Goal: Transaction & Acquisition: Purchase product/service

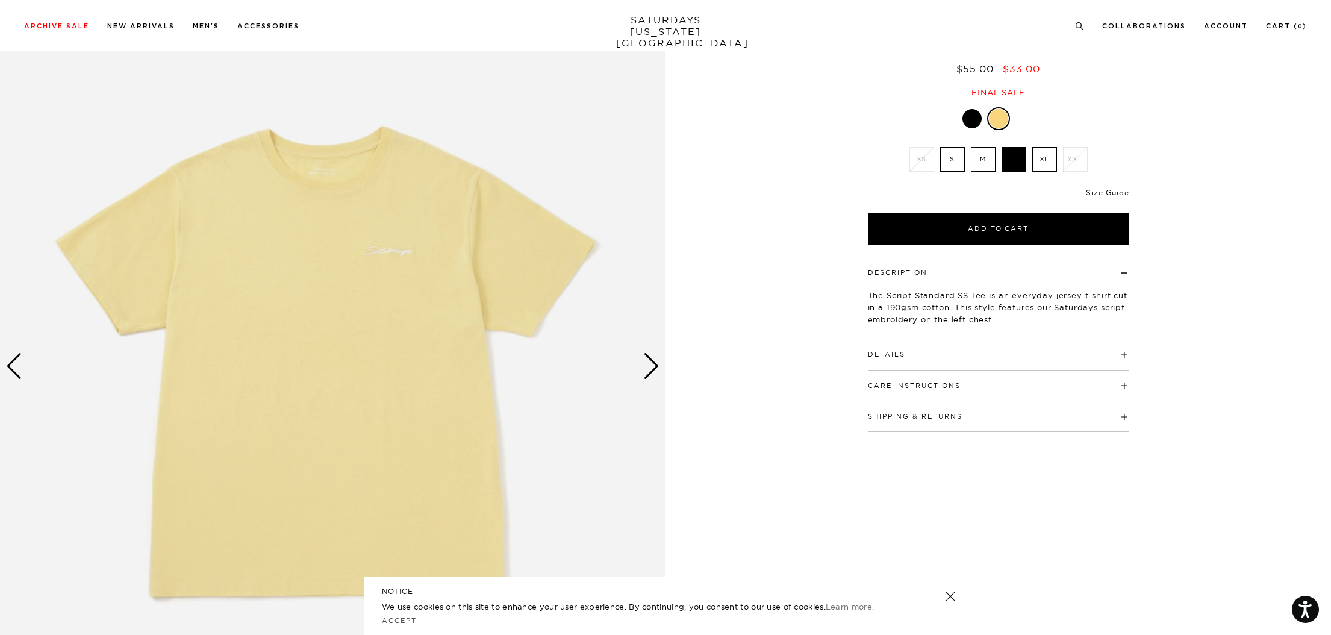
click at [973, 121] on div at bounding box center [971, 118] width 19 height 19
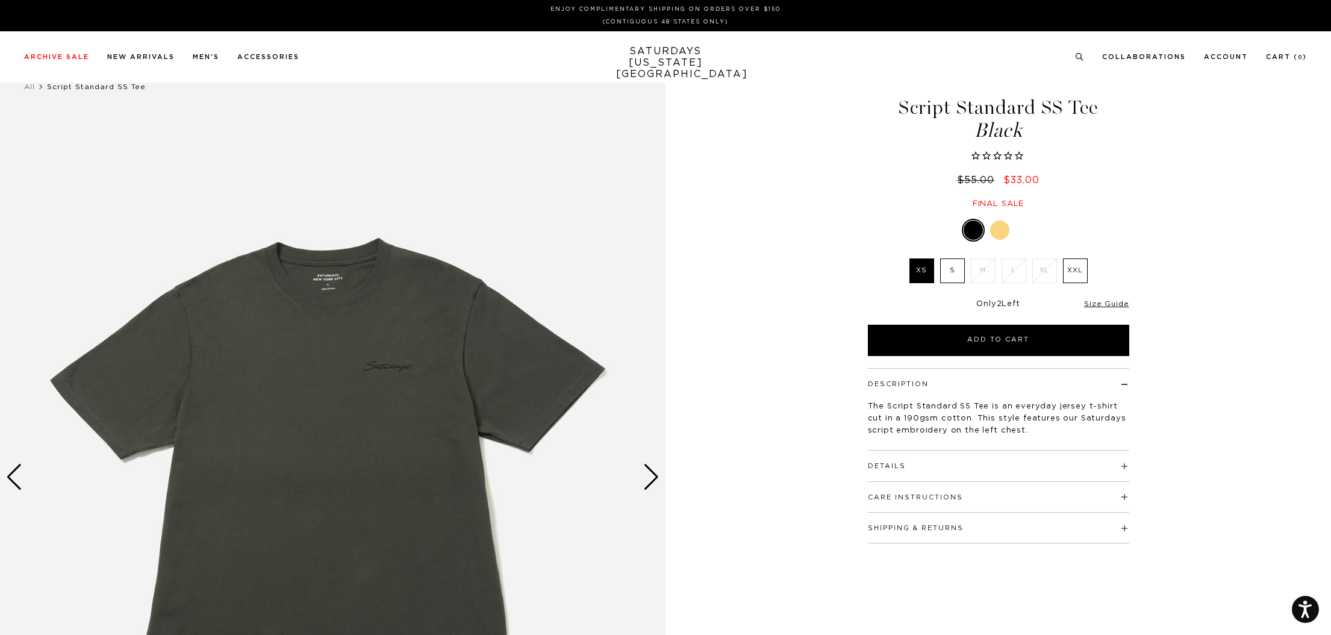
click at [953, 269] on label "S" at bounding box center [952, 270] width 25 height 25
click at [0, 0] on input "S" at bounding box center [0, 0] width 0 height 0
click at [1078, 273] on label "XXL" at bounding box center [1075, 270] width 25 height 25
click at [0, 0] on input "XXL" at bounding box center [0, 0] width 0 height 0
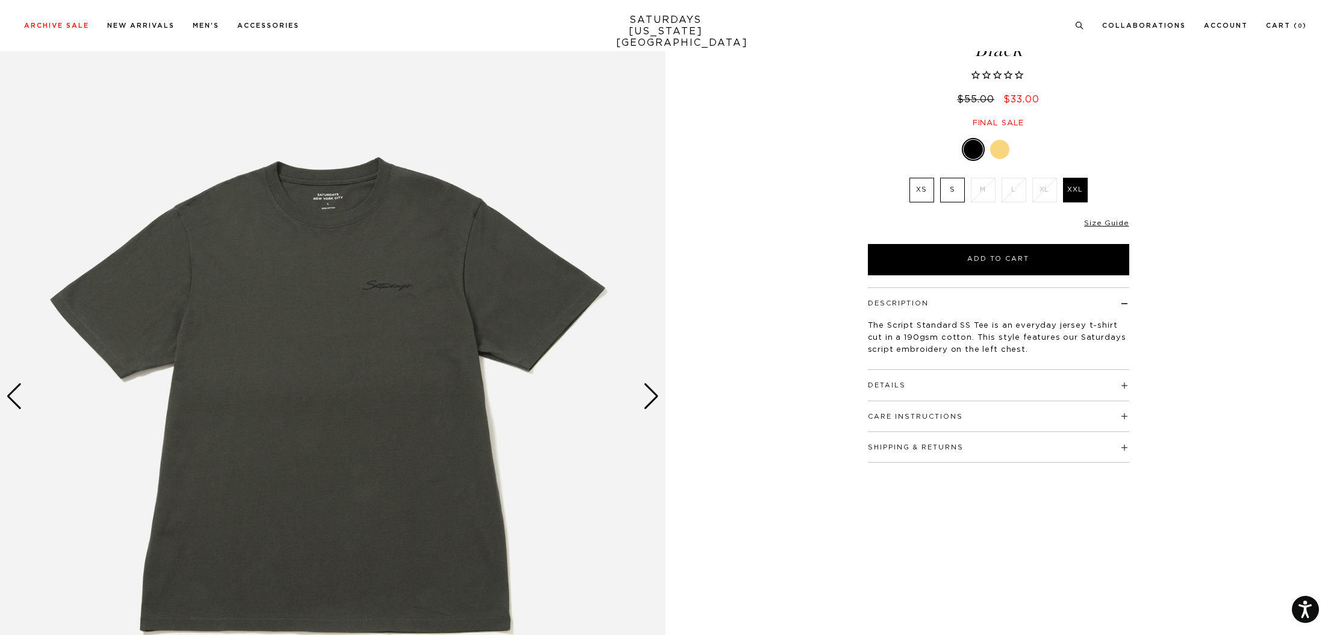
scroll to position [83, 0]
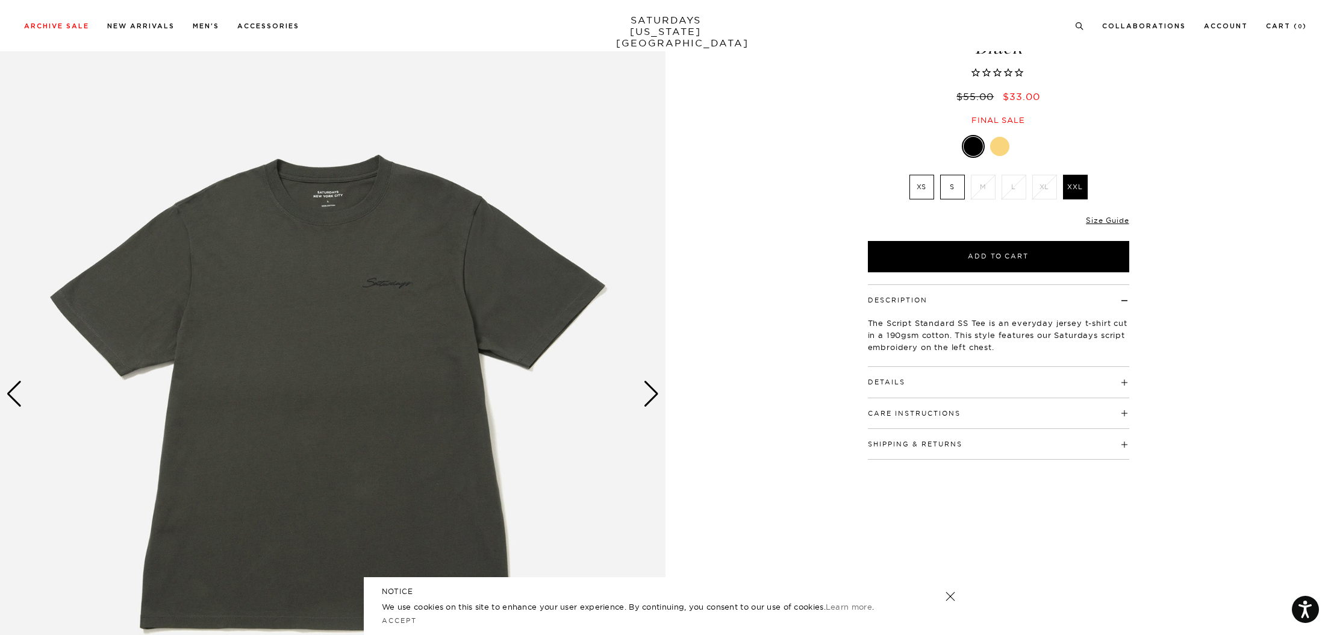
drag, startPoint x: 1332, startPoint y: 55, endPoint x: 1329, endPoint y: 68, distance: 13.0
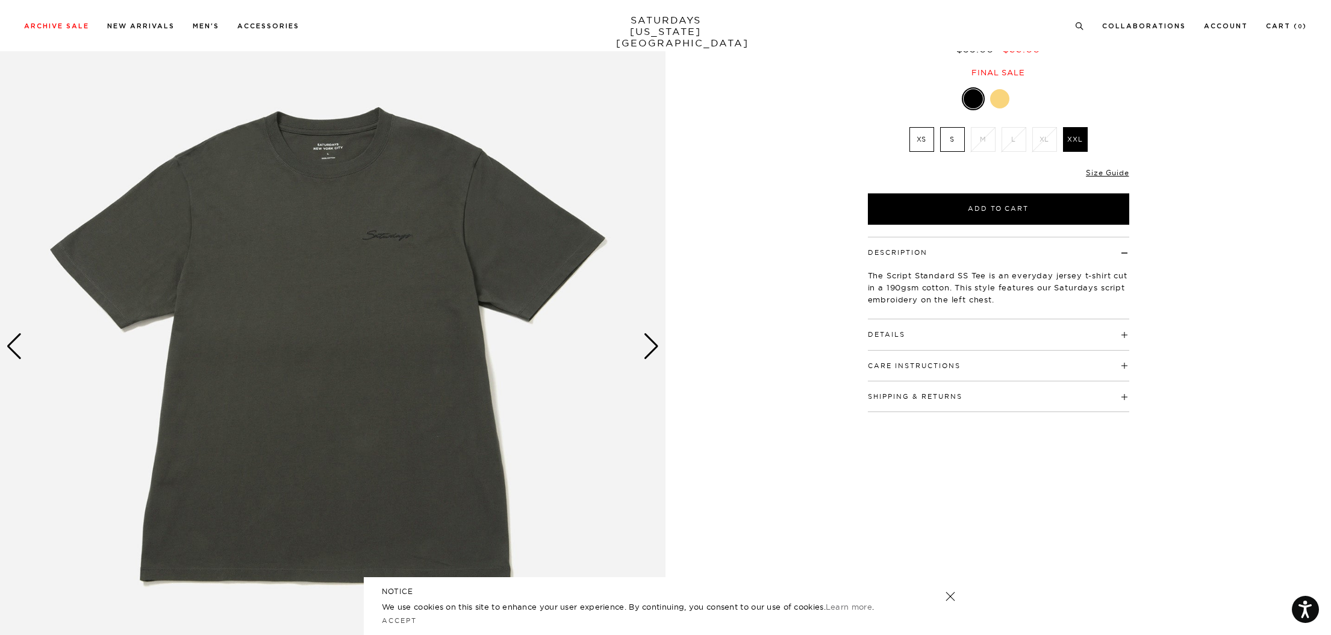
scroll to position [81, 0]
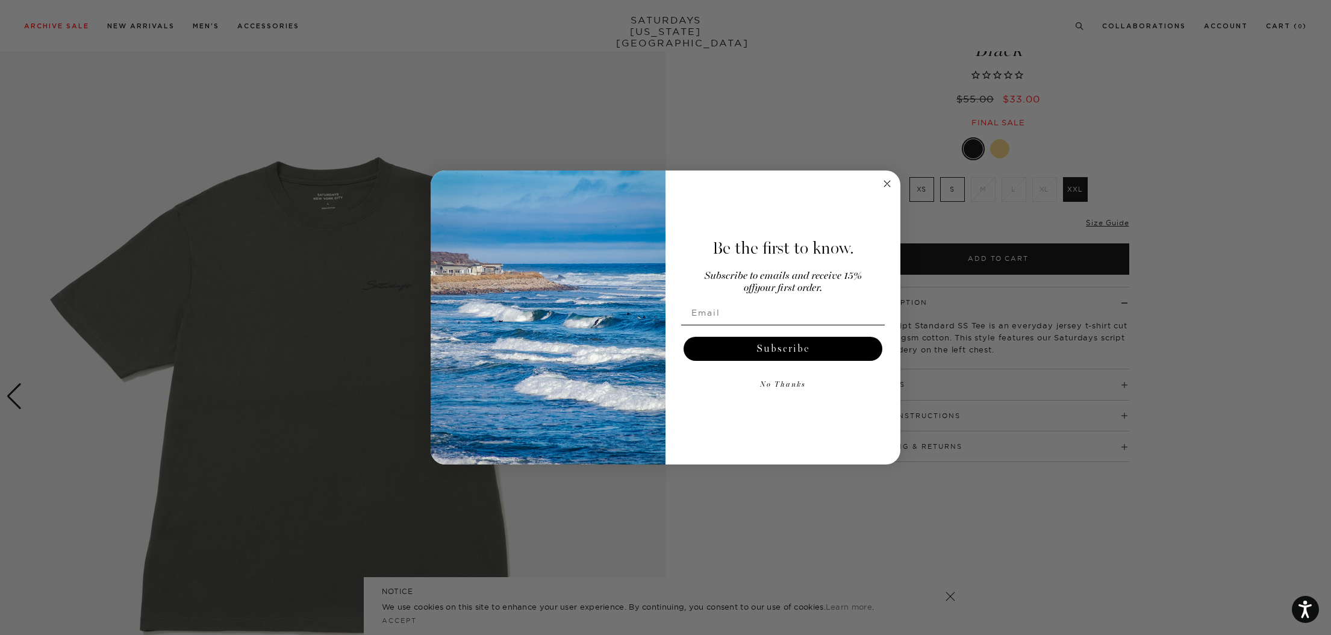
click at [889, 181] on circle "Close dialog" at bounding box center [888, 184] width 14 height 14
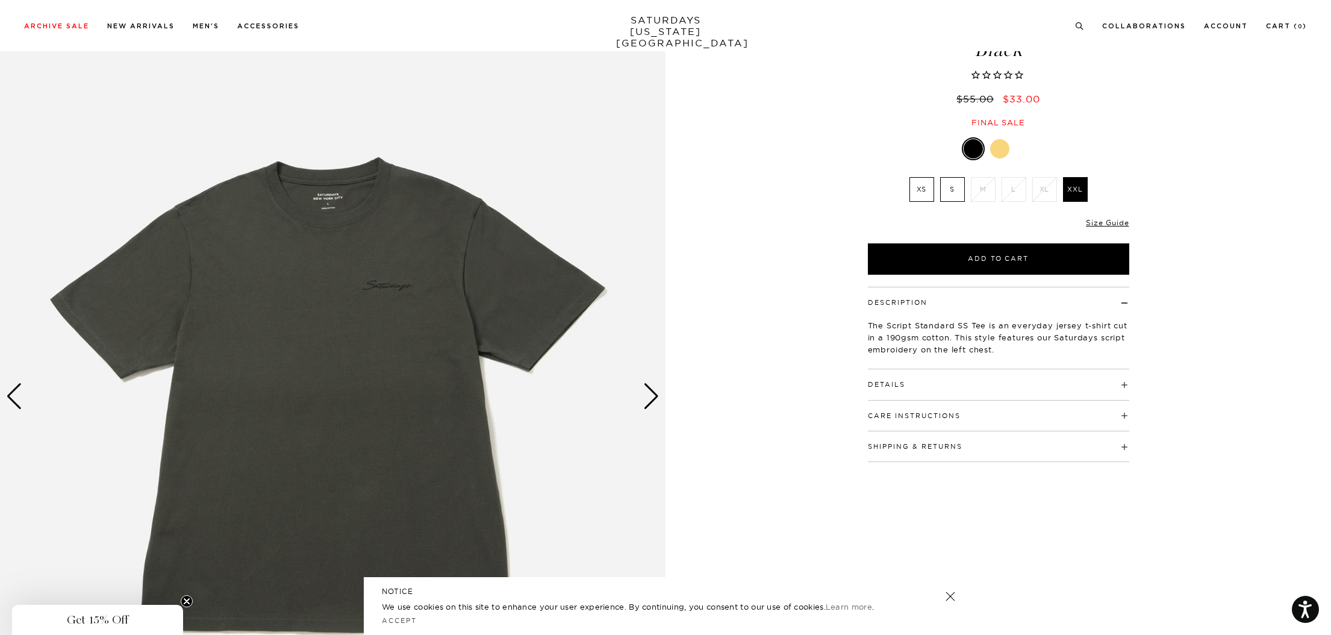
click at [1006, 151] on div at bounding box center [999, 148] width 19 height 19
click at [1002, 151] on div at bounding box center [999, 148] width 19 height 19
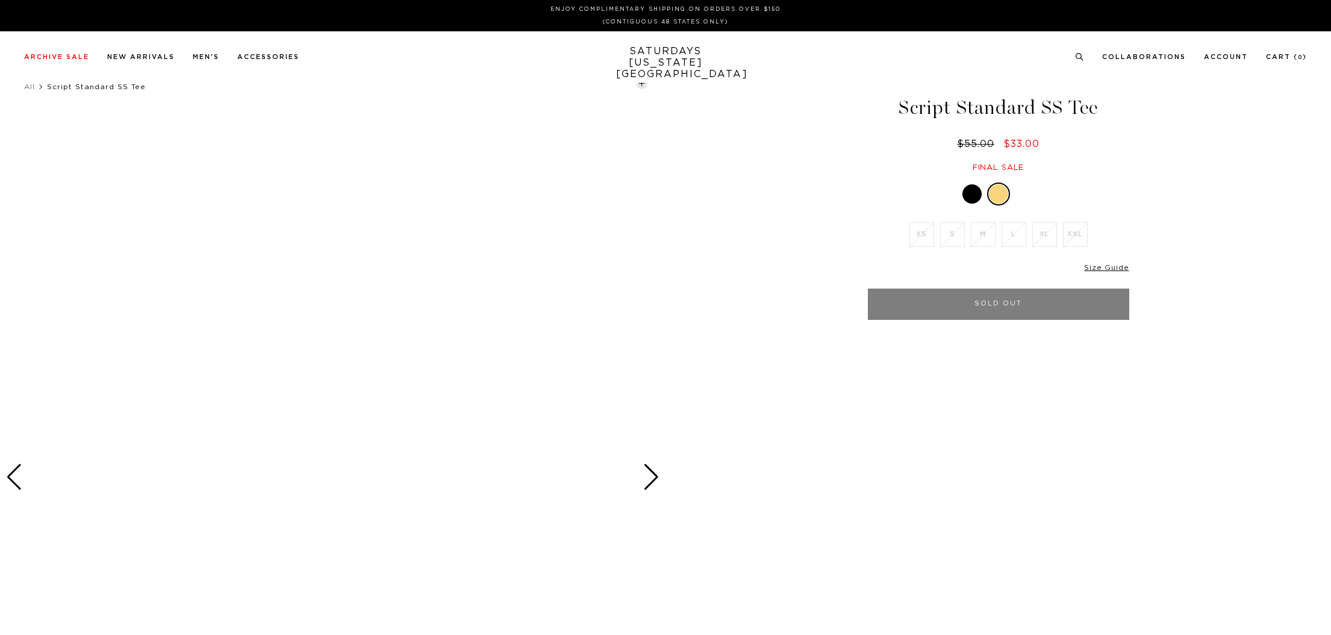
click at [973, 195] on div at bounding box center [971, 193] width 19 height 19
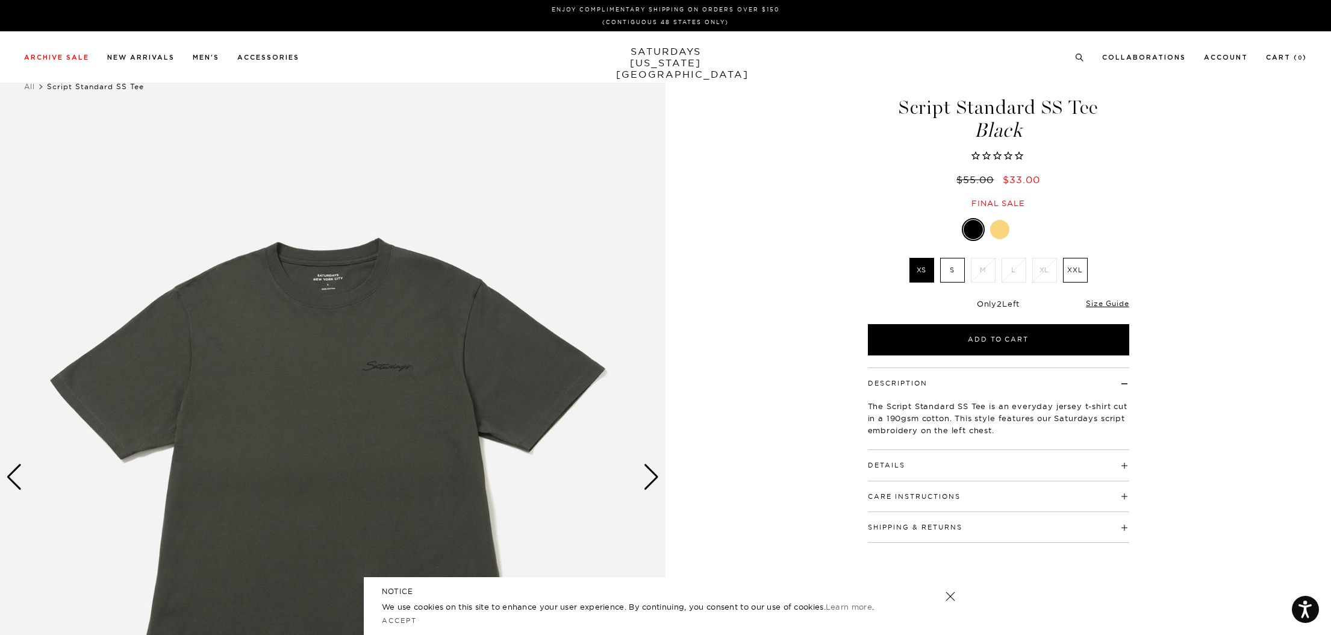
click at [1001, 231] on div at bounding box center [999, 229] width 19 height 19
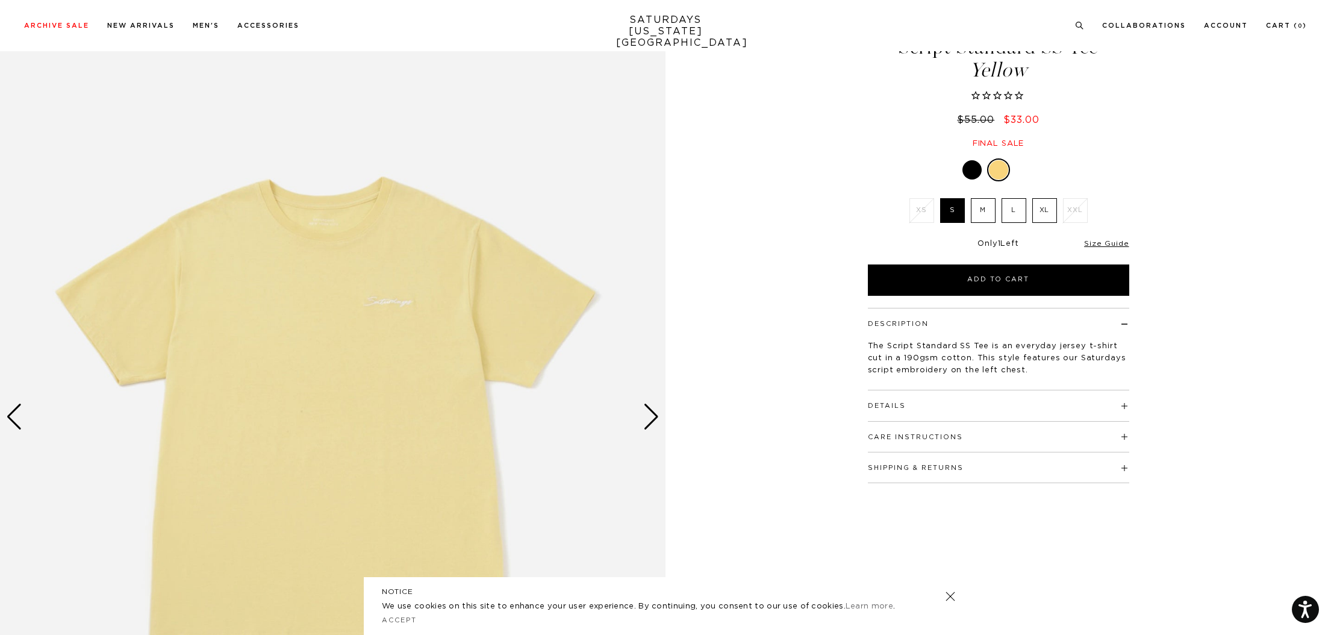
scroll to position [91, 0]
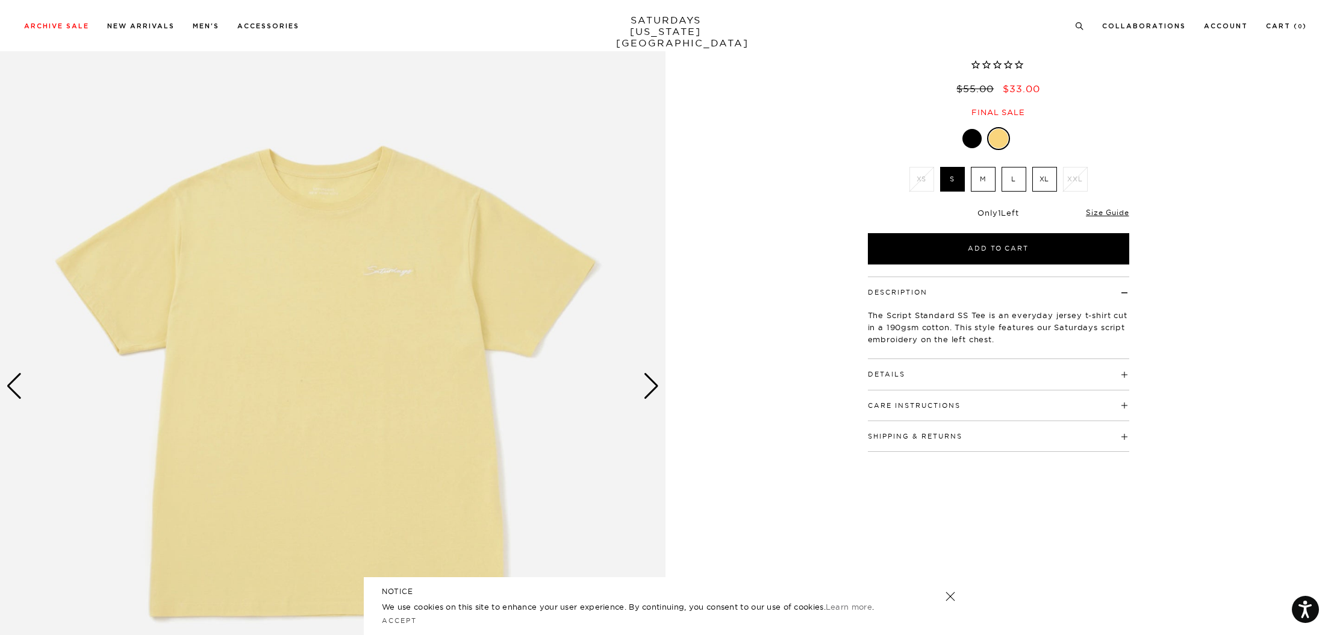
drag, startPoint x: 1332, startPoint y: 82, endPoint x: 1329, endPoint y: 108, distance: 26.1
click at [1016, 183] on label "L" at bounding box center [1014, 179] width 25 height 25
click at [0, 0] on input "L" at bounding box center [0, 0] width 0 height 0
click at [1040, 182] on label "XL" at bounding box center [1044, 179] width 25 height 25
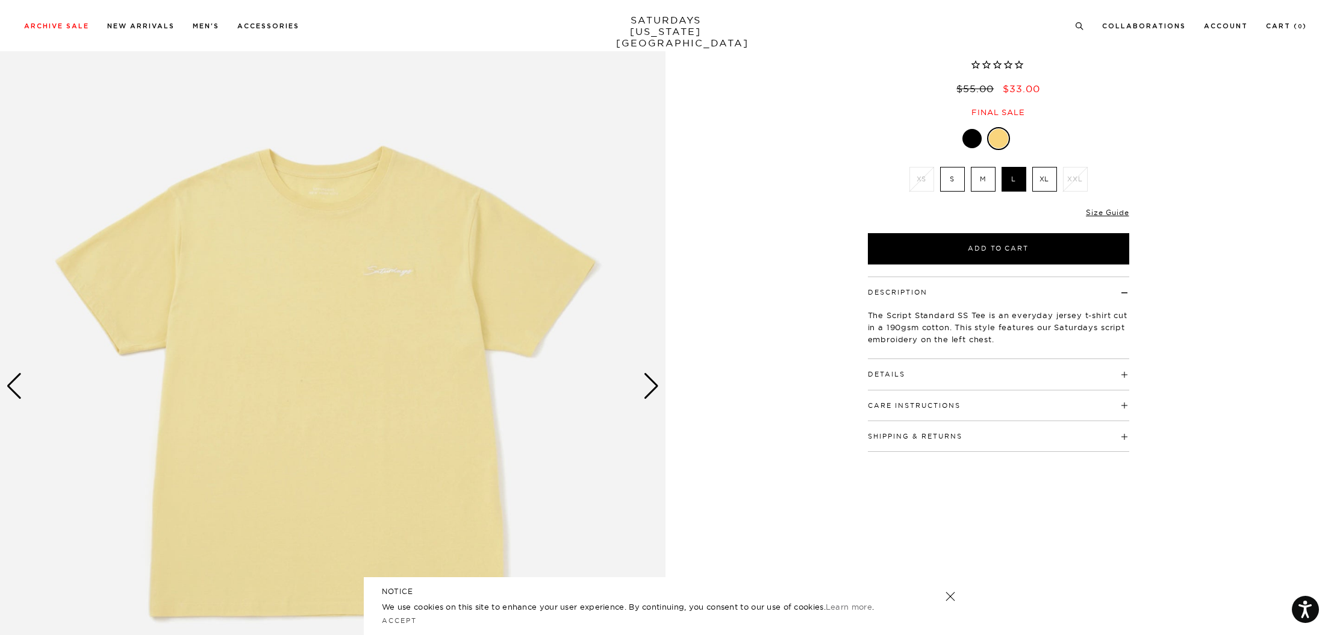
click at [0, 0] on input "XL" at bounding box center [0, 0] width 0 height 0
click at [1009, 180] on label "L" at bounding box center [1014, 179] width 25 height 25
click at [0, 0] on input "L" at bounding box center [0, 0] width 0 height 0
click at [983, 179] on label "M" at bounding box center [983, 179] width 25 height 25
click at [0, 0] on input "M" at bounding box center [0, 0] width 0 height 0
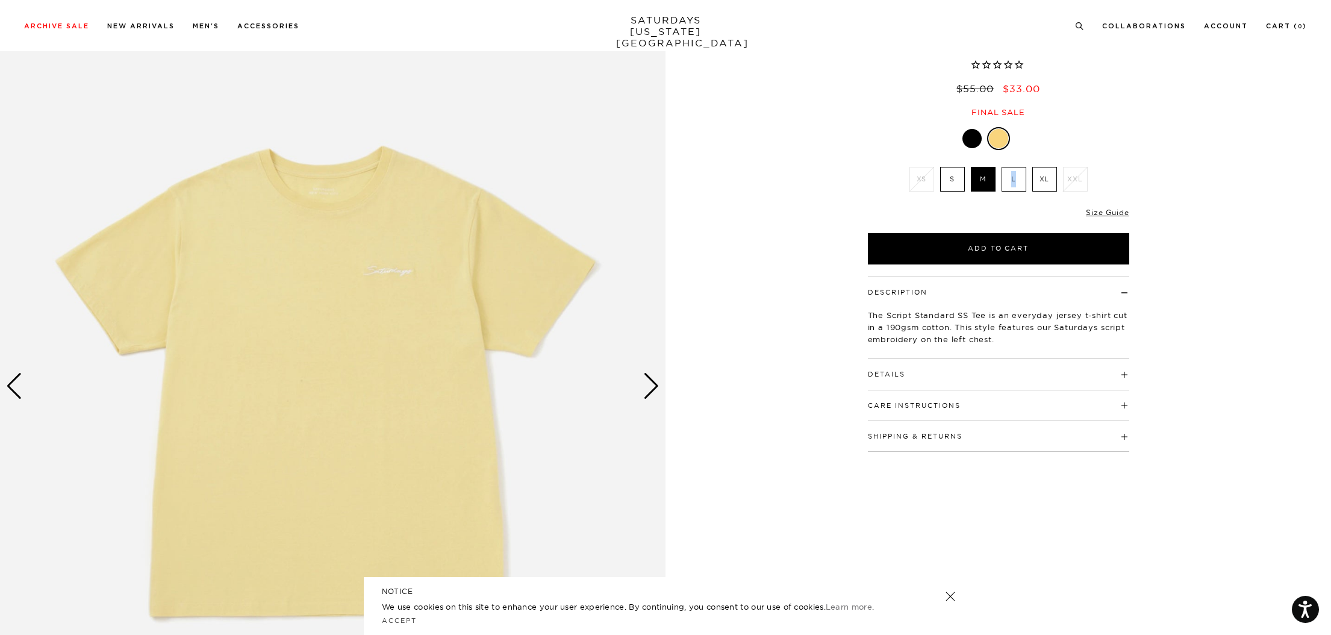
click at [1011, 180] on label "L" at bounding box center [1014, 179] width 25 height 25
click at [0, 0] on input "L" at bounding box center [0, 0] width 0 height 0
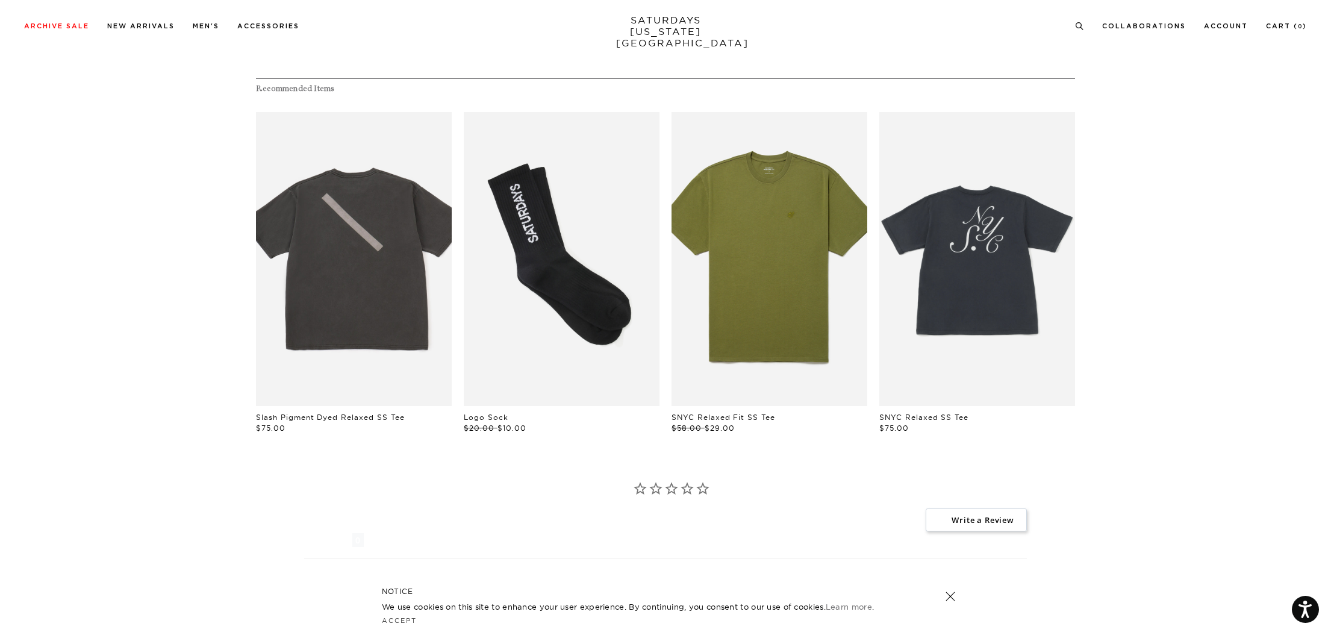
scroll to position [849, 0]
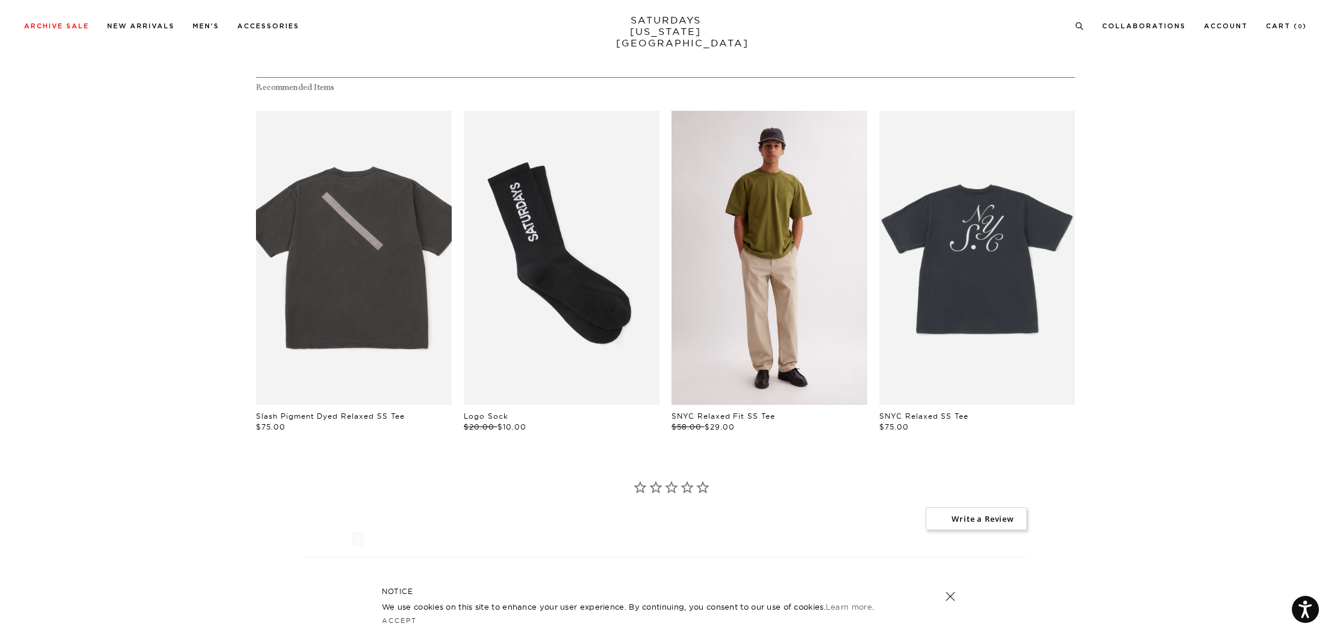
click at [785, 272] on link "files/M00029ST03-MAYFLY_02.jpg" at bounding box center [770, 258] width 196 height 294
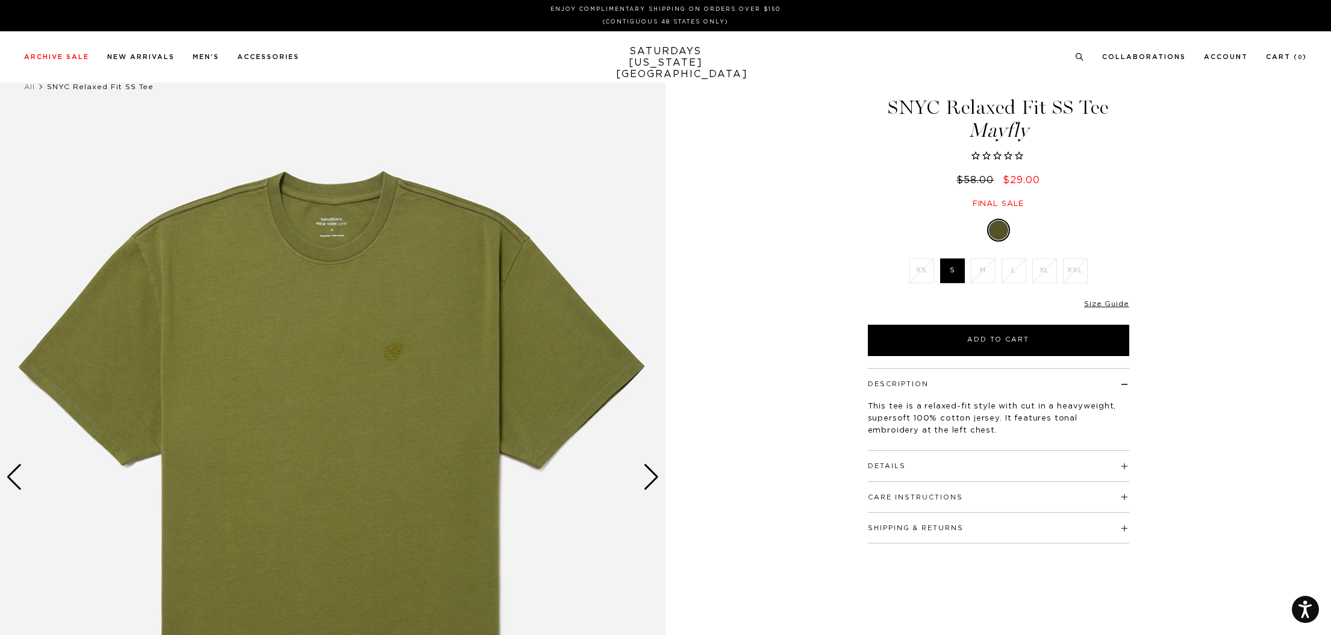
click at [650, 474] on div "Next slide" at bounding box center [651, 477] width 16 height 26
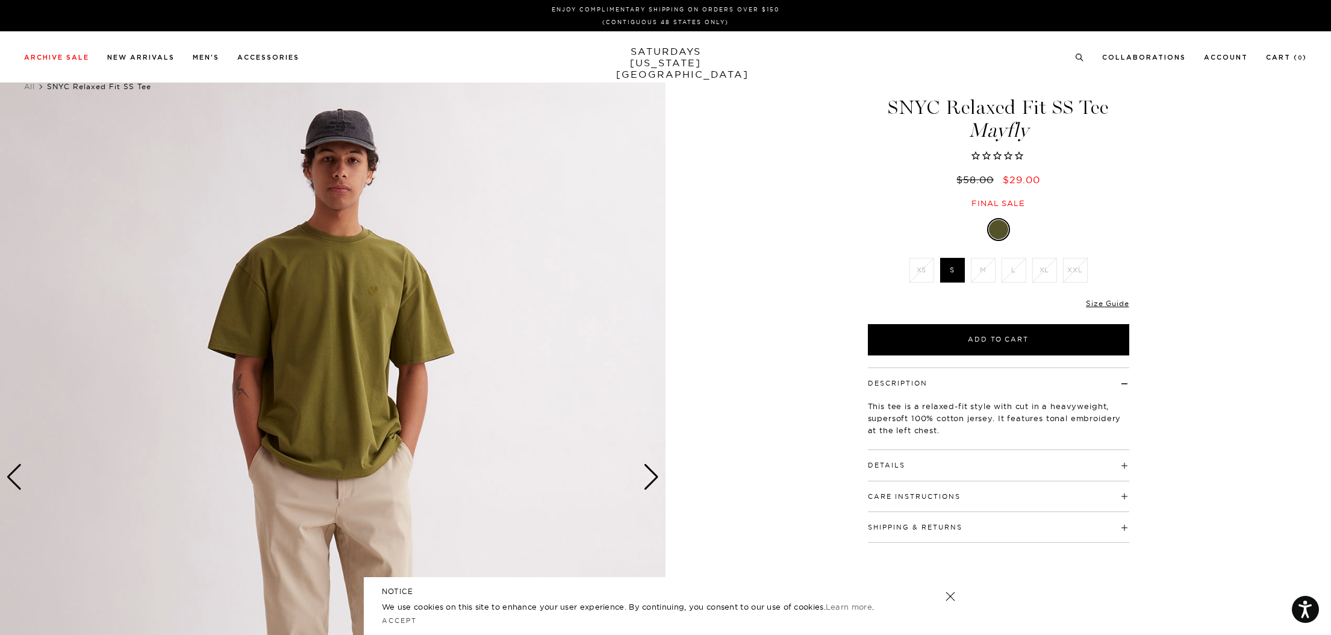
click at [652, 475] on div "Next slide" at bounding box center [651, 477] width 16 height 26
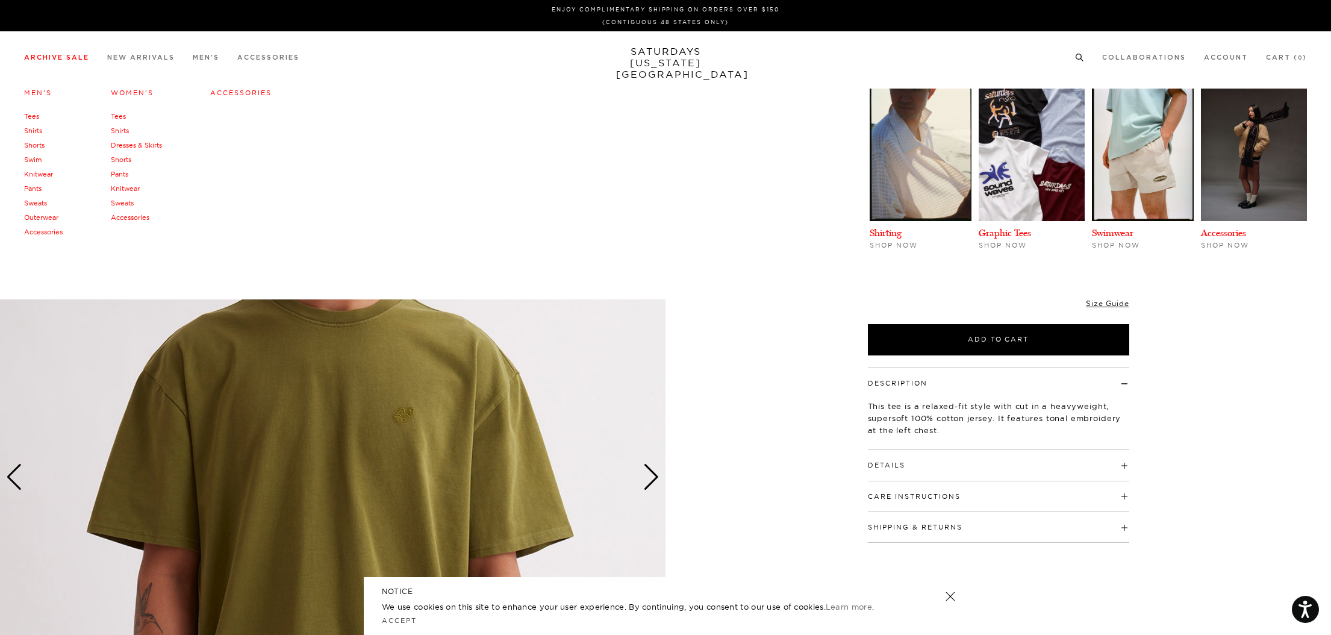
click at [119, 117] on link "Tees" at bounding box center [118, 116] width 15 height 8
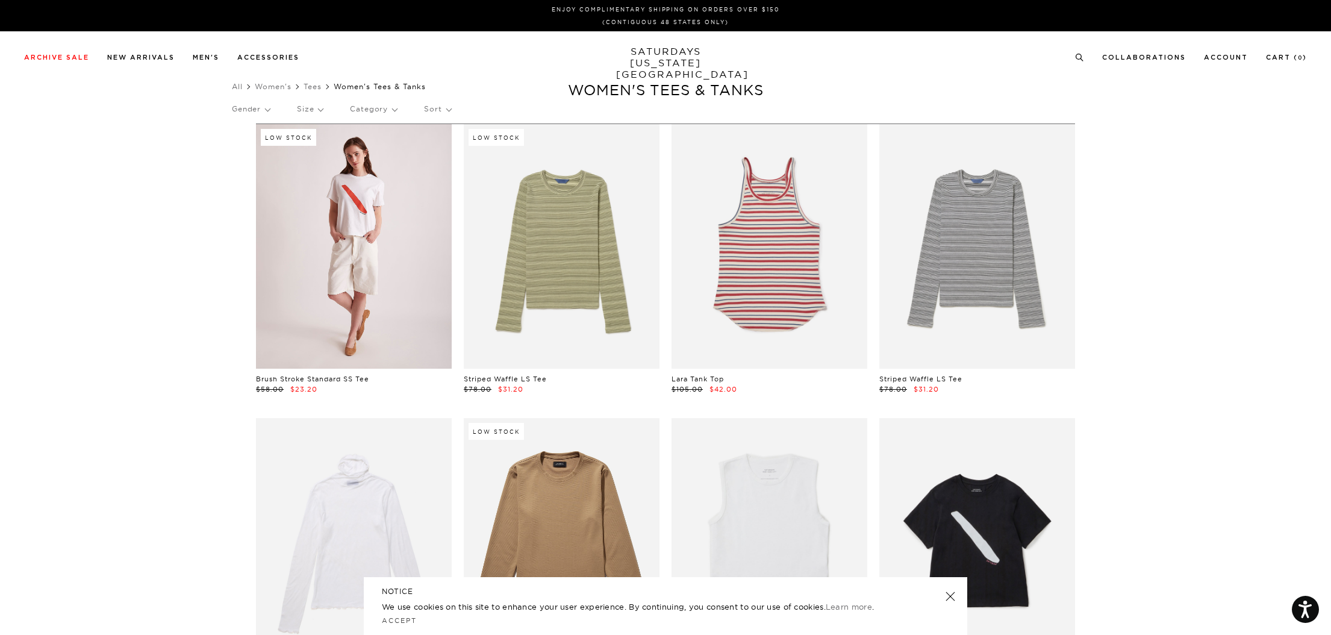
click at [377, 234] on link at bounding box center [354, 246] width 196 height 245
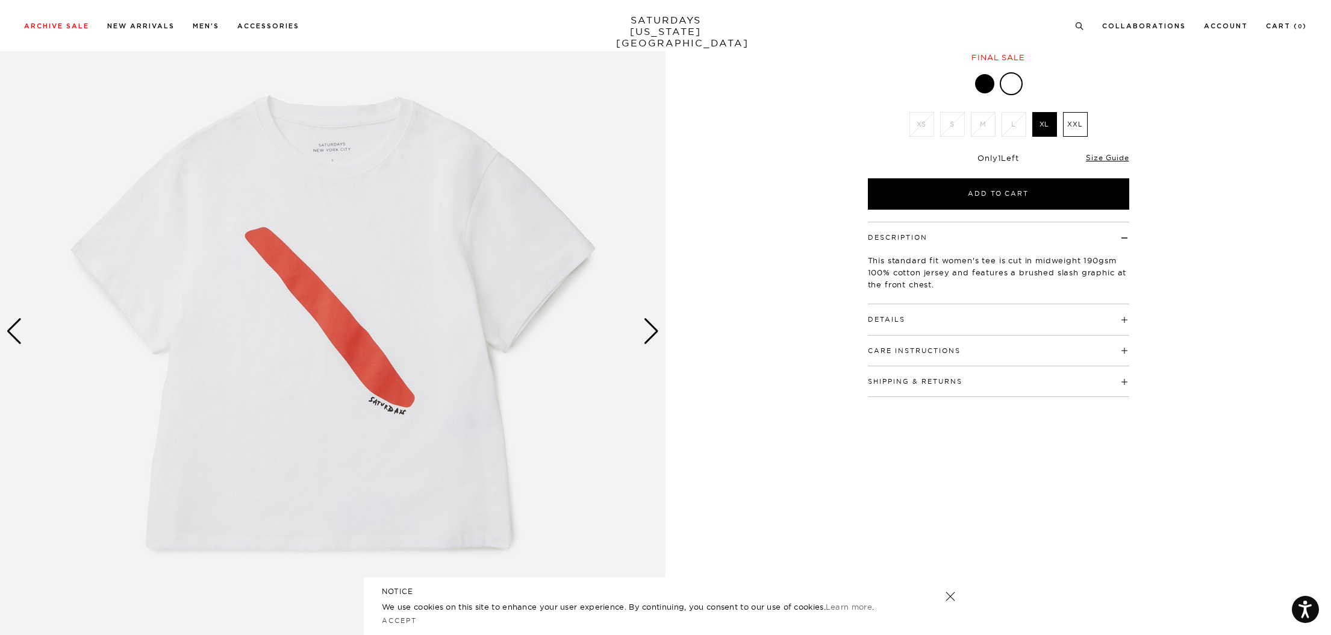
scroll to position [150, 0]
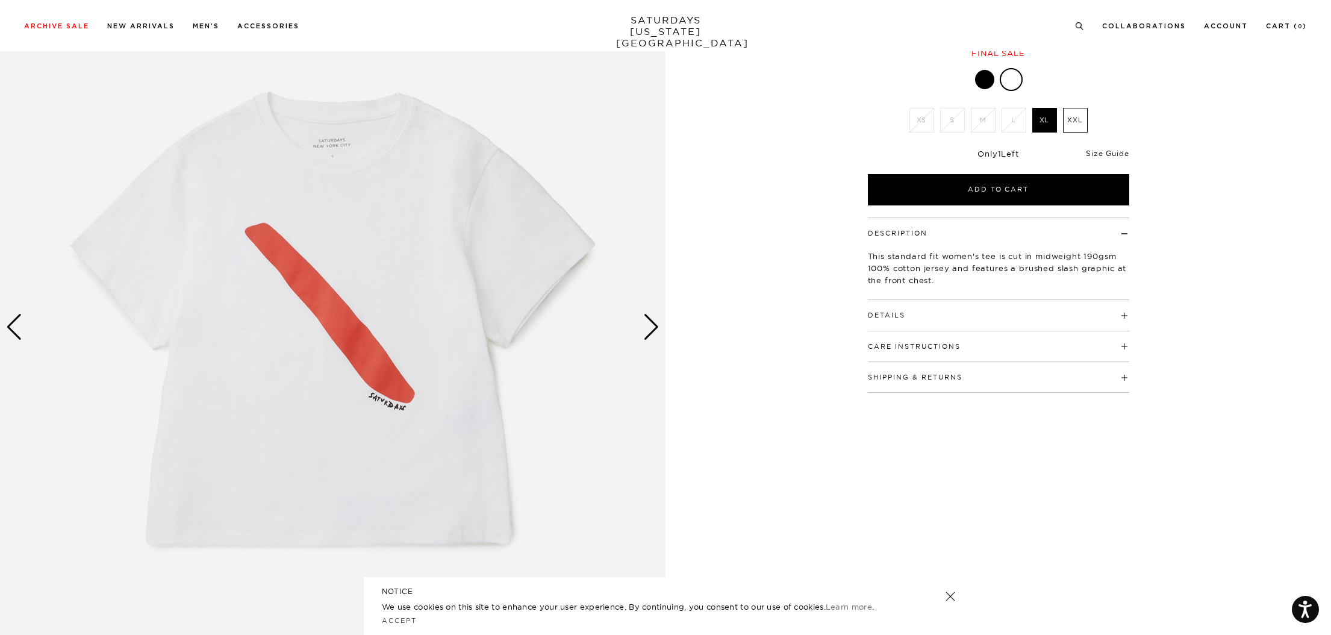
click at [1115, 152] on link "Size Guide" at bounding box center [1107, 153] width 43 height 9
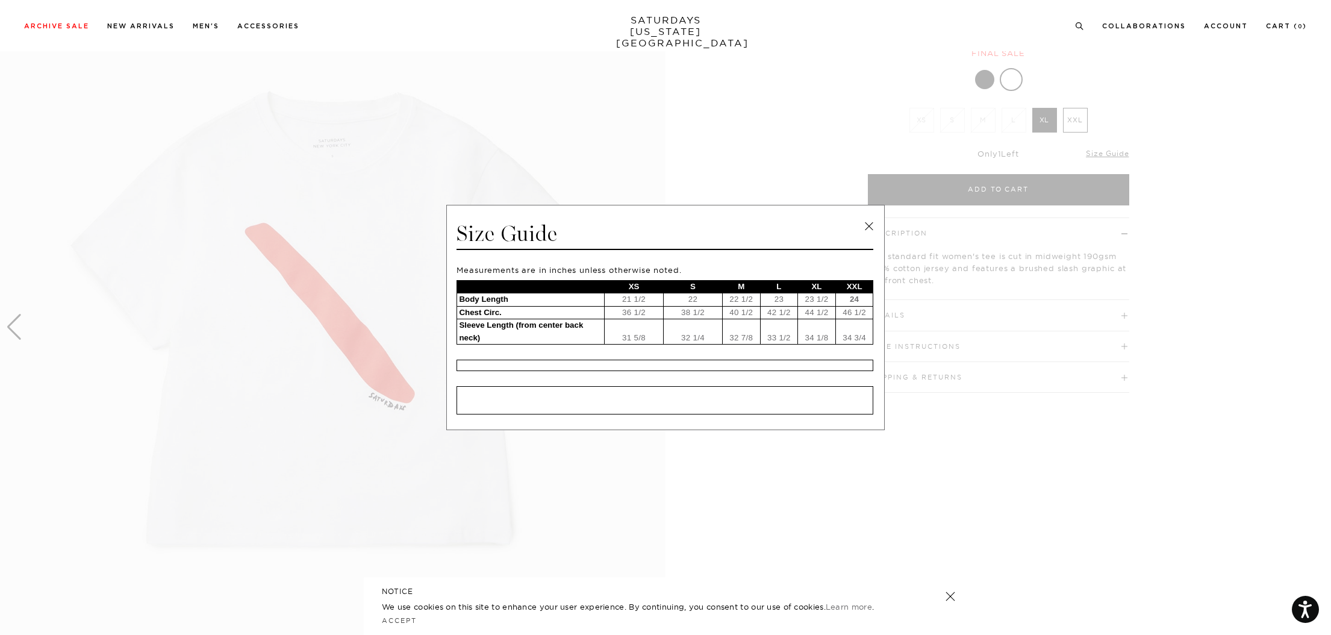
click at [871, 225] on link at bounding box center [869, 226] width 18 height 18
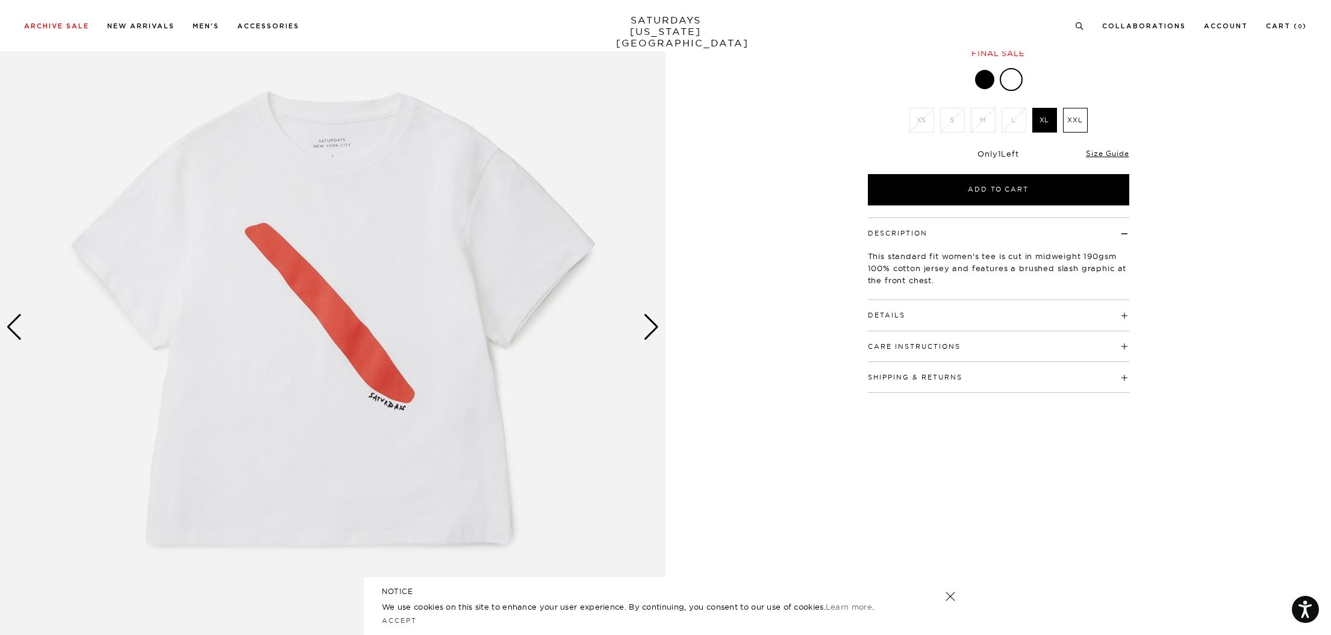
scroll to position [150, 7]
drag, startPoint x: 1330, startPoint y: 150, endPoint x: 1279, endPoint y: 175, distance: 56.8
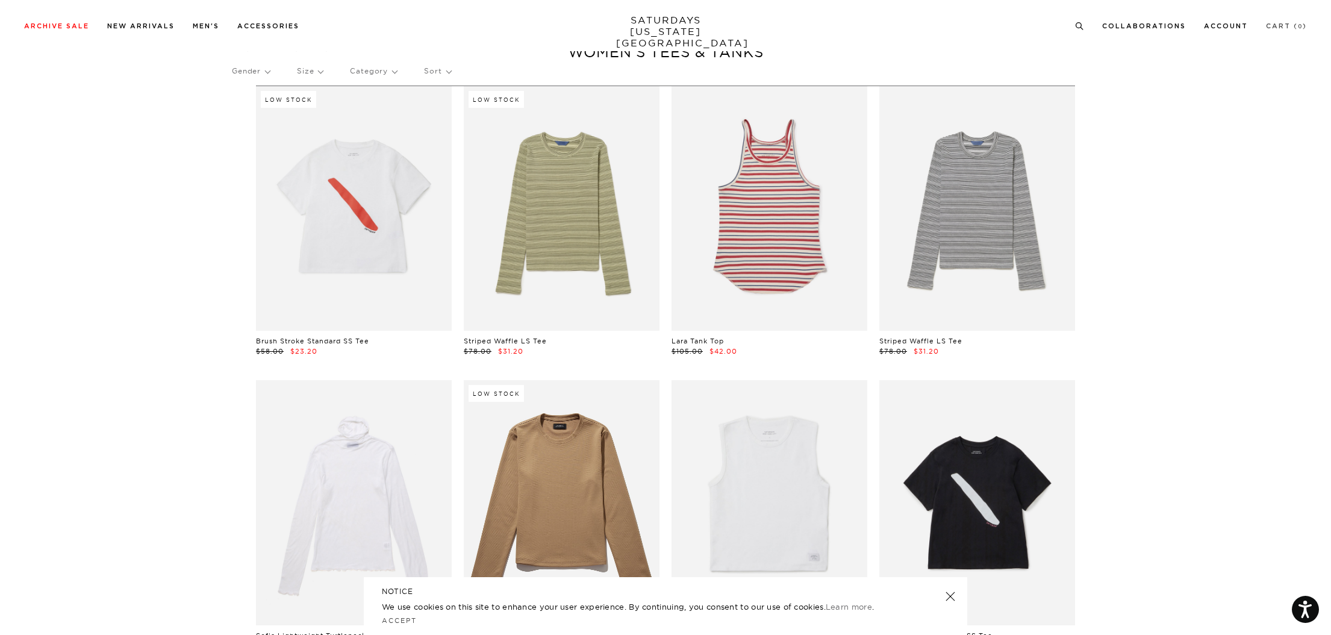
scroll to position [42, 0]
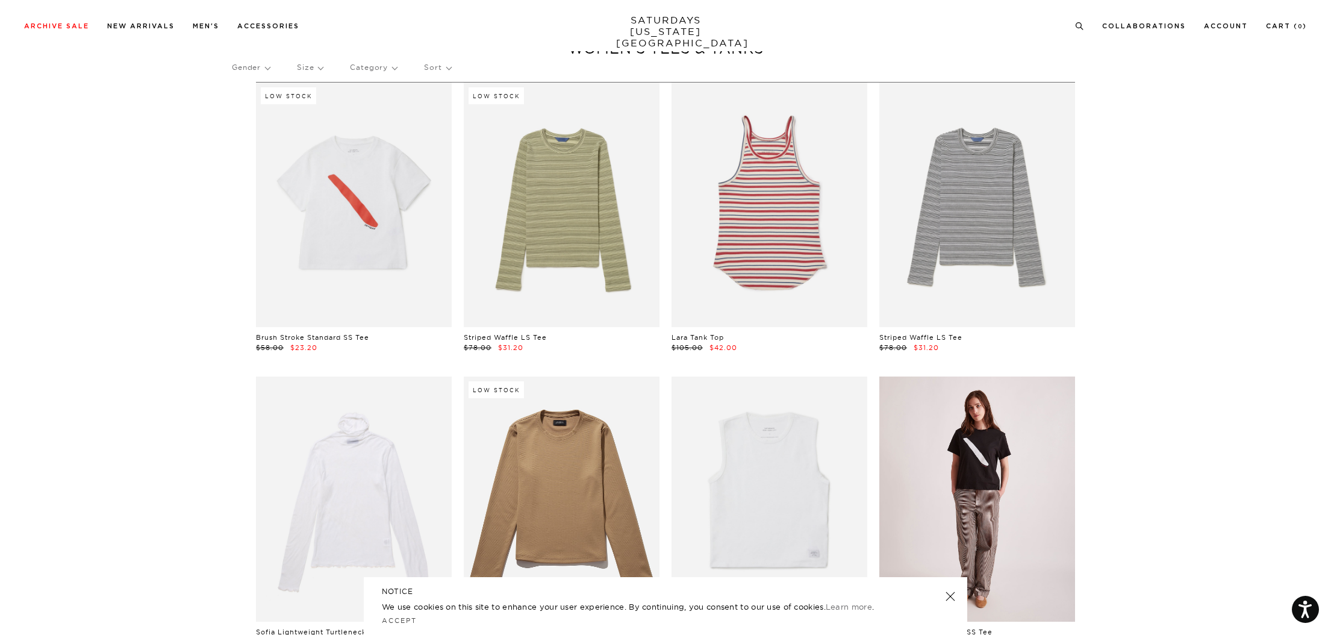
click at [988, 451] on link at bounding box center [977, 498] width 196 height 245
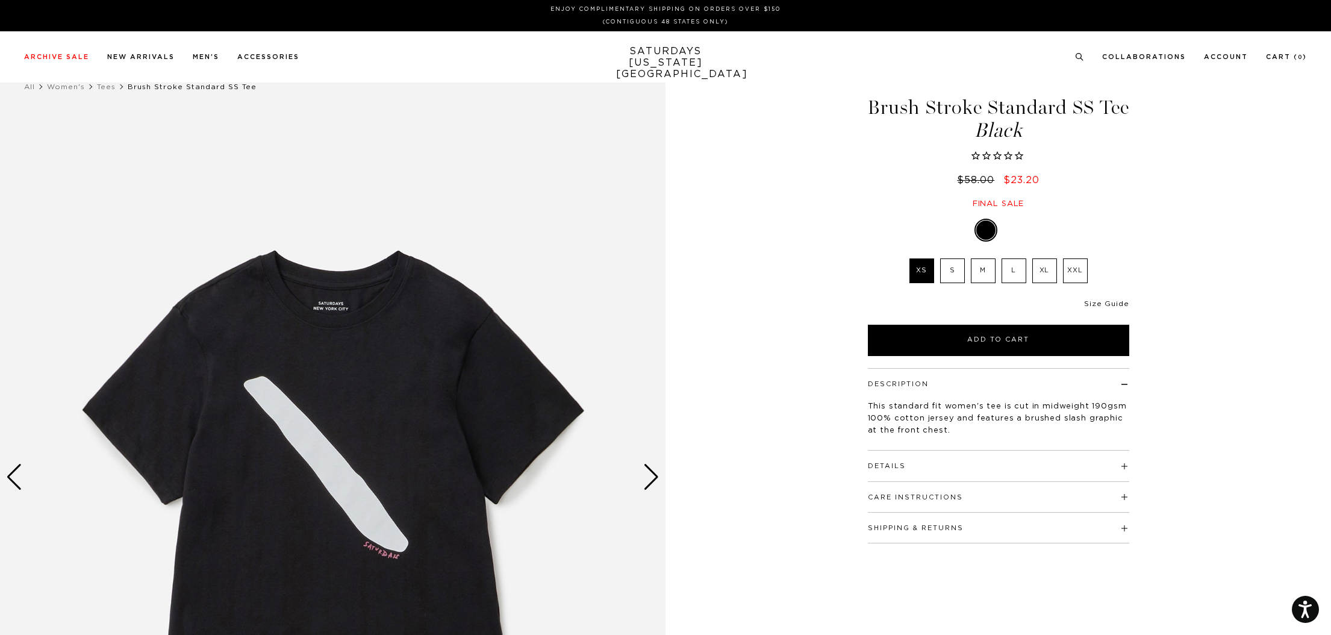
click at [1110, 303] on link "Size Guide" at bounding box center [1106, 303] width 45 height 7
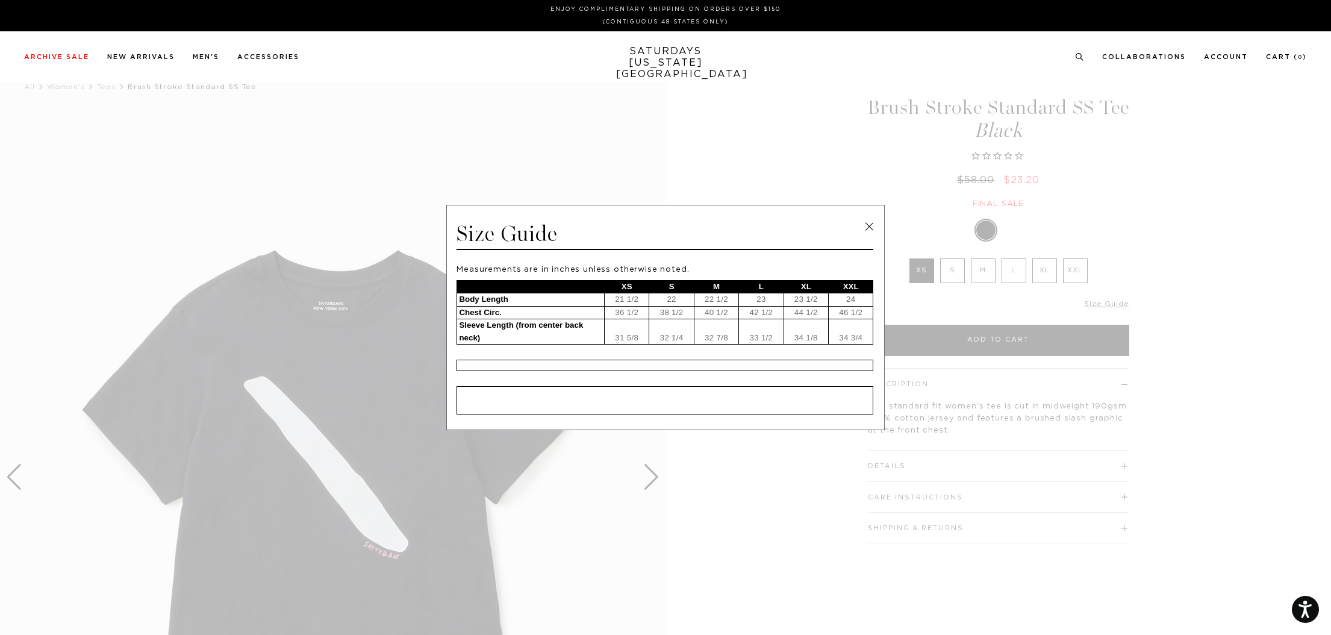
click at [865, 227] on link at bounding box center [869, 226] width 18 height 18
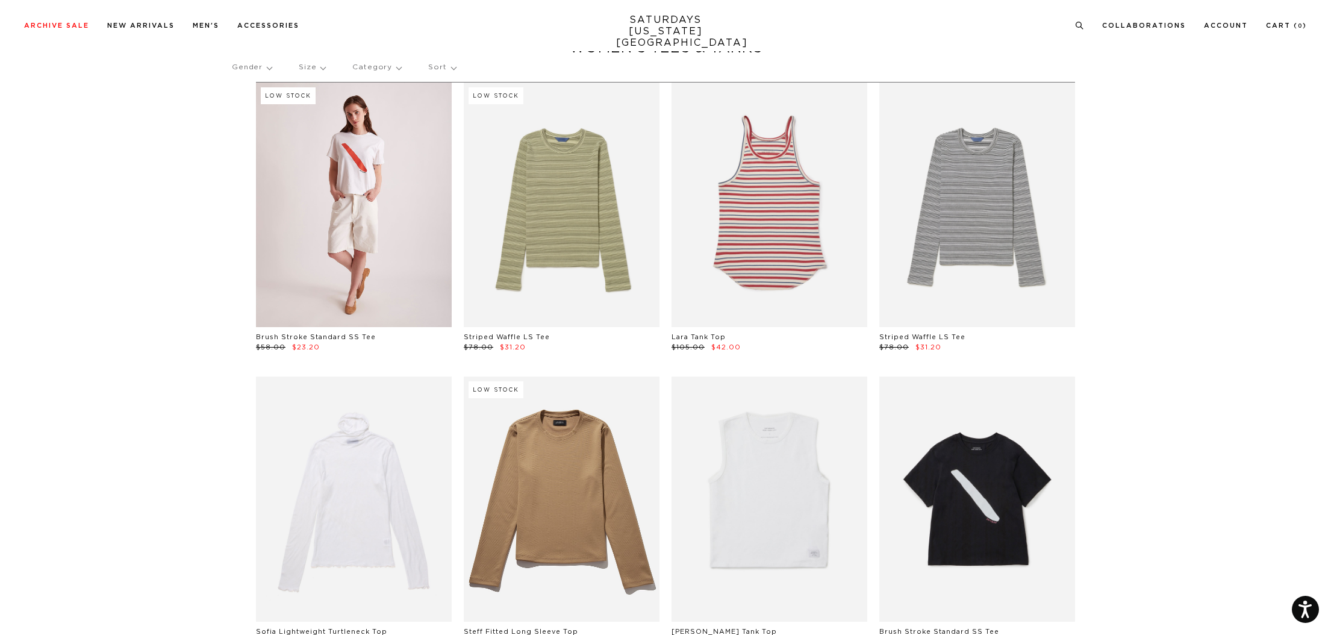
click at [388, 235] on link at bounding box center [354, 205] width 196 height 245
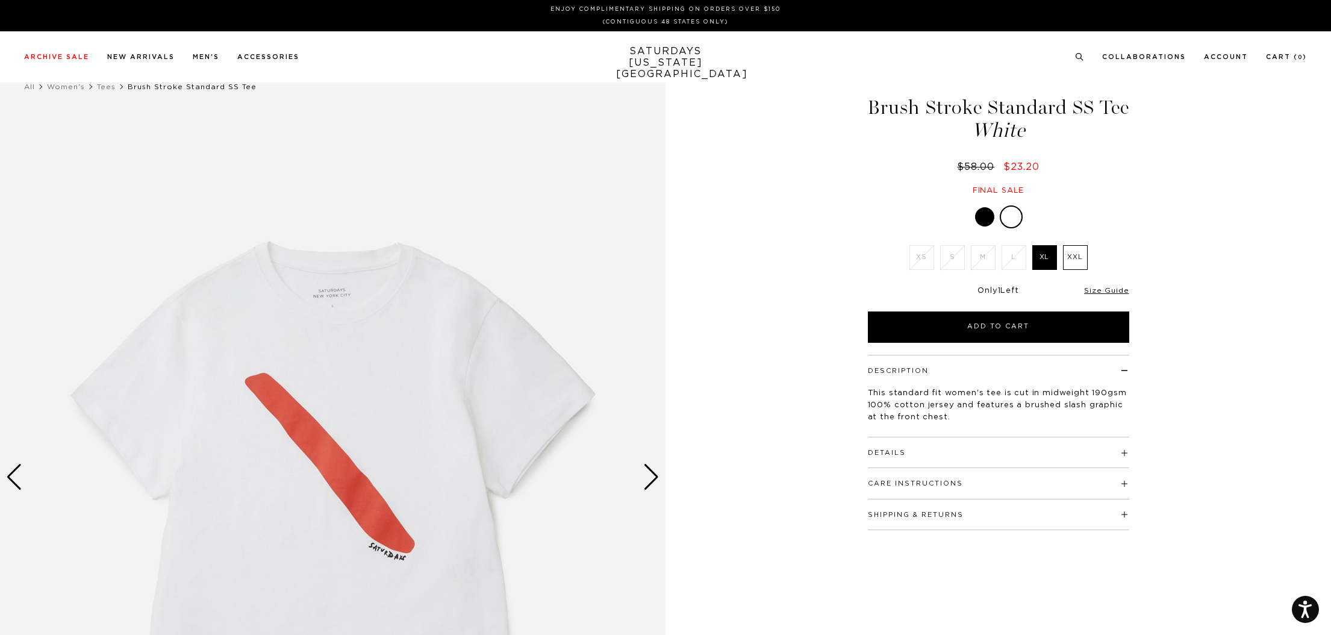
click at [324, 450] on img at bounding box center [333, 477] width 666 height 832
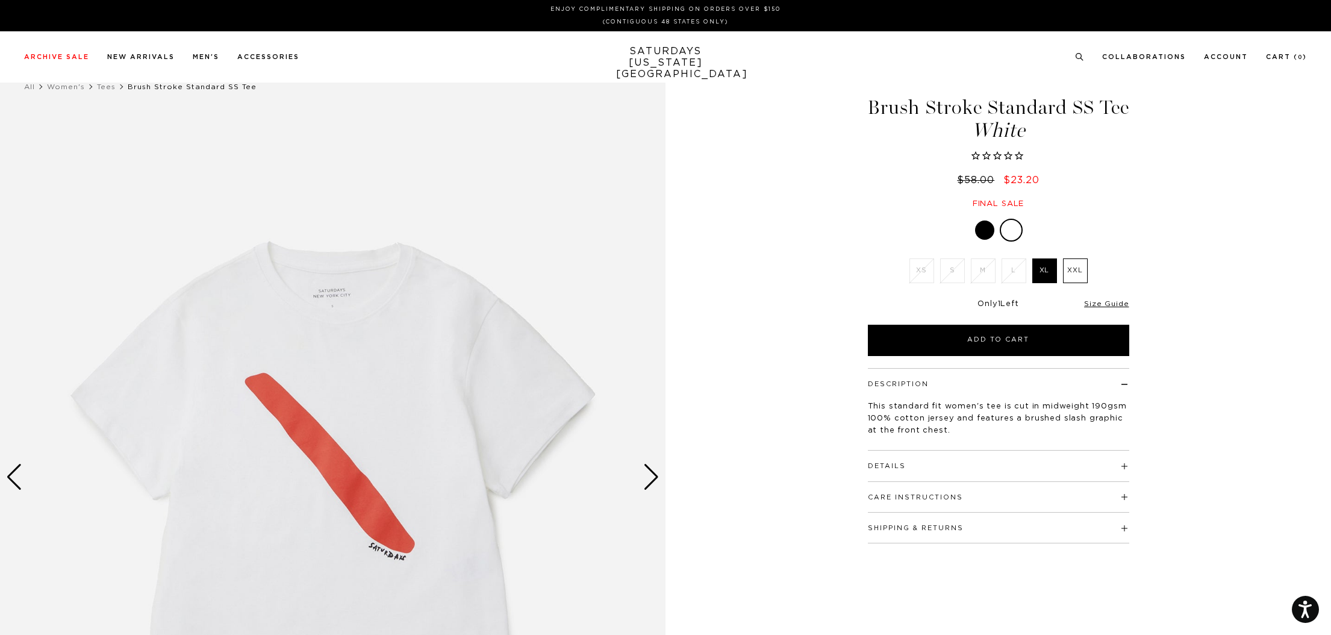
click at [650, 476] on div "Next slide" at bounding box center [651, 477] width 16 height 26
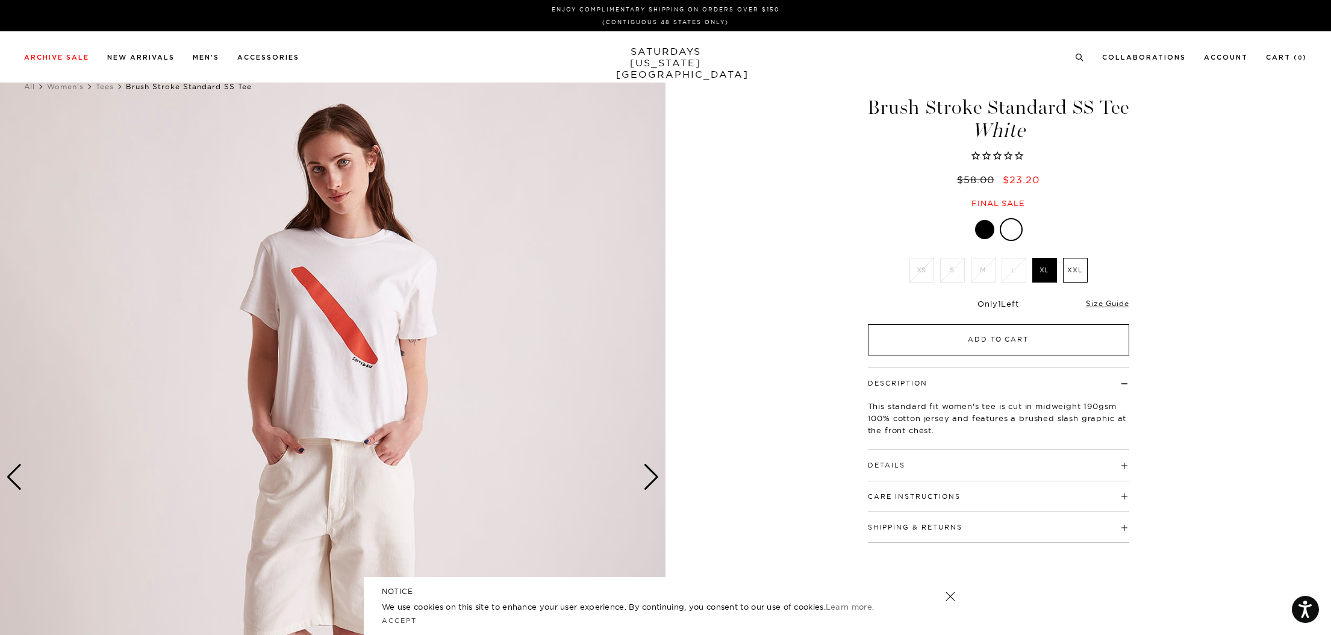
click at [1010, 340] on button "Add to Cart" at bounding box center [998, 339] width 261 height 31
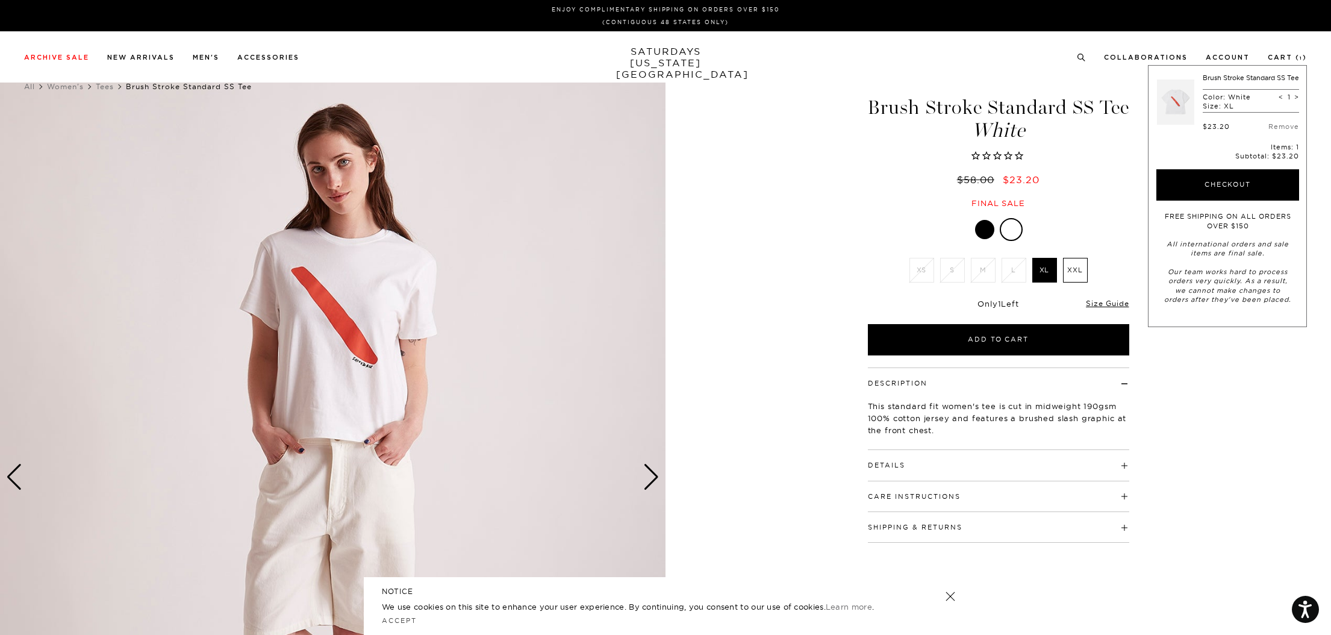
click at [982, 234] on div at bounding box center [984, 229] width 19 height 19
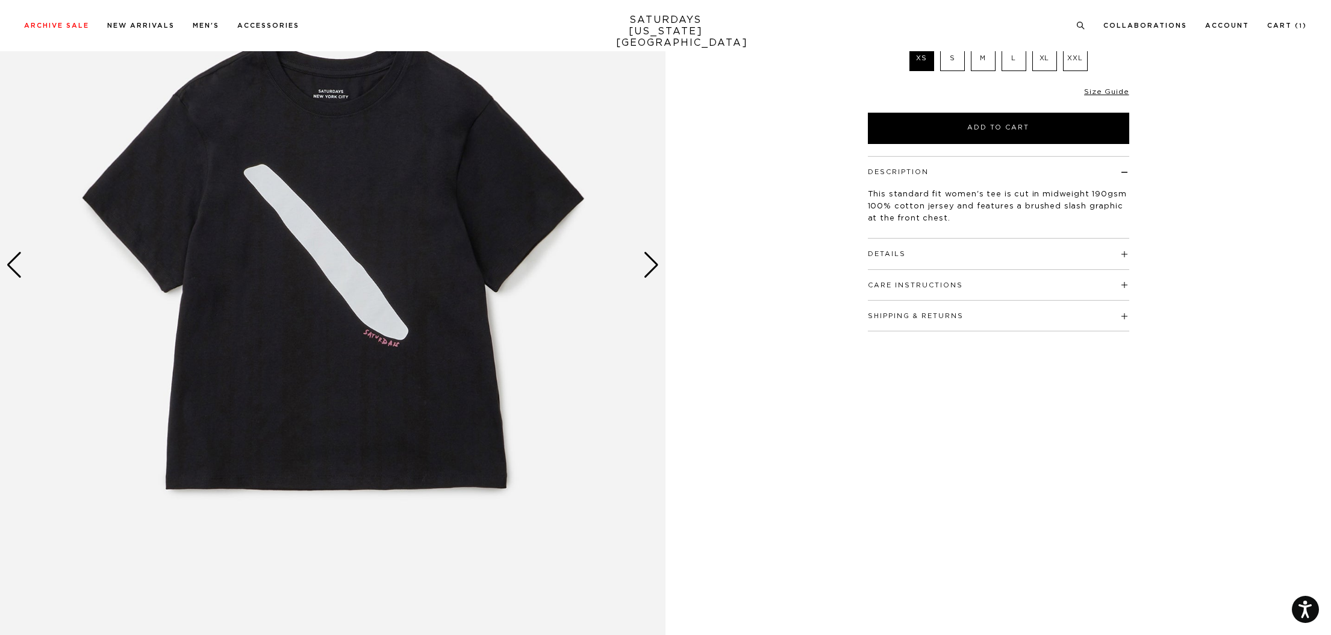
scroll to position [221, 0]
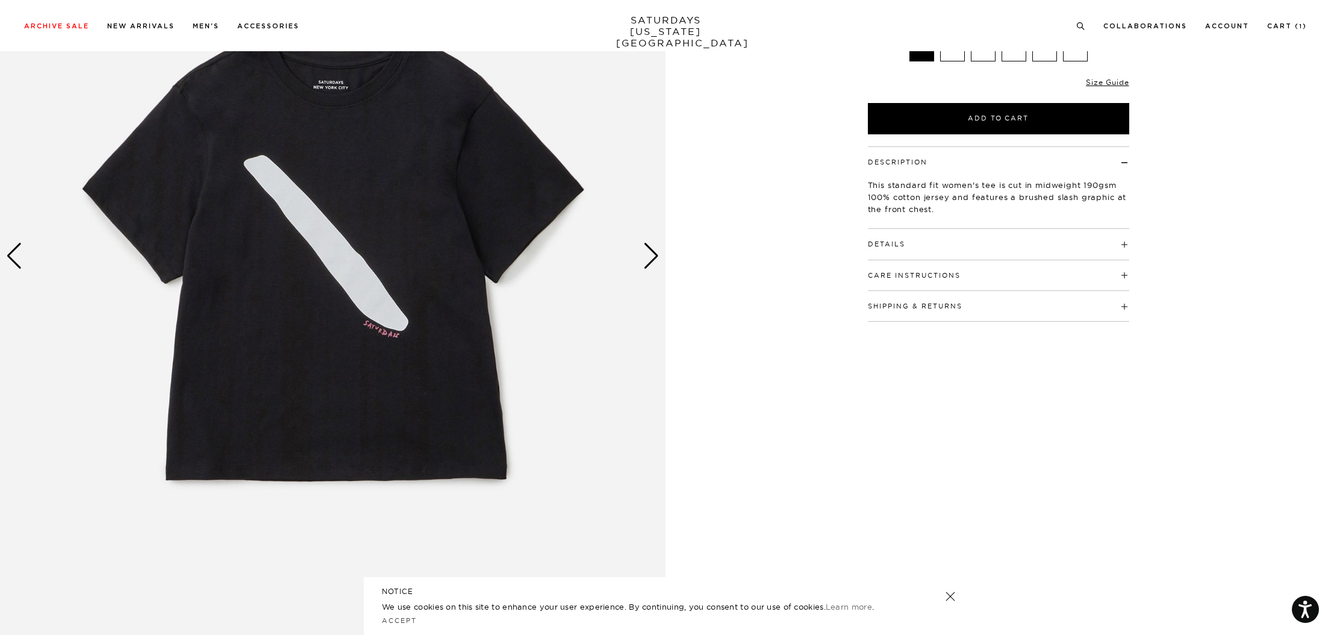
drag, startPoint x: 1333, startPoint y: 160, endPoint x: 1268, endPoint y: 213, distance: 83.9
click at [1320, 239] on html "Press Option+1 for screen-reader mode, Option+0 to cancel Accessibility Screen-…" at bounding box center [665, 636] width 1331 height 1714
click at [651, 254] on div "Next slide" at bounding box center [651, 256] width 16 height 26
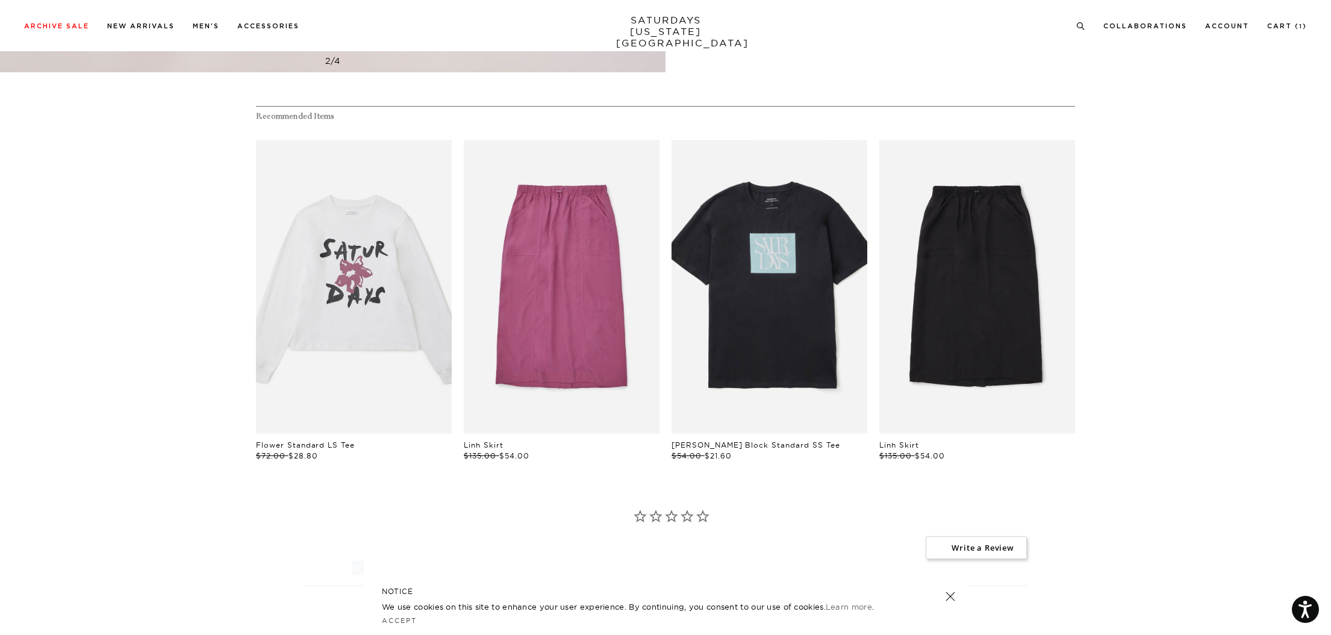
scroll to position [815, 0]
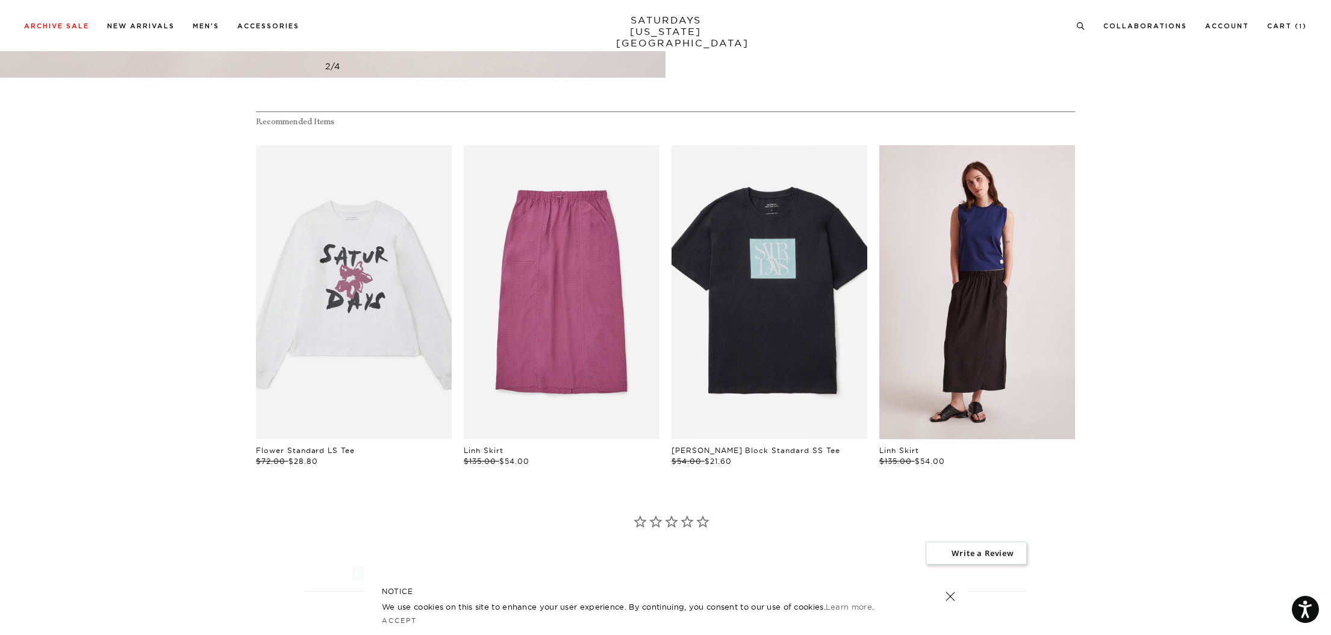
click at [990, 300] on link "files/W22431SR01-BLACK_06.jpg" at bounding box center [977, 292] width 196 height 294
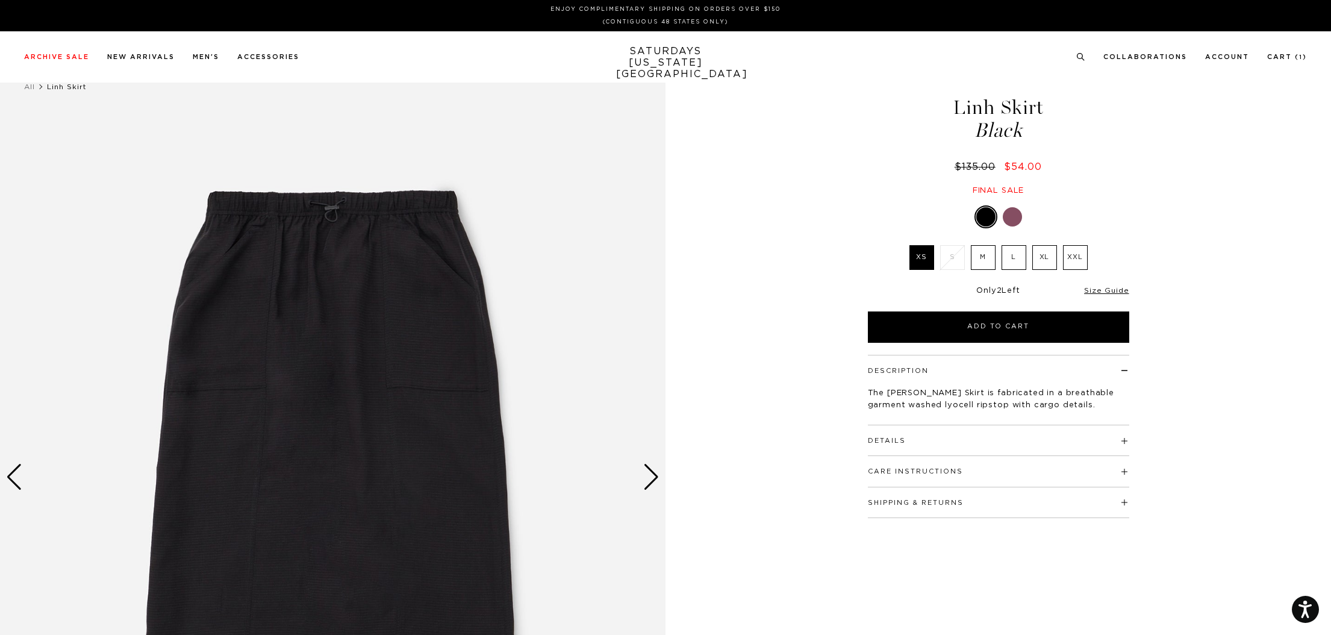
click at [653, 472] on div "Next slide" at bounding box center [651, 477] width 16 height 26
click at [655, 478] on div "Next slide" at bounding box center [651, 477] width 16 height 26
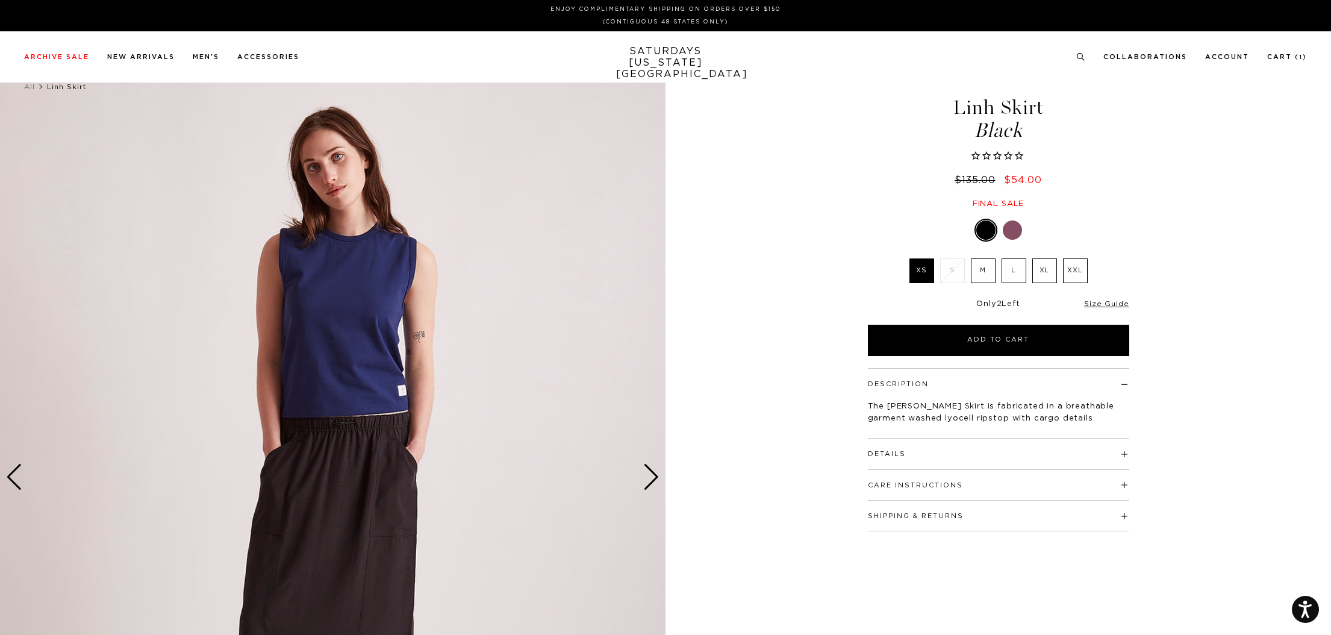
scroll to position [0, 7]
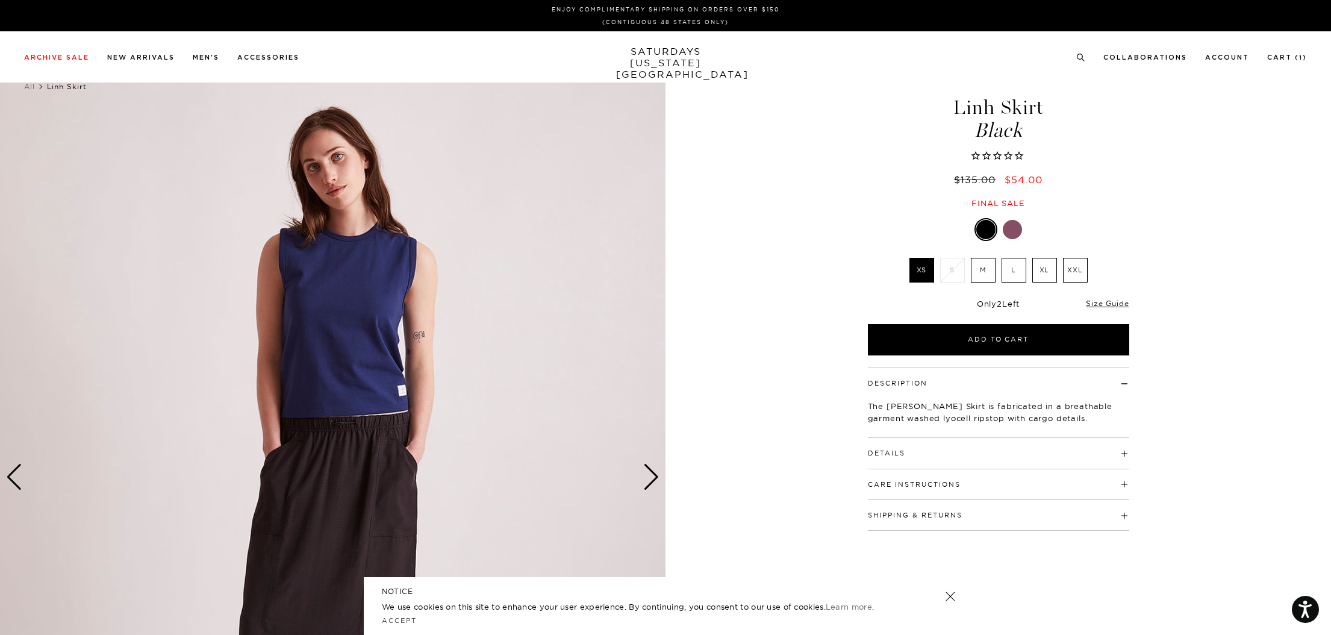
click at [1330, 89] on div "All [PERSON_NAME] Skirt" at bounding box center [665, 86] width 1331 height 17
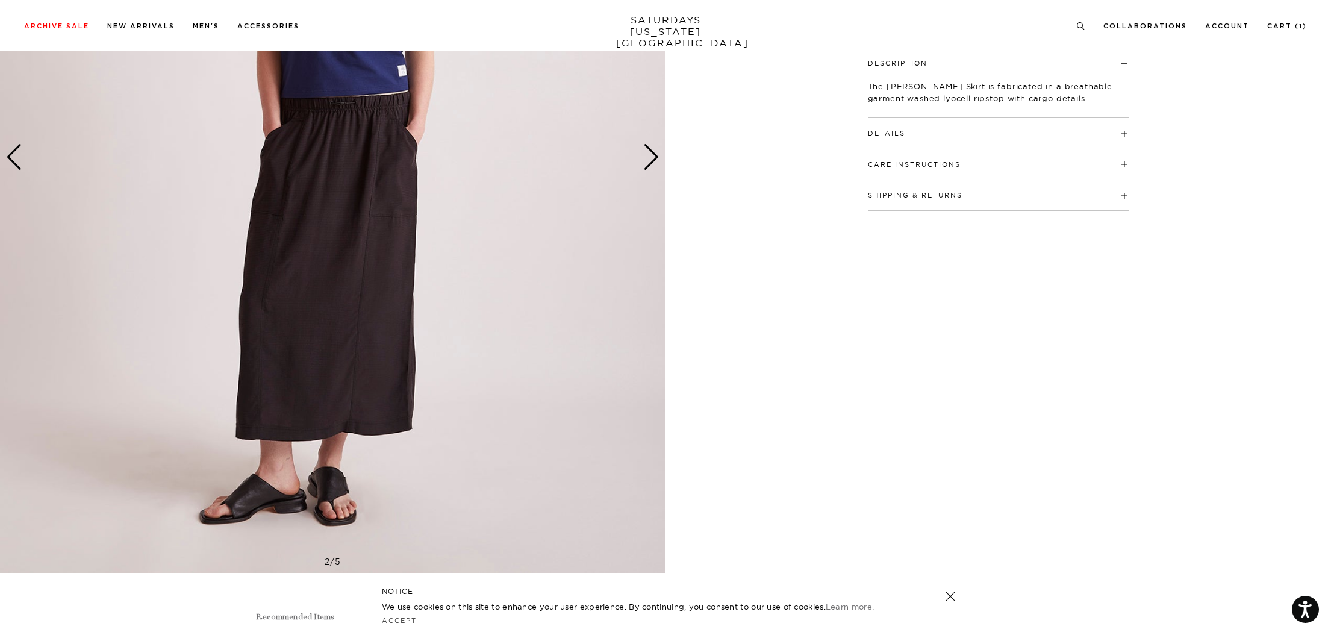
scroll to position [314, 7]
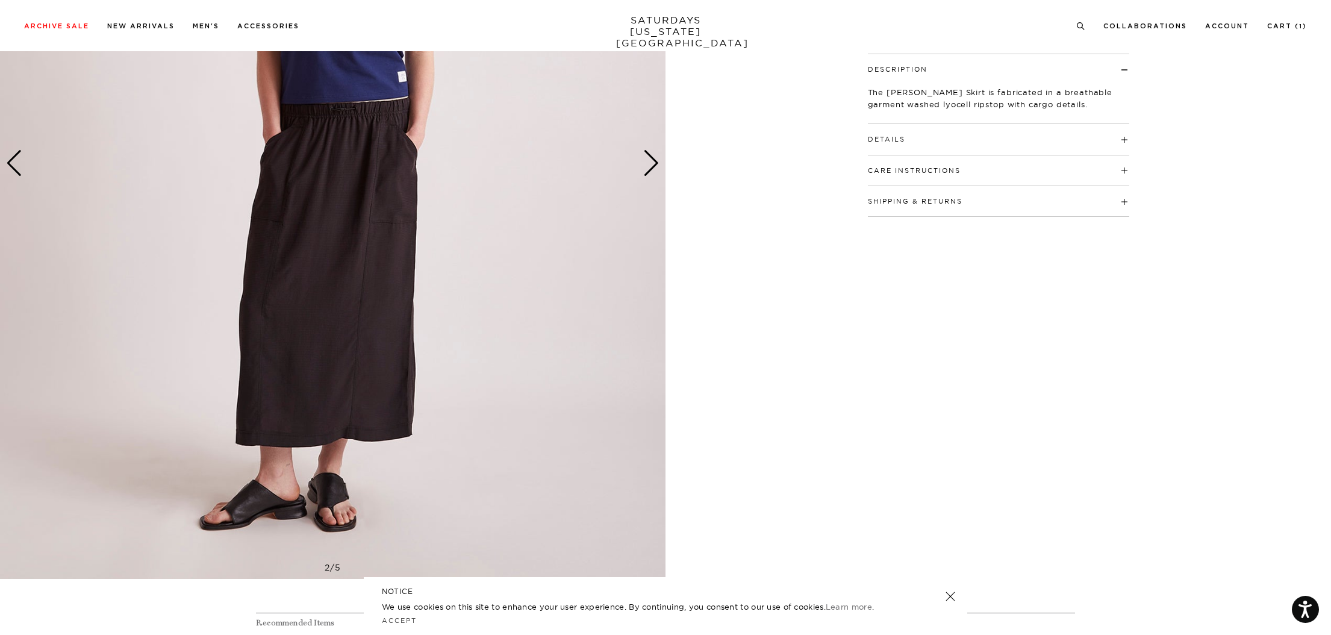
click at [647, 161] on div "Next slide" at bounding box center [651, 163] width 16 height 26
click at [643, 163] on div "Next slide" at bounding box center [651, 163] width 16 height 26
click at [643, 166] on div "Next slide" at bounding box center [651, 163] width 16 height 26
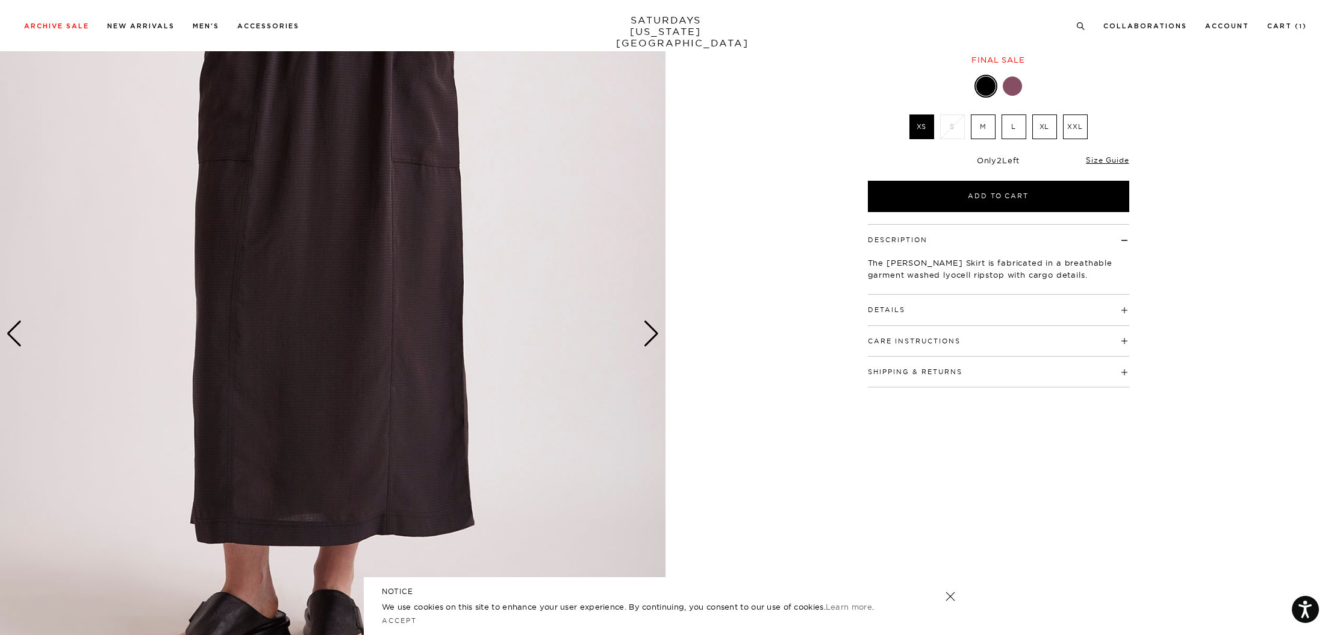
scroll to position [142, 7]
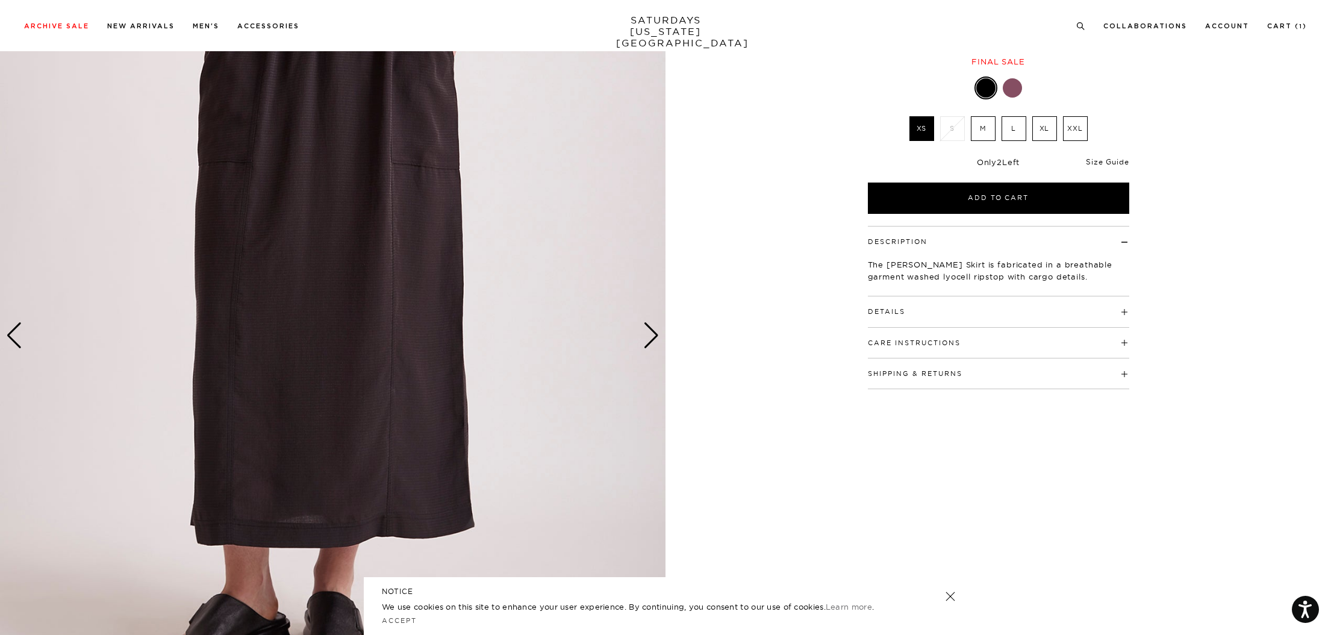
click at [1104, 163] on link "Size Guide" at bounding box center [1107, 161] width 43 height 9
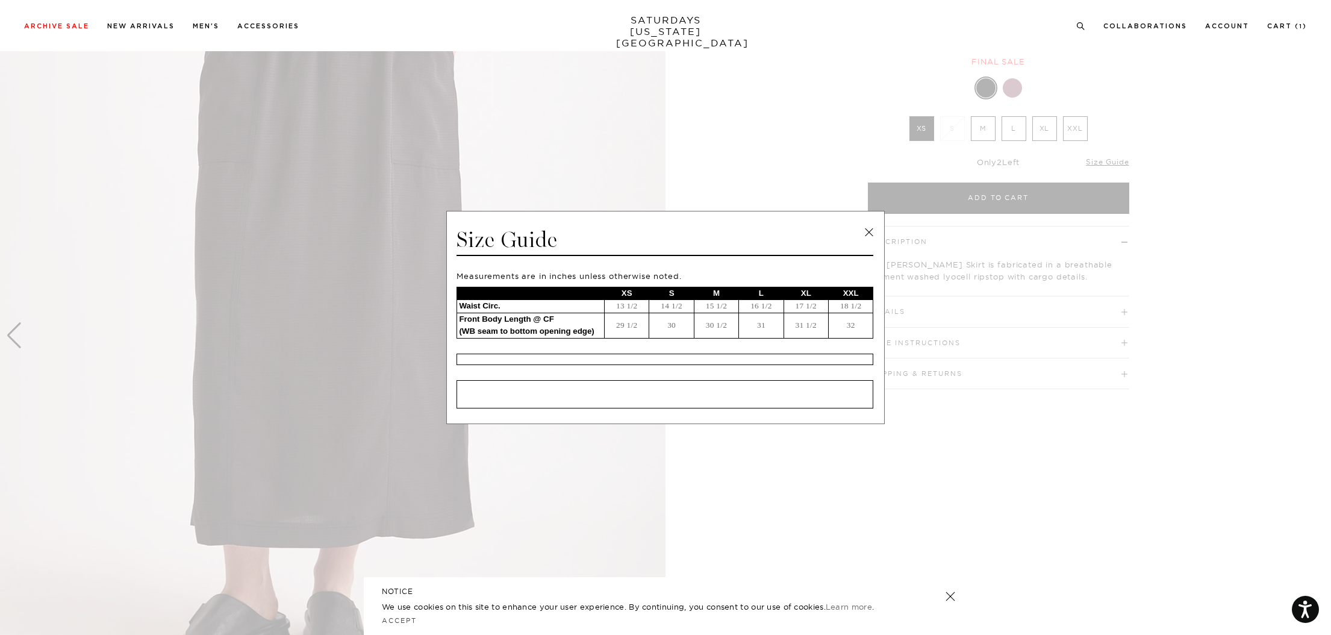
click at [867, 235] on link at bounding box center [869, 232] width 18 height 18
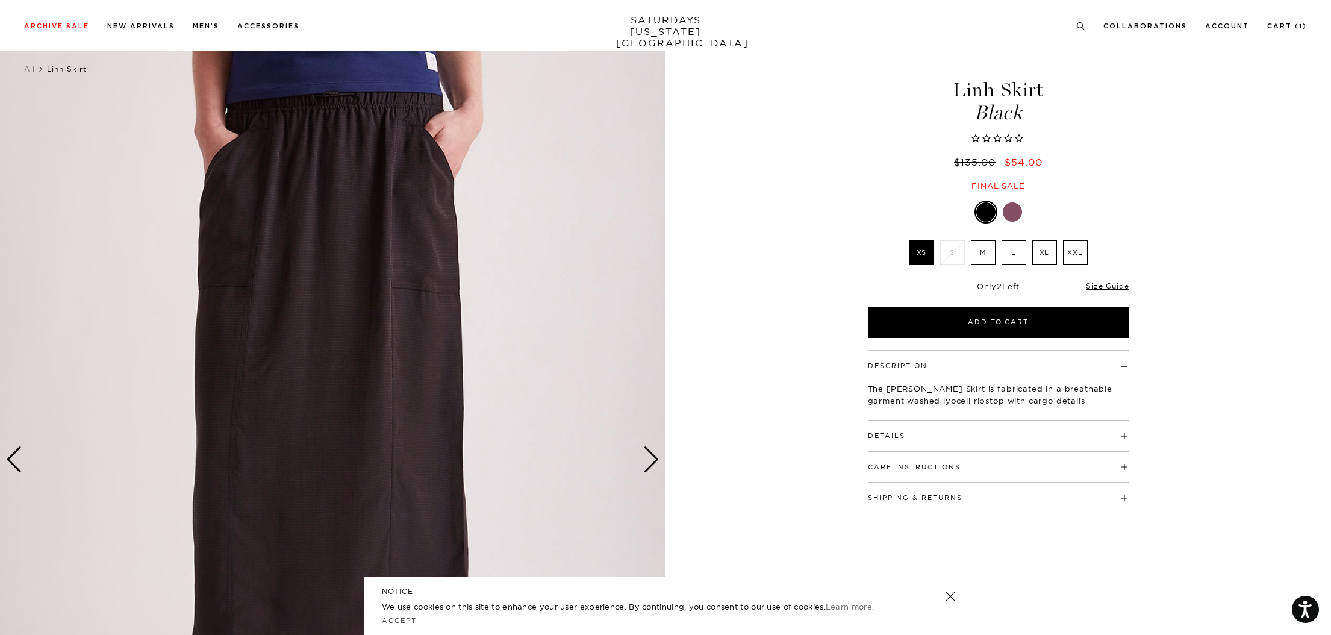
scroll to position [0, 7]
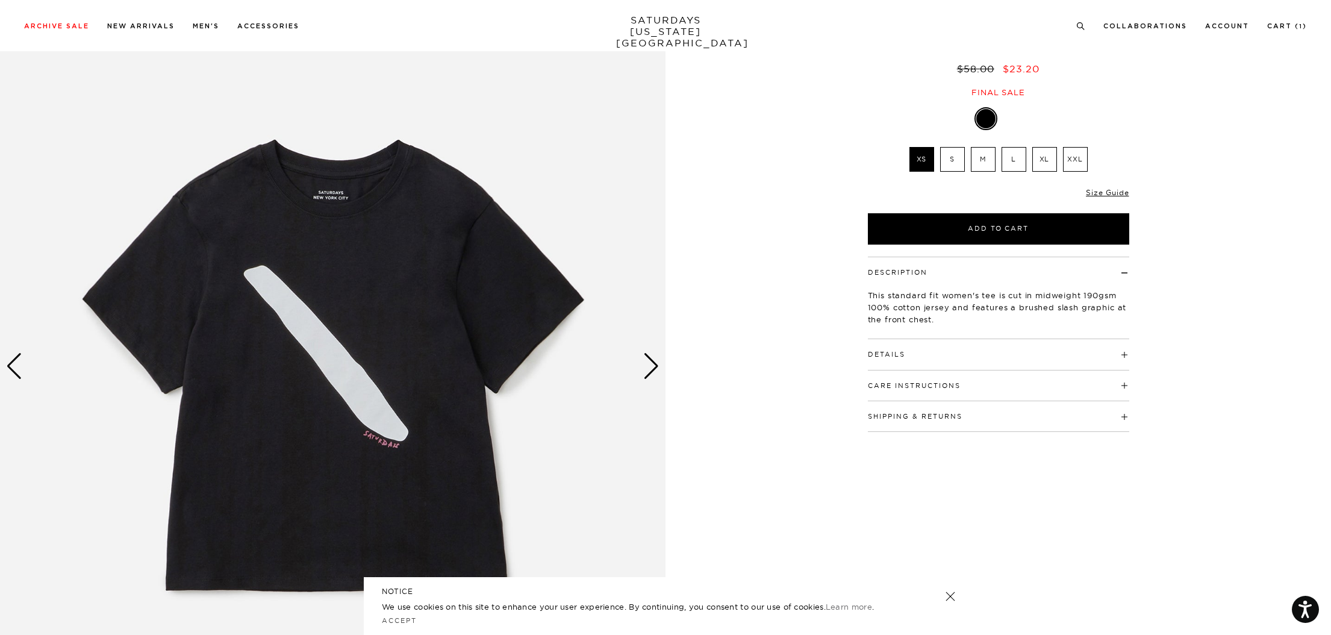
scroll to position [119, 0]
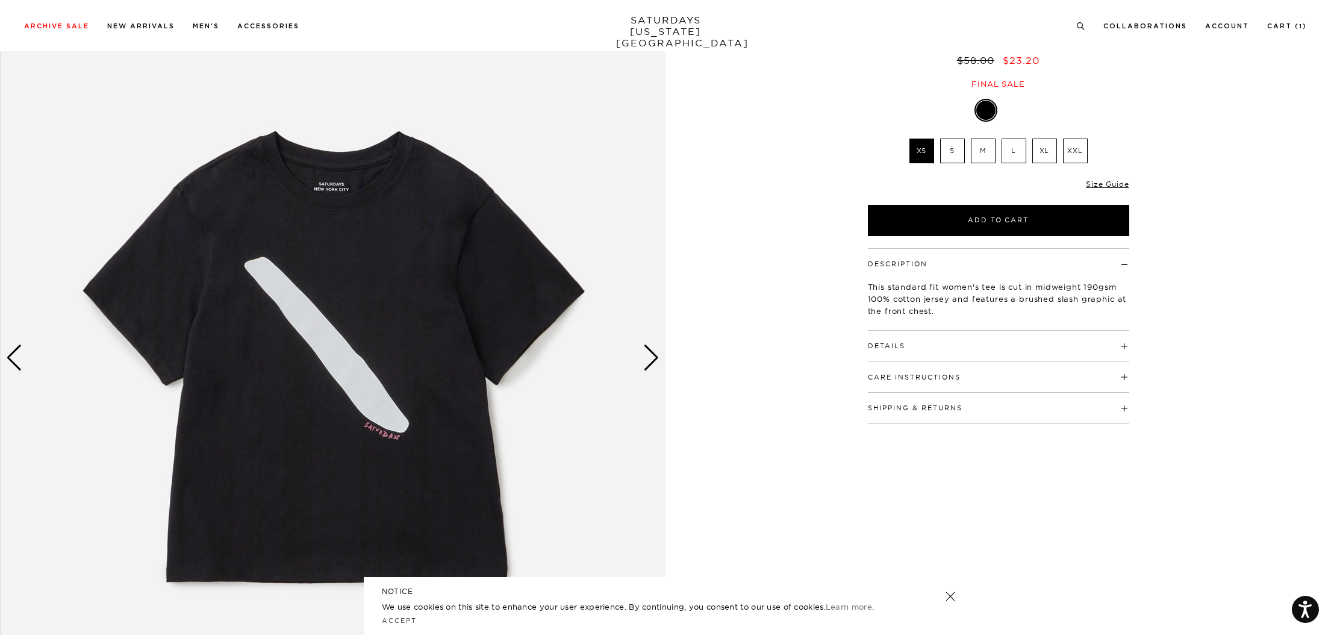
click at [653, 359] on div "Next slide" at bounding box center [651, 357] width 16 height 26
click at [654, 362] on div "Next slide" at bounding box center [651, 357] width 16 height 26
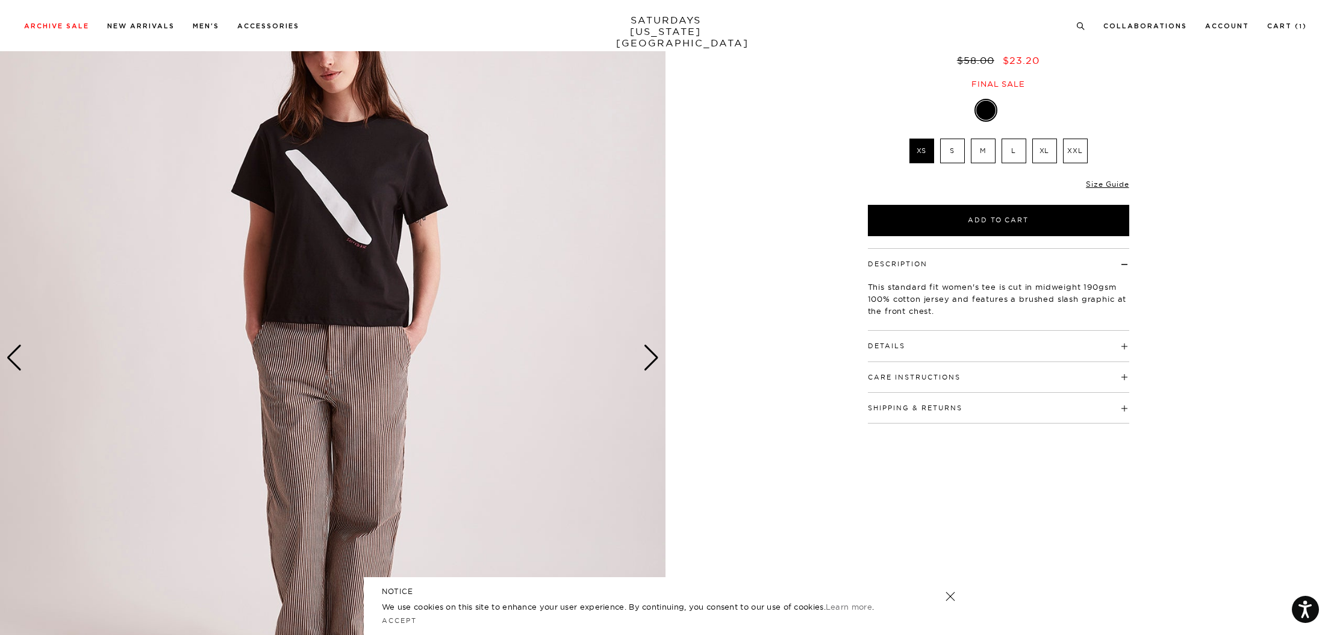
click at [320, 210] on img at bounding box center [333, 358] width 666 height 832
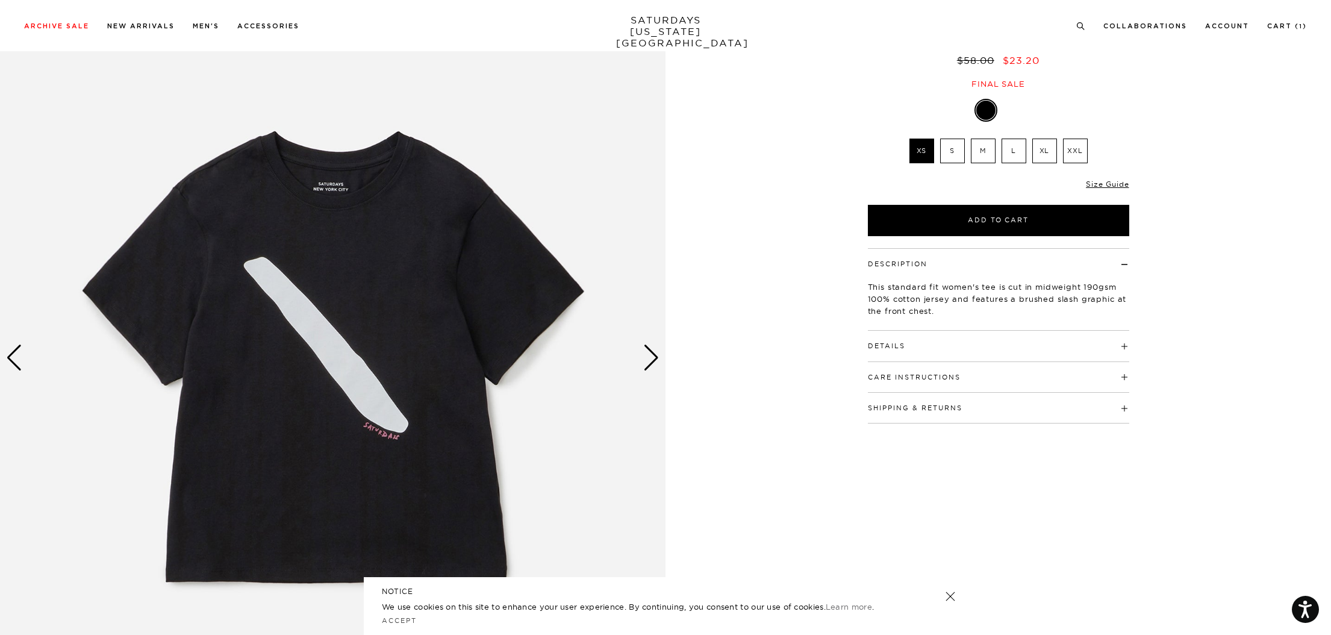
click at [326, 291] on img at bounding box center [333, 358] width 666 height 832
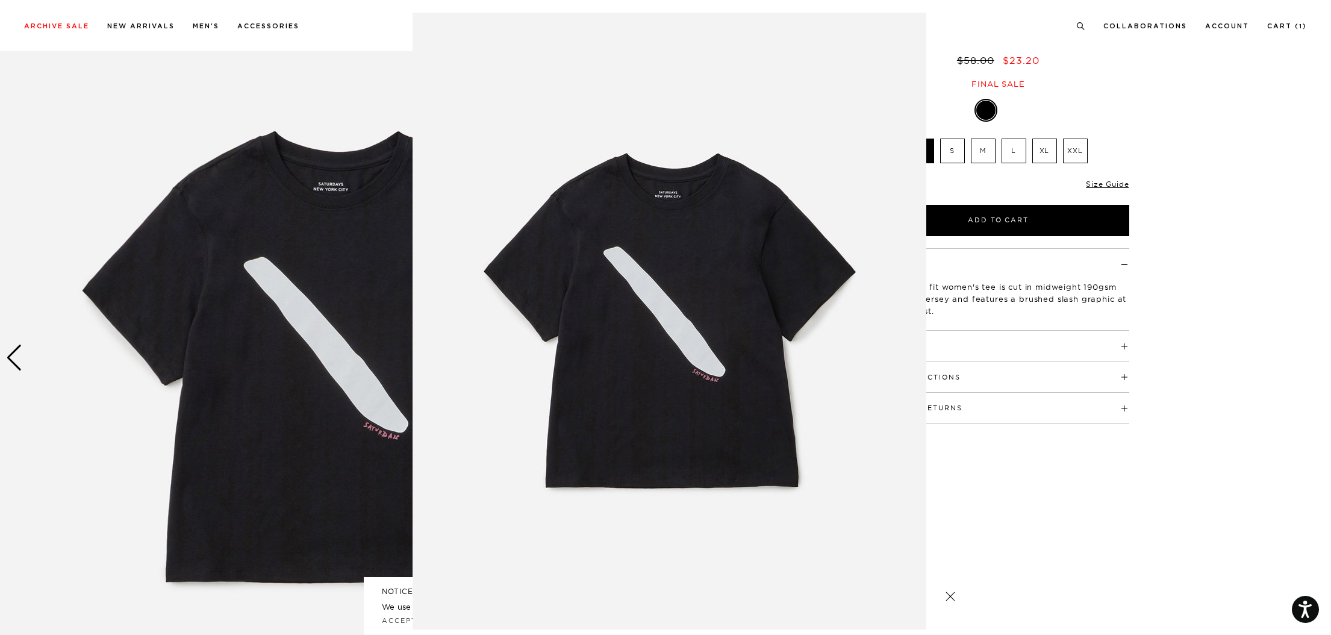
drag, startPoint x: 331, startPoint y: 323, endPoint x: 354, endPoint y: 333, distance: 24.3
click at [376, 323] on figure at bounding box center [665, 317] width 1331 height 635
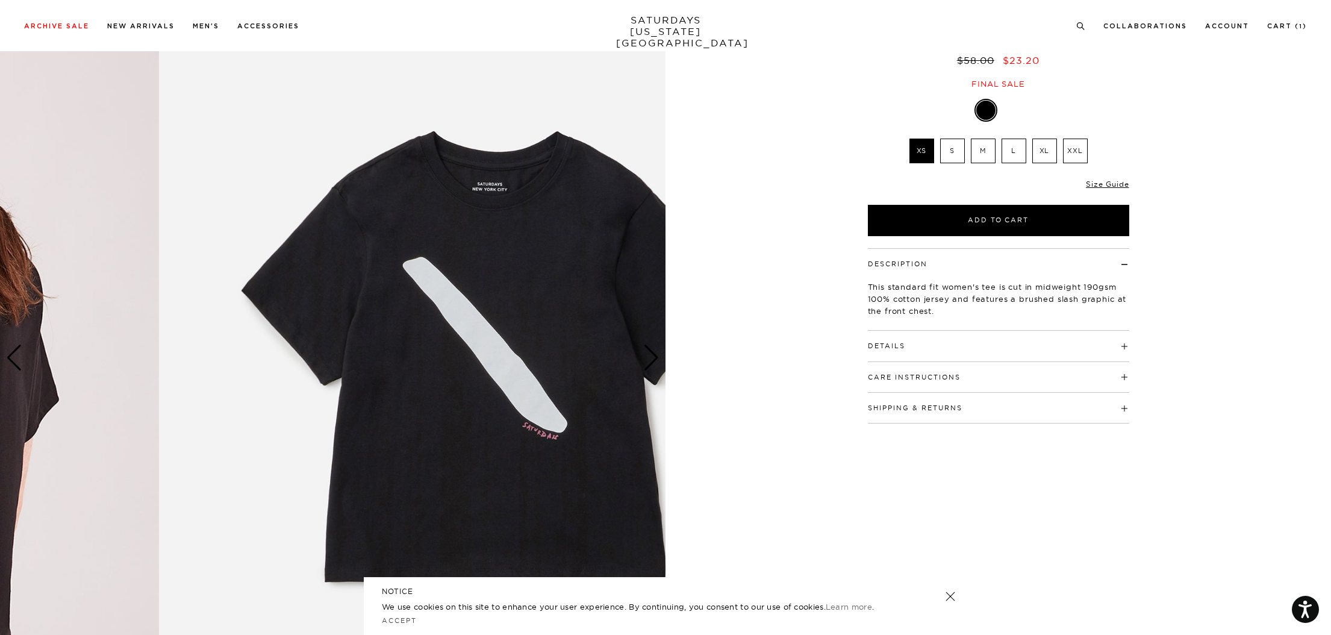
click at [345, 293] on img at bounding box center [492, 358] width 666 height 832
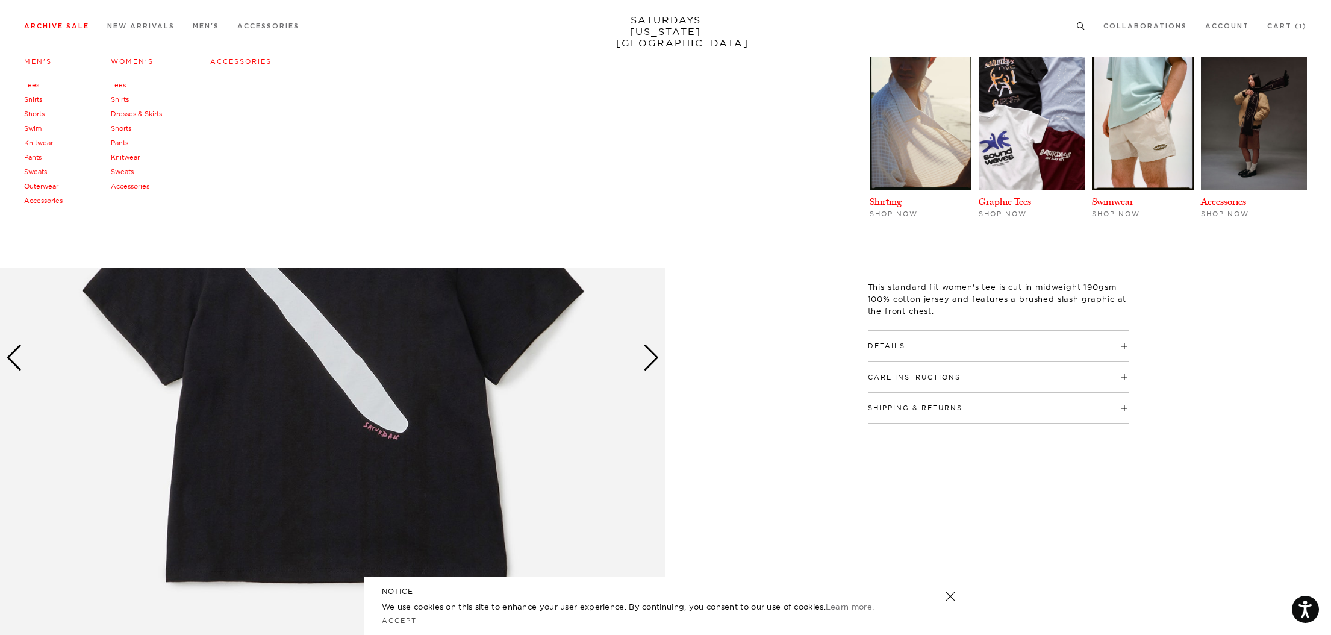
click at [128, 158] on link "Knitwear" at bounding box center [125, 157] width 29 height 8
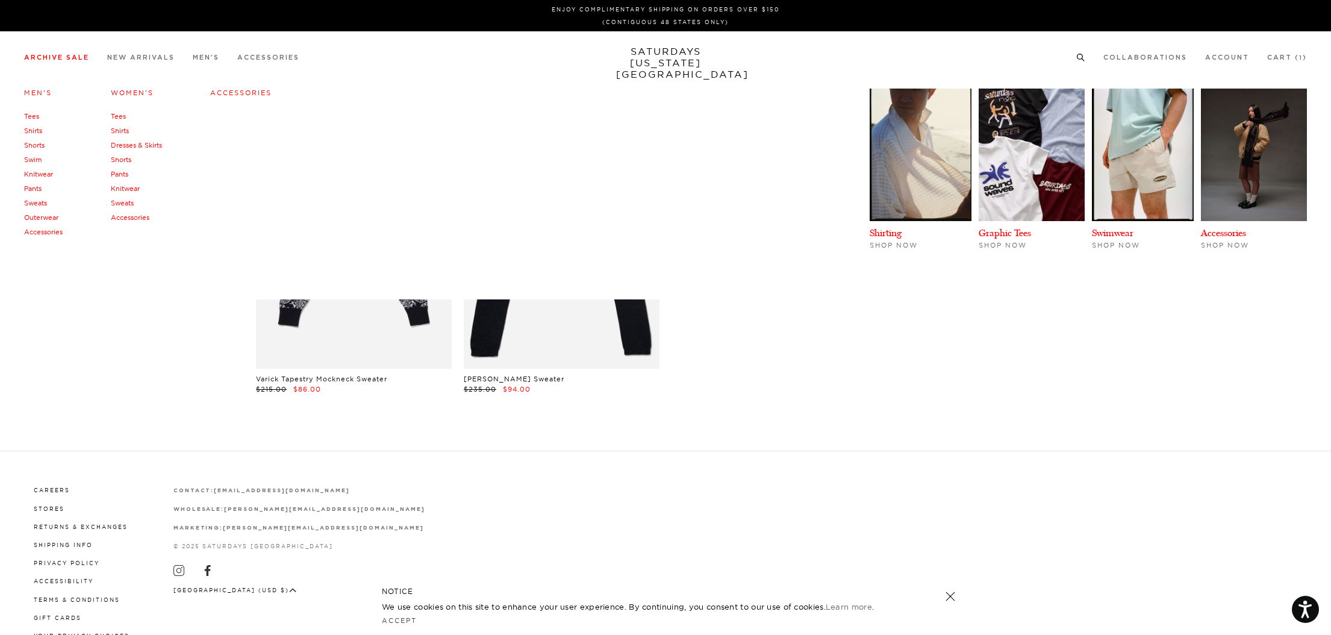
click at [126, 204] on link "Sweats" at bounding box center [122, 203] width 23 height 8
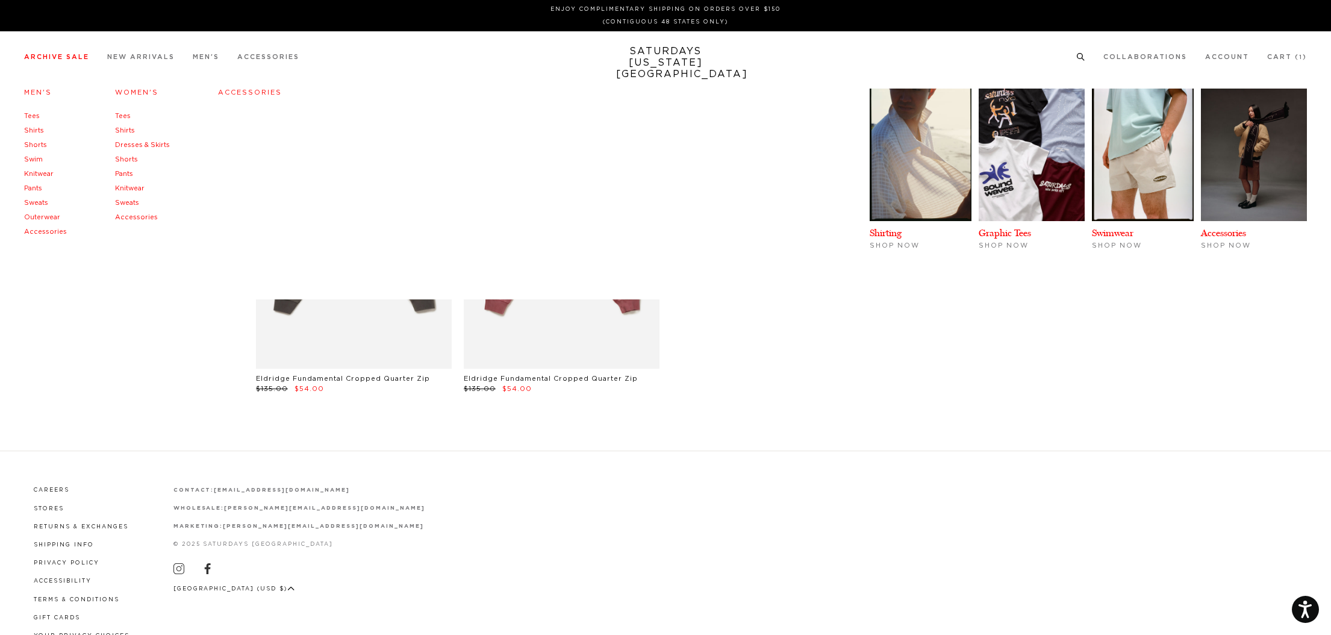
click at [123, 218] on link "Accessories" at bounding box center [136, 217] width 43 height 7
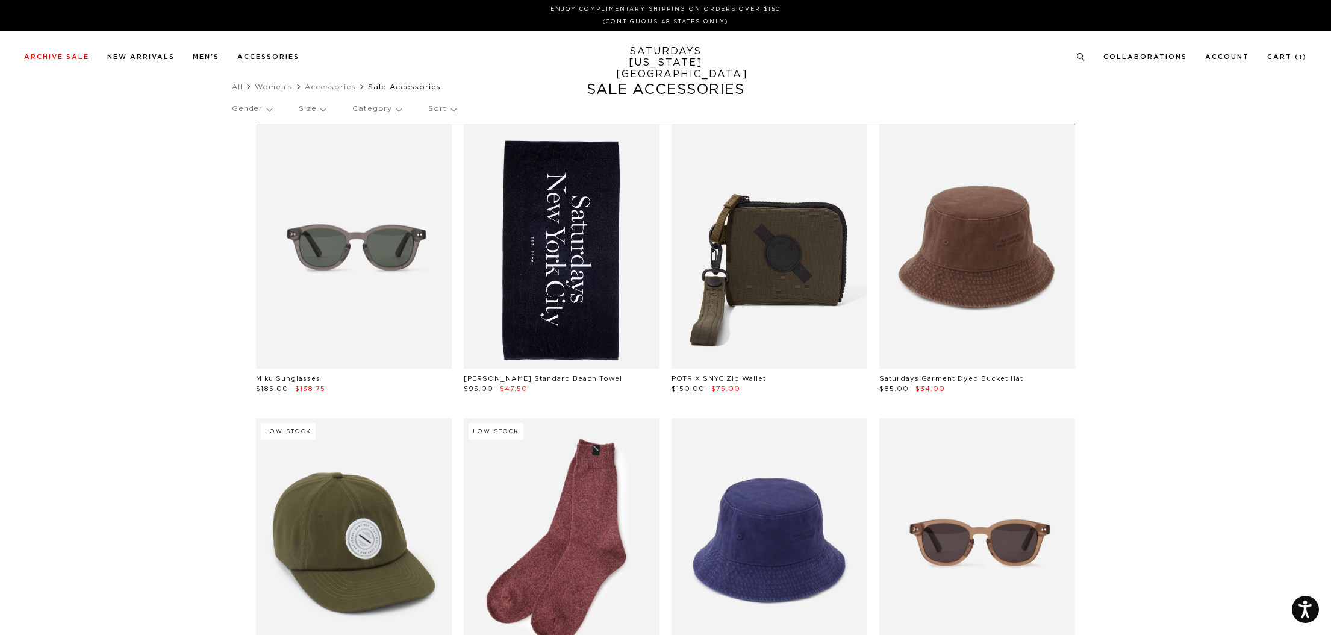
scroll to position [0, 7]
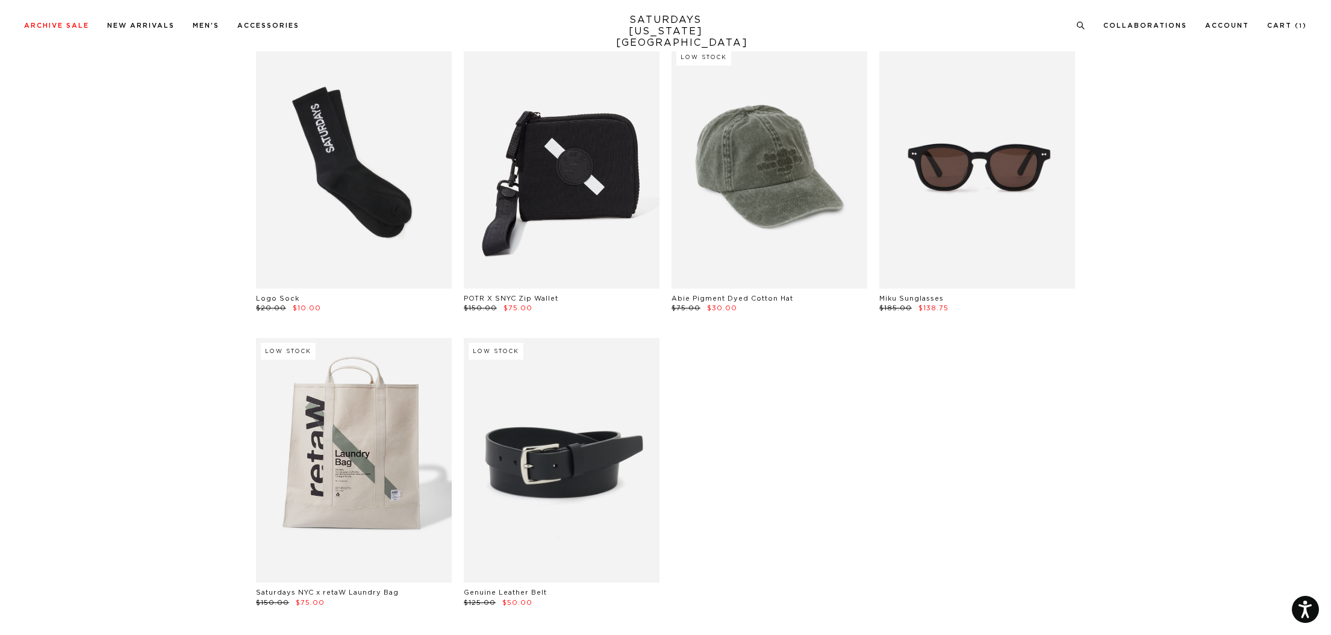
scroll to position [667, 0]
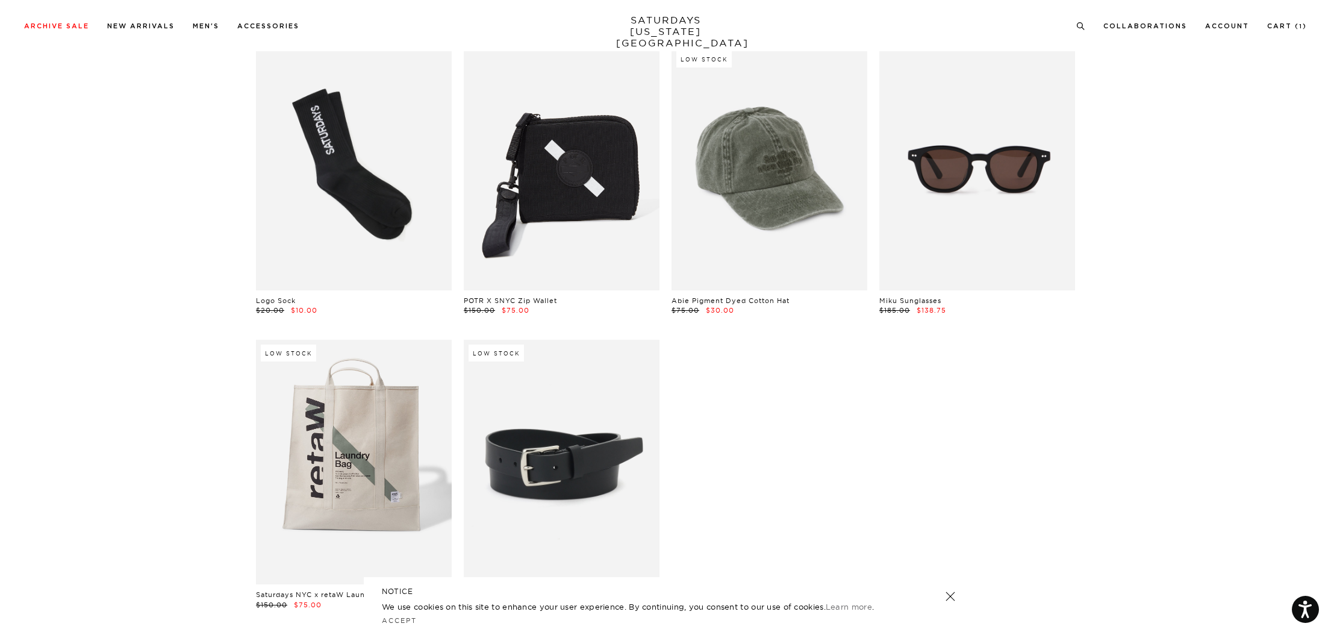
drag, startPoint x: 1333, startPoint y: 54, endPoint x: 1258, endPoint y: 180, distance: 147.2
click at [1218, 169] on html "Accessibility Screen-Reader Guide, Feedback, and Issue Reporting | New window E…" at bounding box center [665, 110] width 1331 height 1555
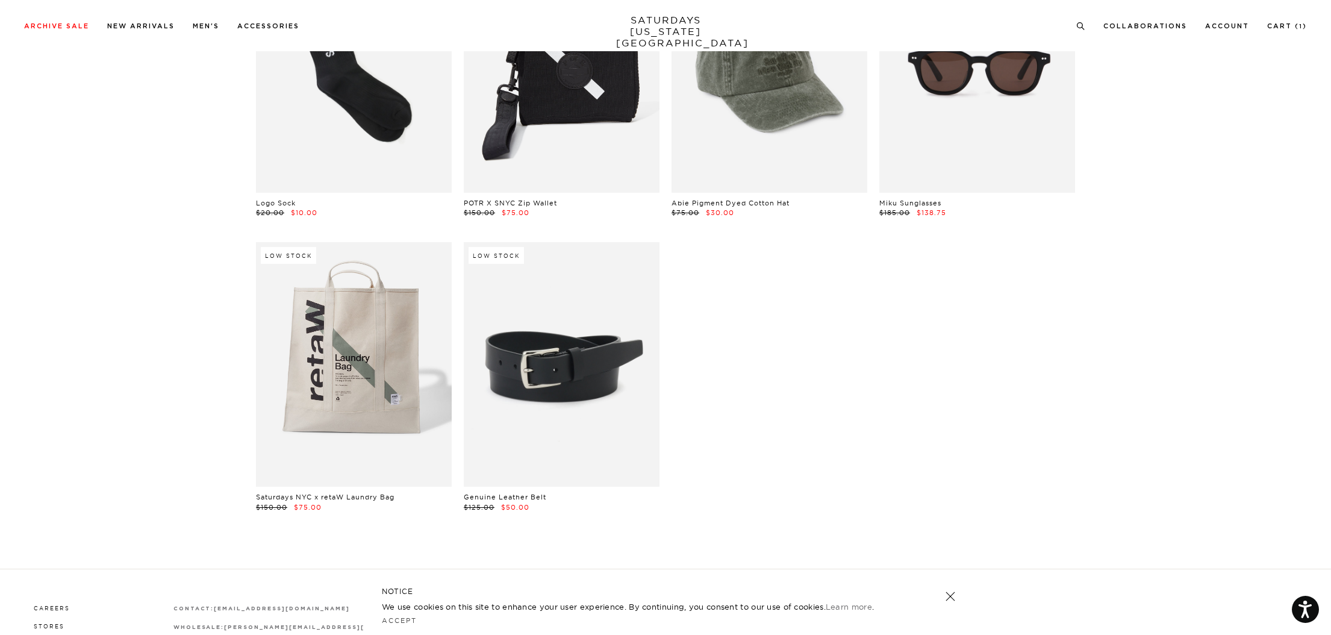
scroll to position [766, 0]
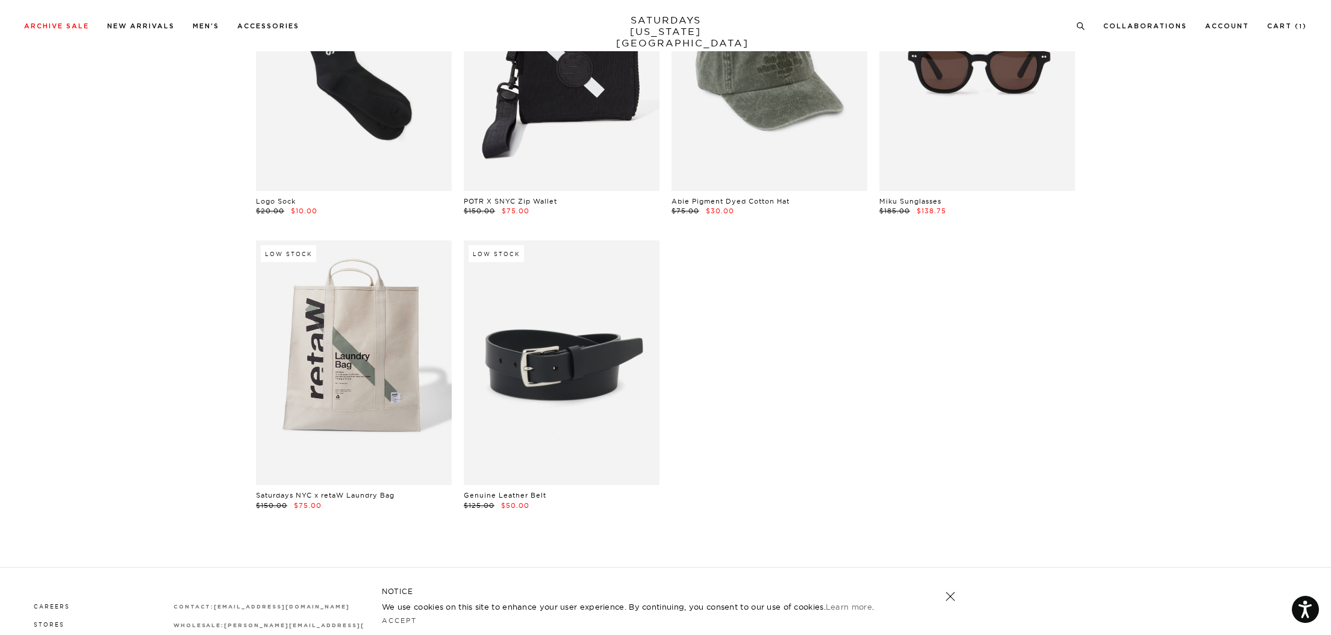
click at [580, 379] on link at bounding box center [562, 362] width 196 height 245
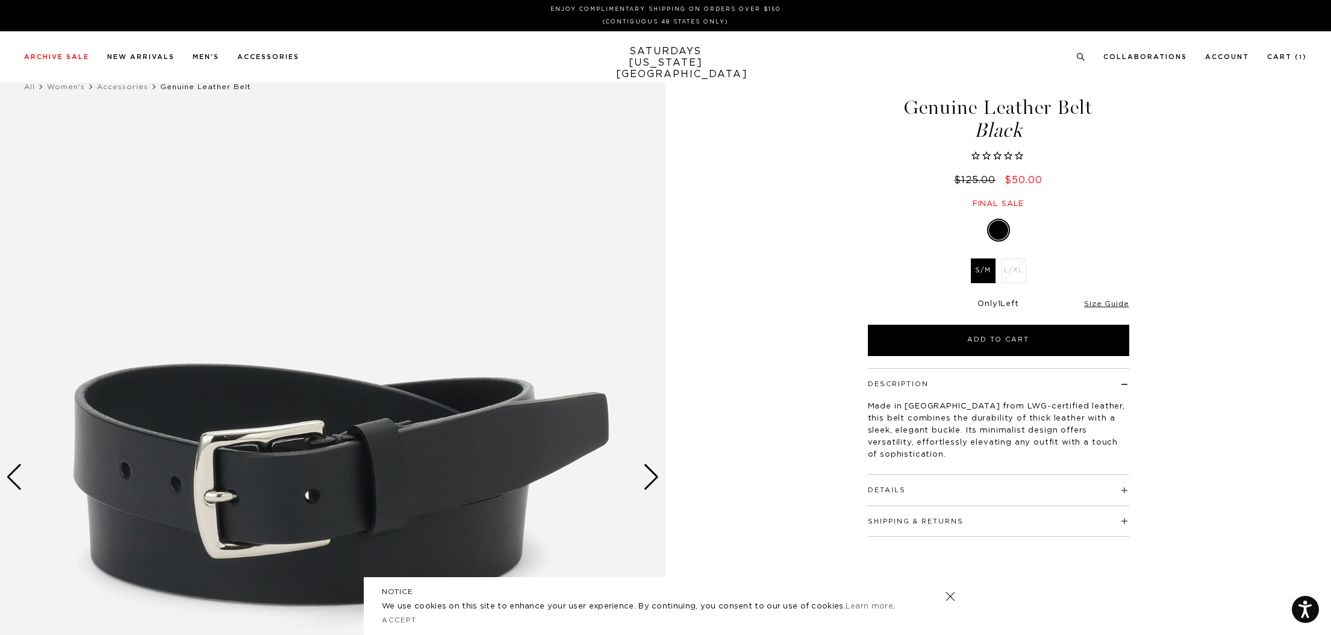
click at [654, 479] on div "Next slide" at bounding box center [651, 477] width 16 height 26
click at [649, 476] on div "Next slide" at bounding box center [651, 477] width 16 height 26
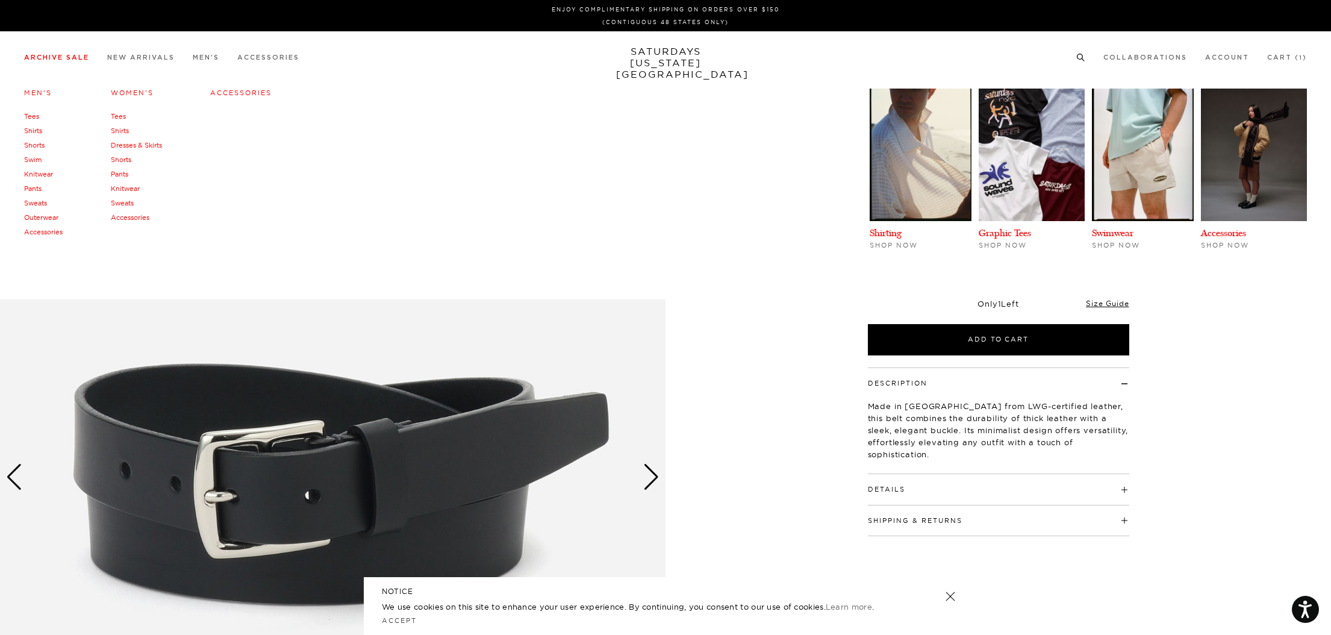
click at [33, 117] on link "Tees" at bounding box center [31, 116] width 15 height 8
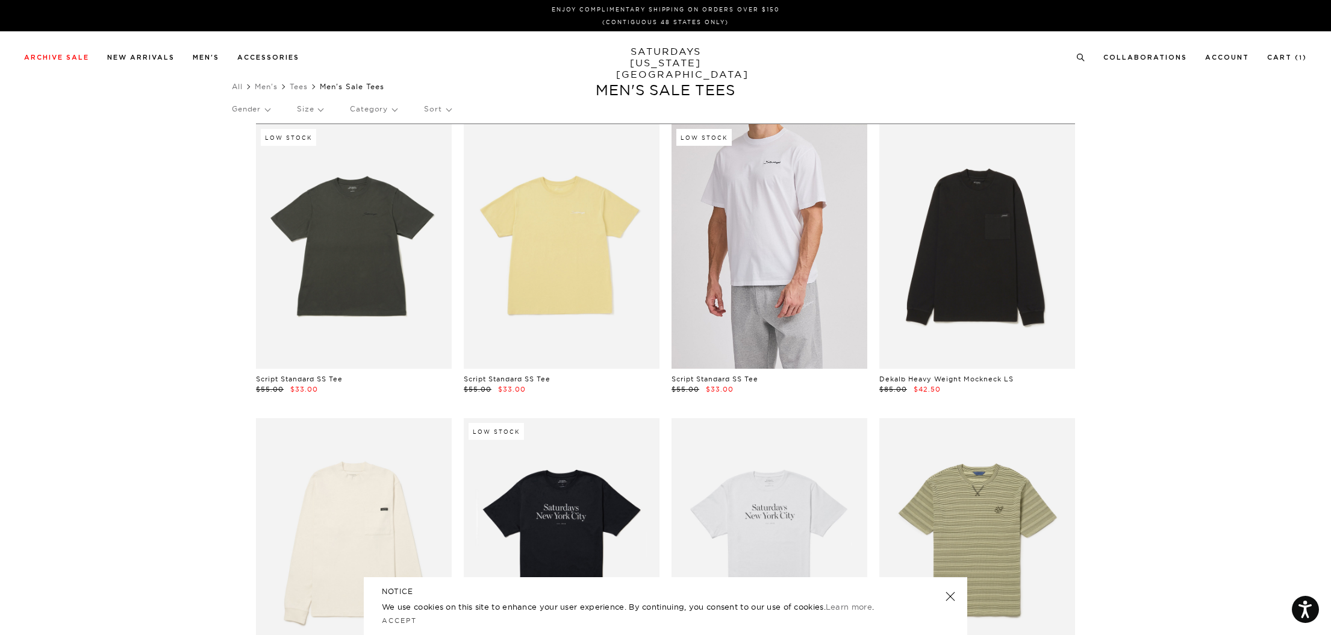
click at [777, 228] on link at bounding box center [770, 246] width 196 height 245
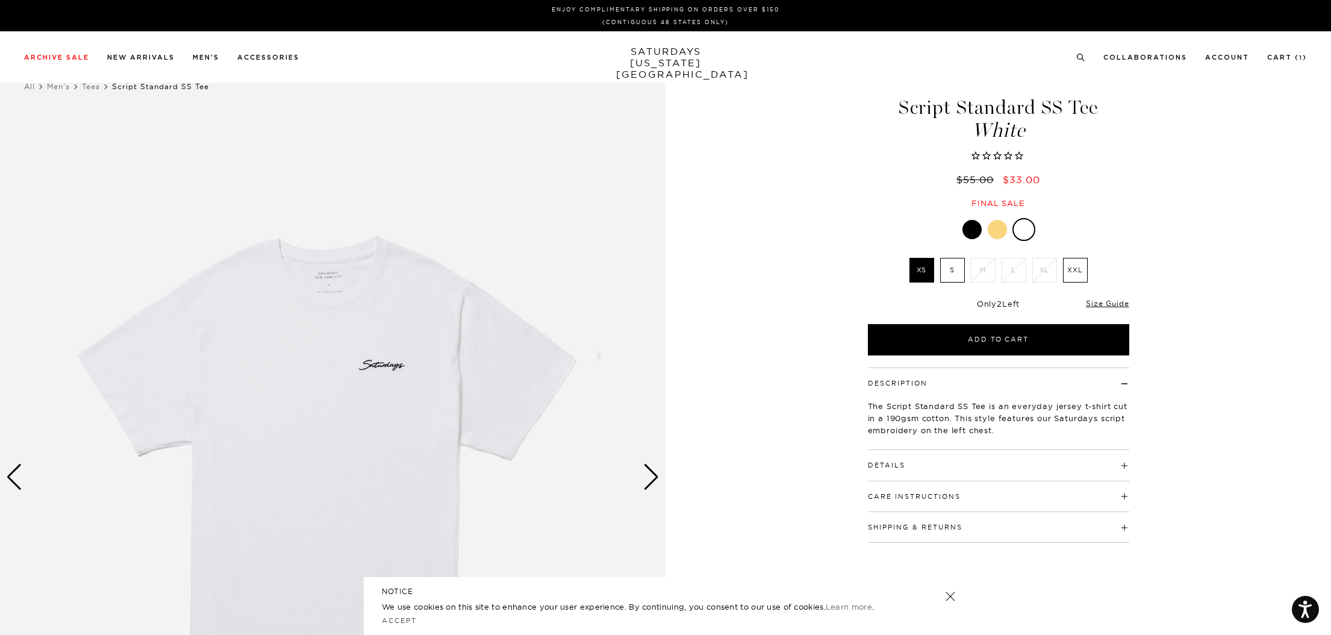
click at [999, 233] on div at bounding box center [997, 229] width 19 height 19
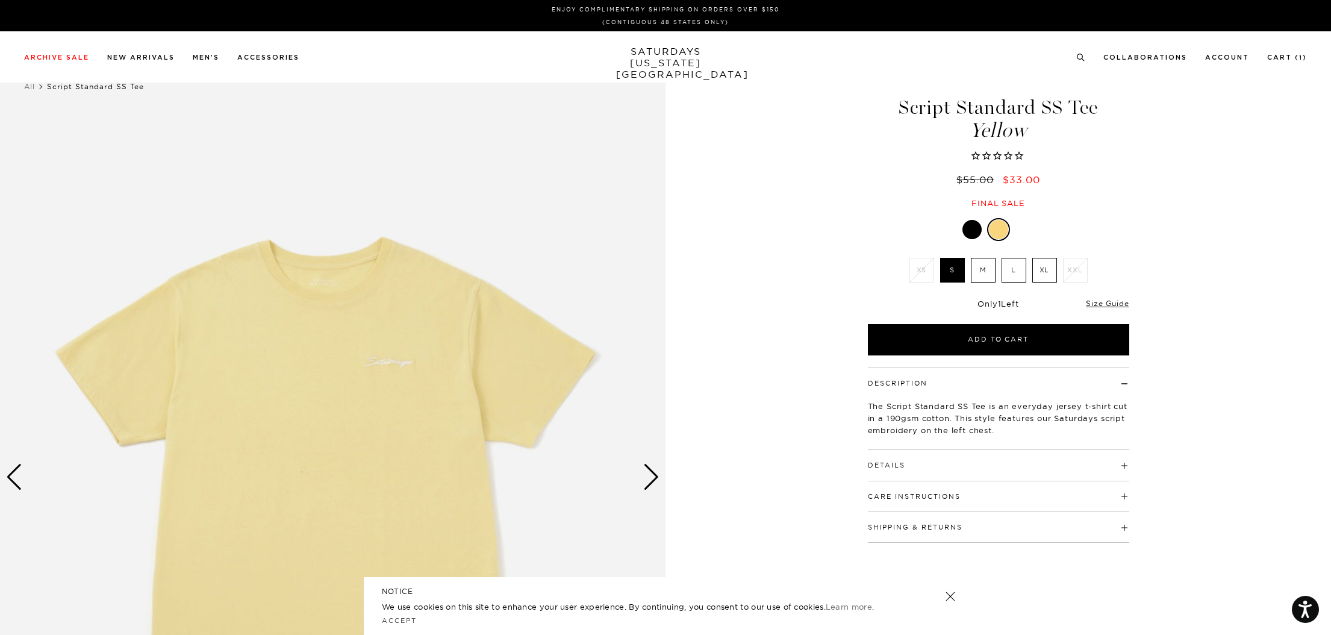
click at [968, 237] on div at bounding box center [971, 229] width 19 height 19
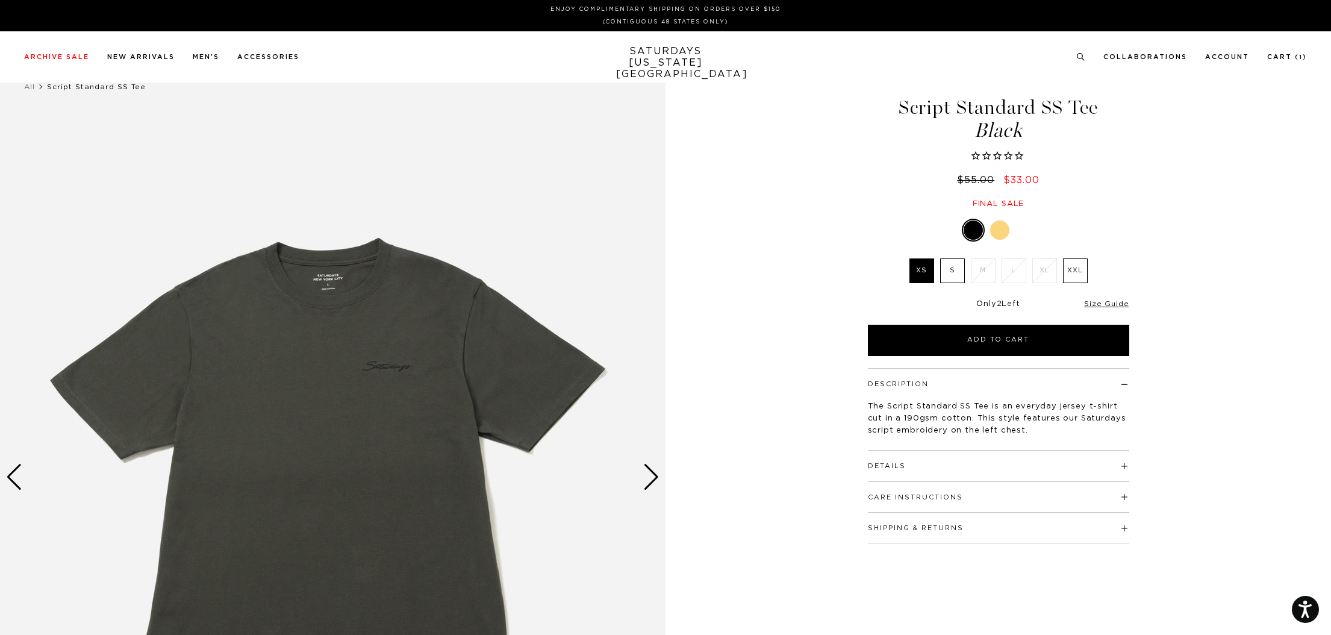
click at [1000, 234] on div at bounding box center [999, 229] width 19 height 19
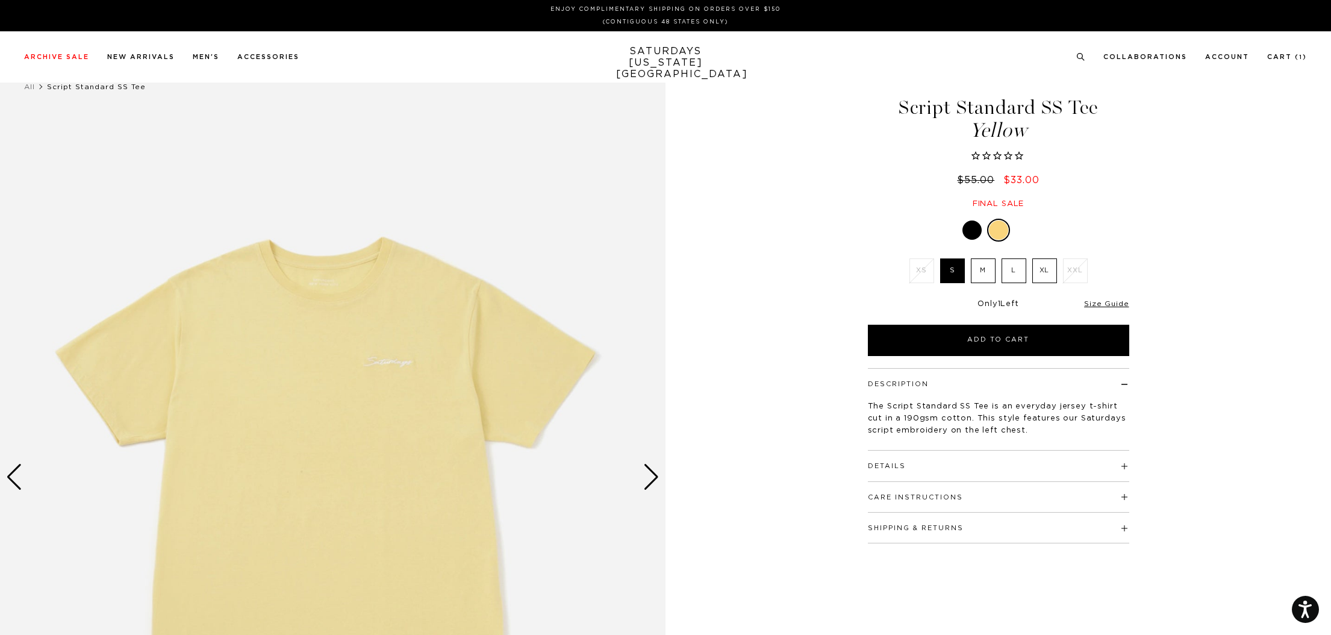
click at [1014, 275] on label "L" at bounding box center [1014, 270] width 25 height 25
click at [0, 0] on input "L" at bounding box center [0, 0] width 0 height 0
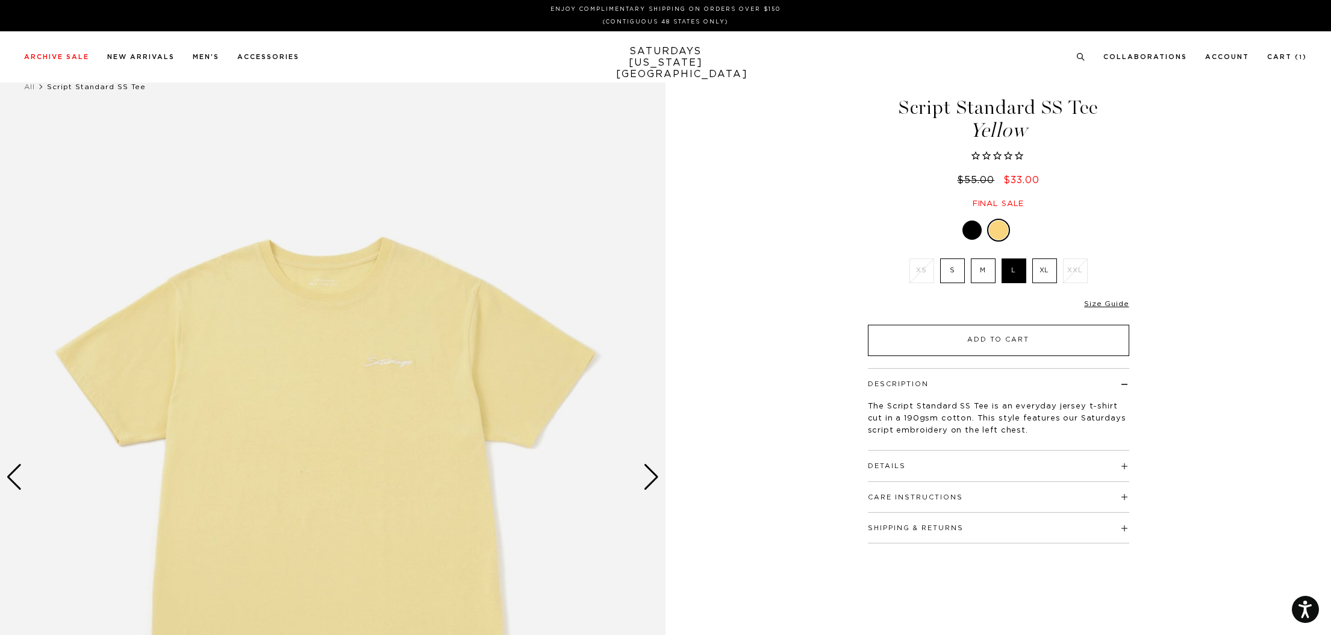
click at [1021, 339] on button "Add to Cart" at bounding box center [998, 340] width 261 height 31
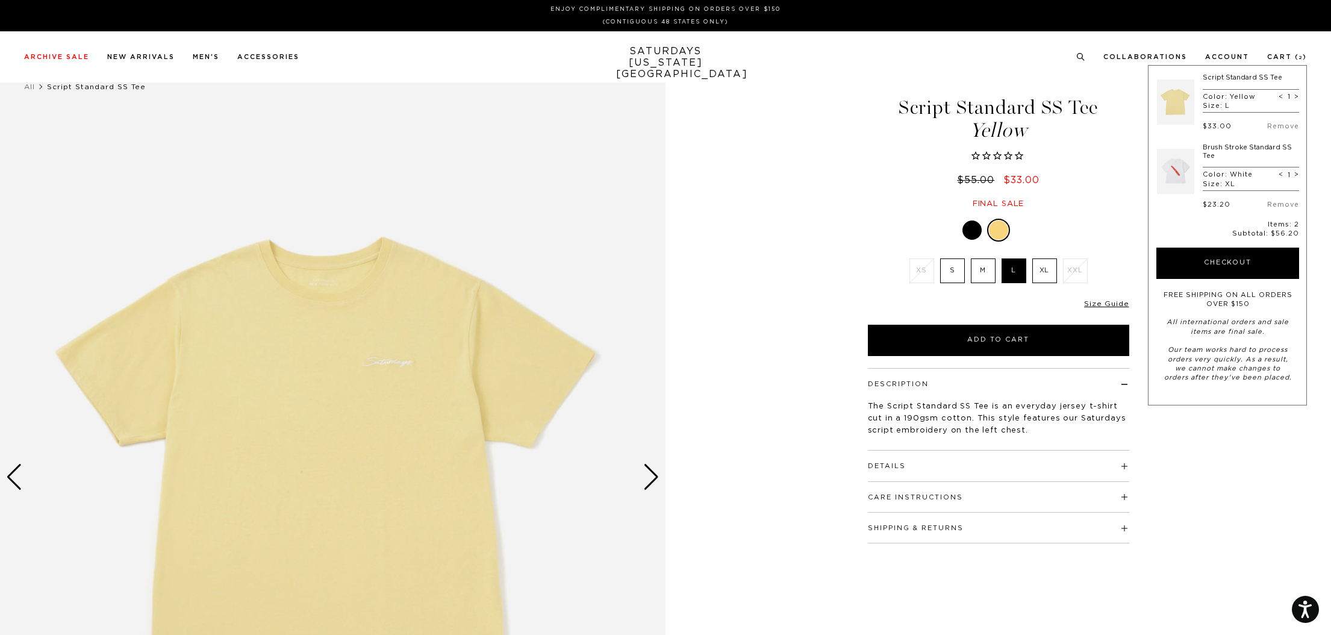
click at [825, 194] on div "1 / 4 Script Standard SS Tee Yellow" at bounding box center [665, 477] width 1331 height 832
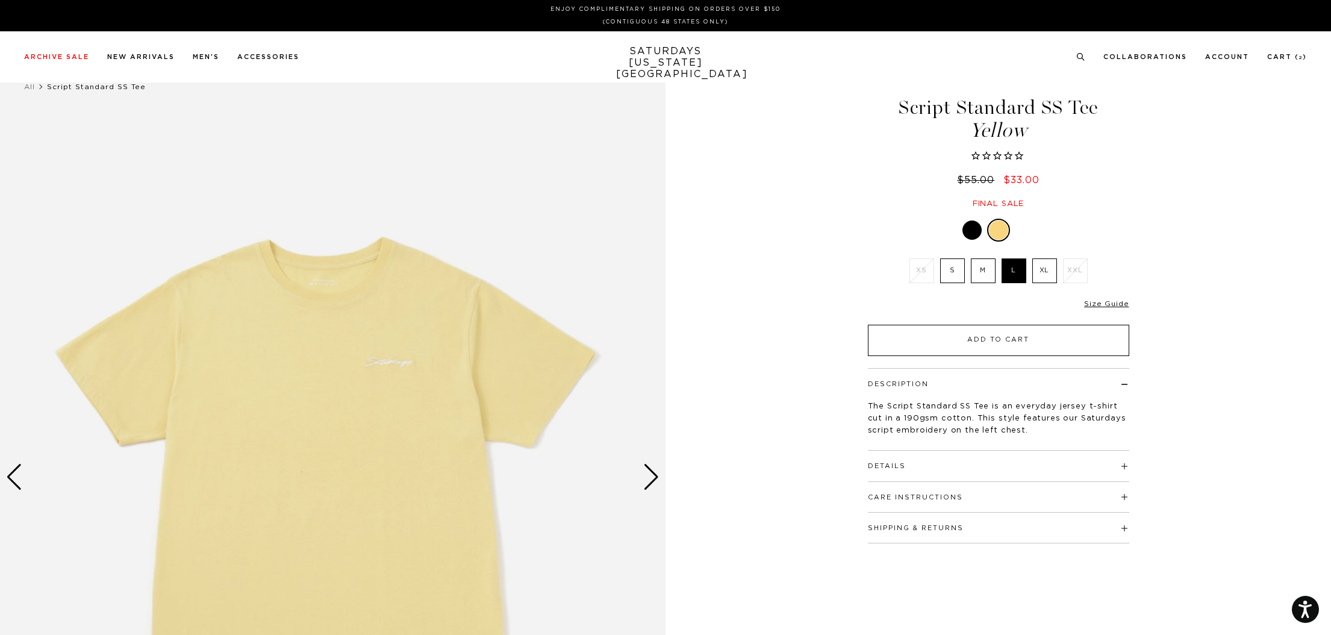
click at [980, 338] on button "Add to Cart" at bounding box center [998, 340] width 261 height 31
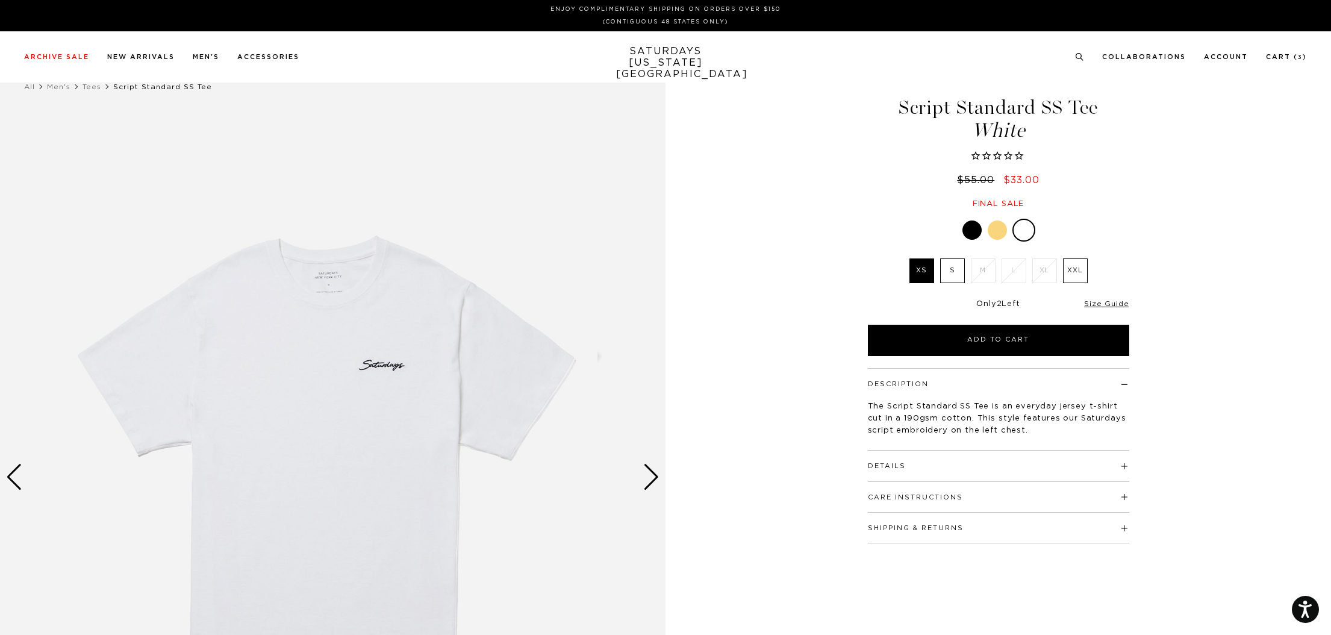
drag, startPoint x: 1080, startPoint y: 269, endPoint x: 1071, endPoint y: 270, distance: 9.1
click at [1080, 269] on label "XXL" at bounding box center [1075, 270] width 25 height 25
click at [0, 0] on input "XXL" at bounding box center [0, 0] width 0 height 0
click at [946, 270] on label "S" at bounding box center [952, 270] width 25 height 25
click at [0, 0] on input "S" at bounding box center [0, 0] width 0 height 0
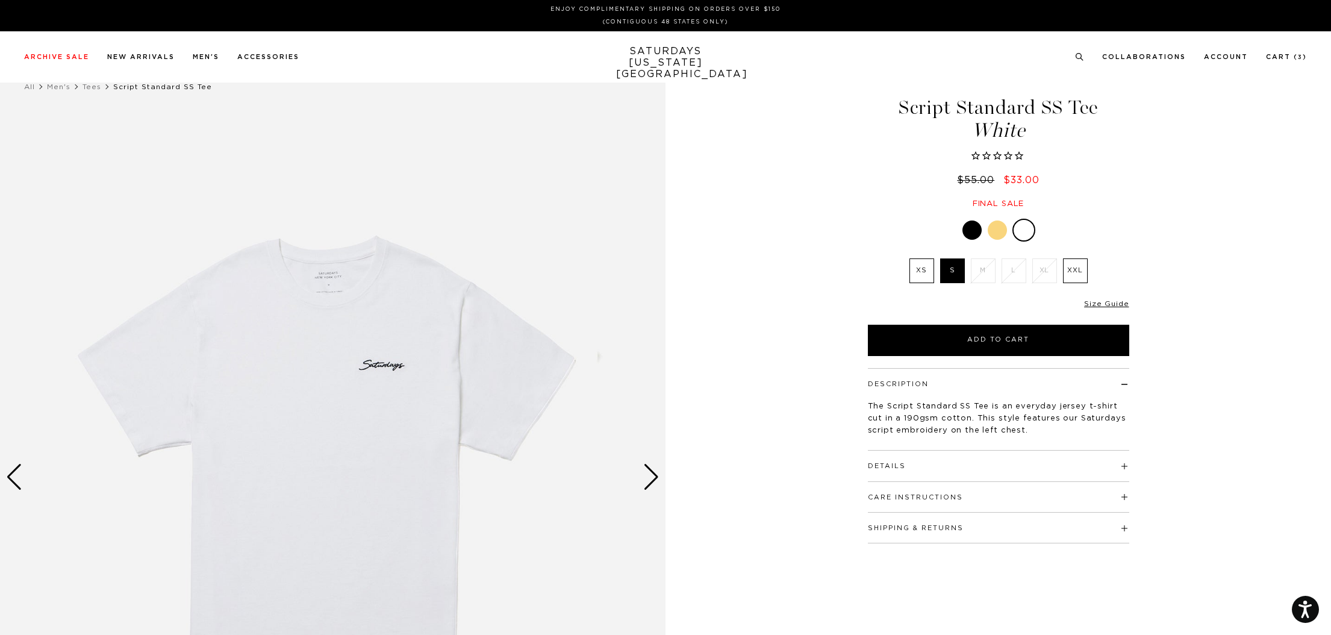
click at [918, 267] on label "XS" at bounding box center [921, 270] width 25 height 25
click at [0, 0] on input "XS" at bounding box center [0, 0] width 0 height 0
click at [1080, 272] on label "XXL" at bounding box center [1075, 270] width 25 height 25
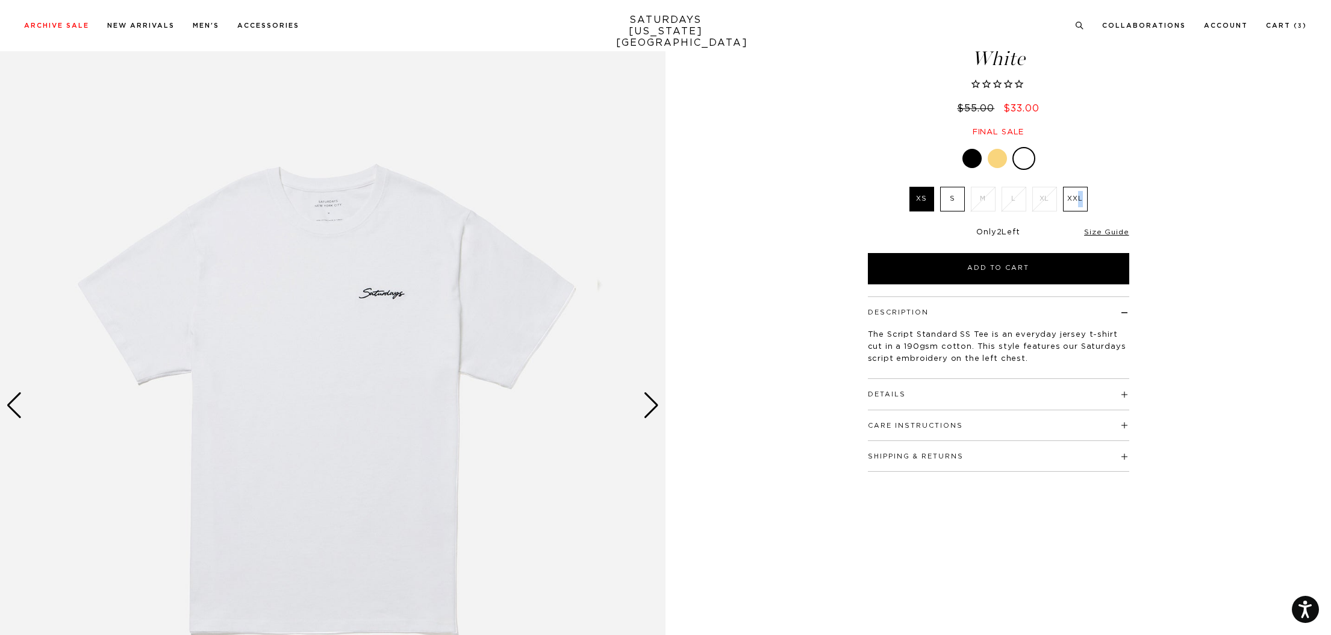
scroll to position [67, 0]
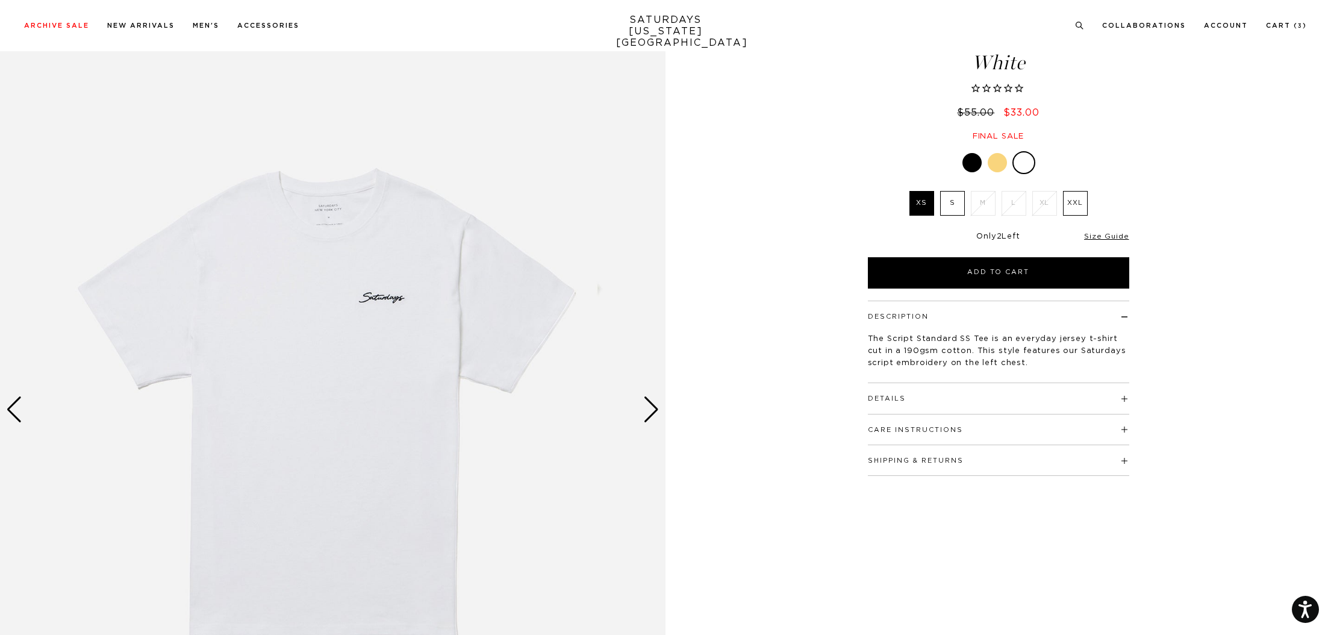
click at [1070, 208] on label "XXL" at bounding box center [1075, 203] width 25 height 25
click at [0, 0] on input "XXL" at bounding box center [0, 0] width 0 height 0
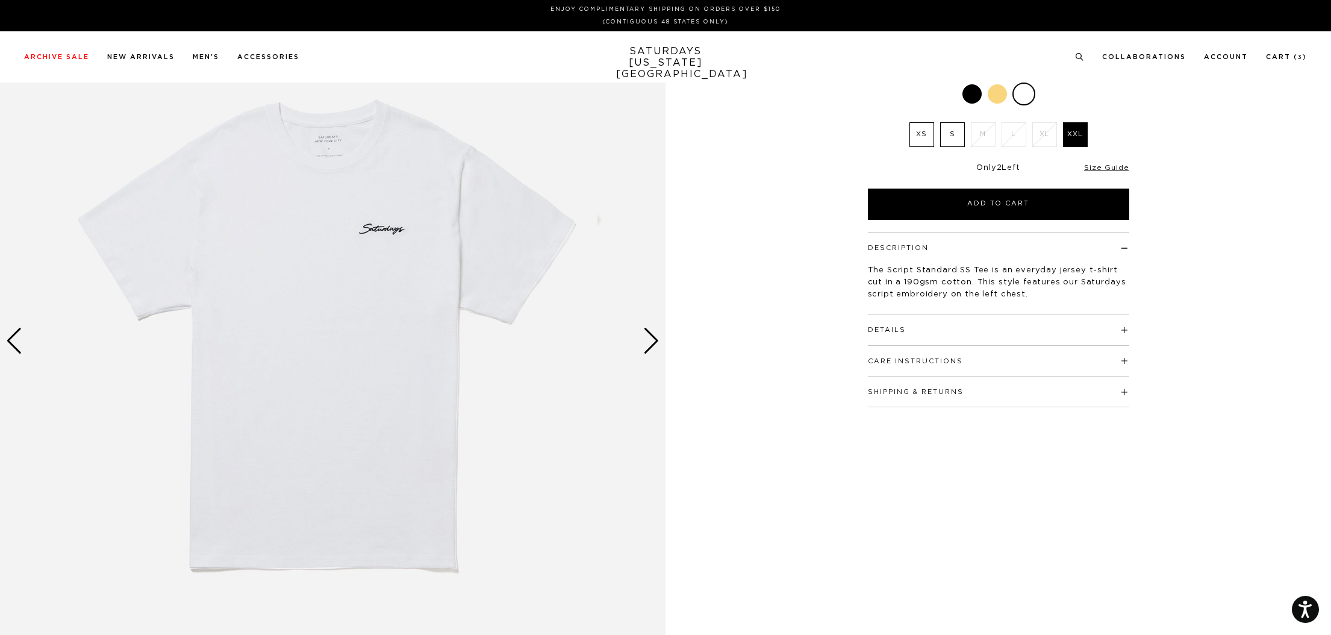
scroll to position [0, 0]
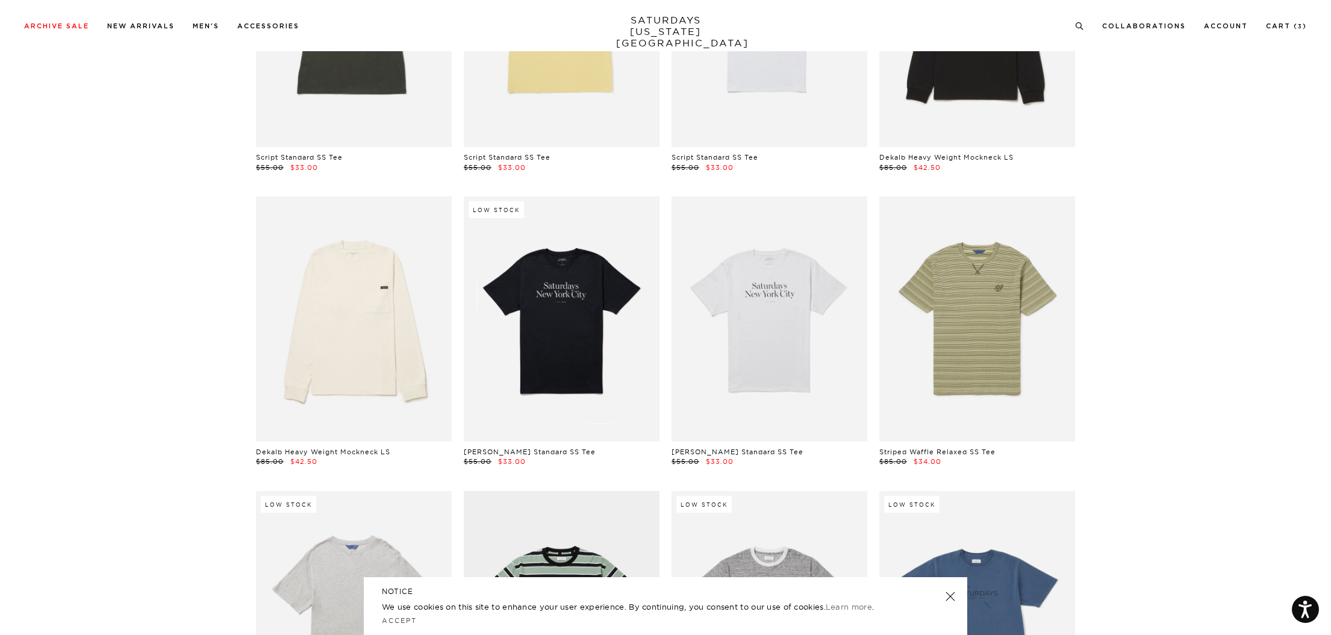
scroll to position [224, 0]
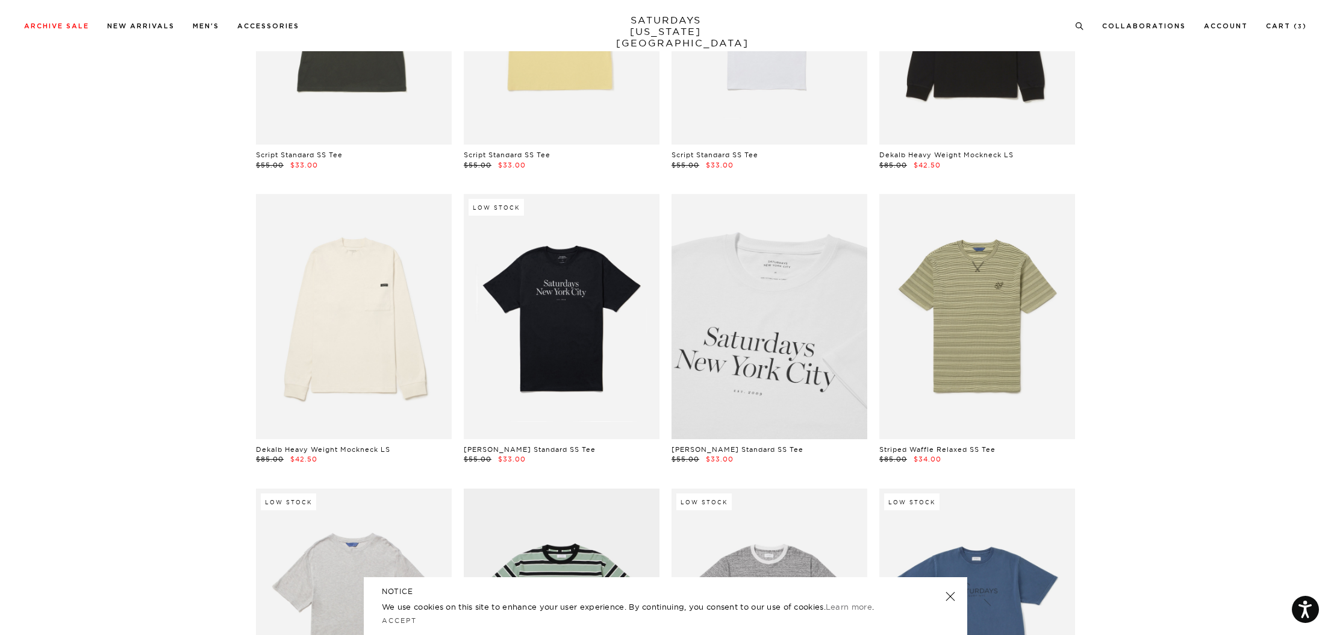
click at [776, 333] on link at bounding box center [770, 316] width 196 height 245
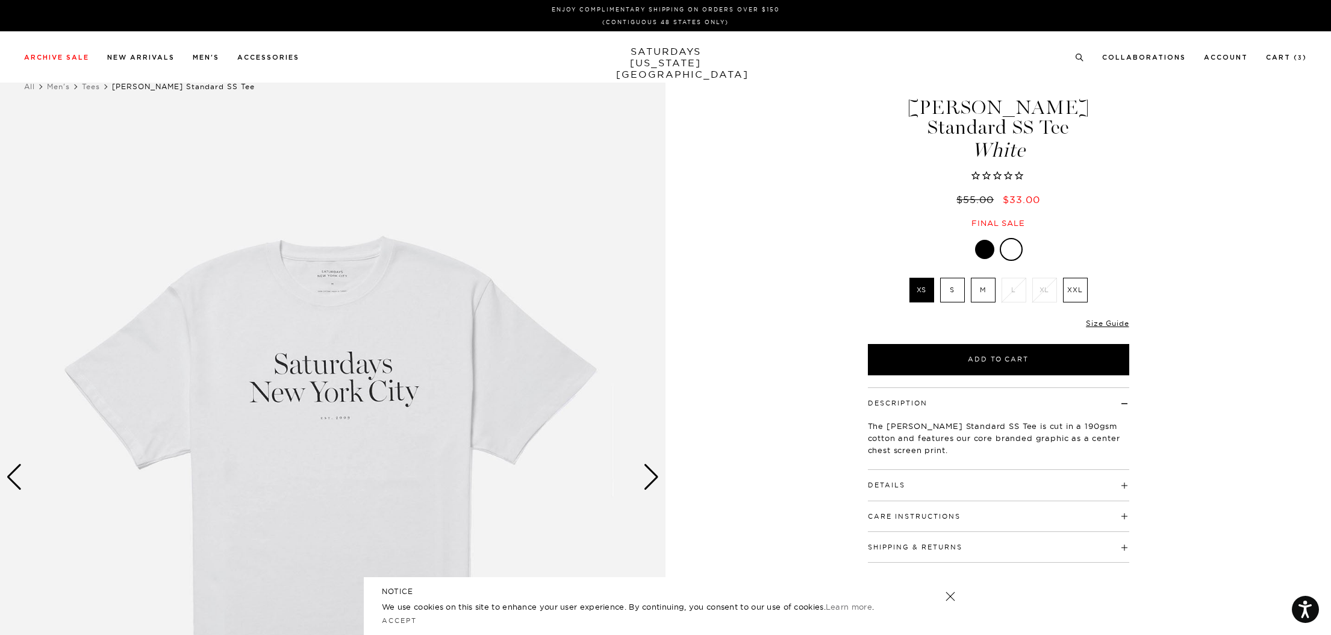
click at [983, 240] on div at bounding box center [984, 249] width 19 height 19
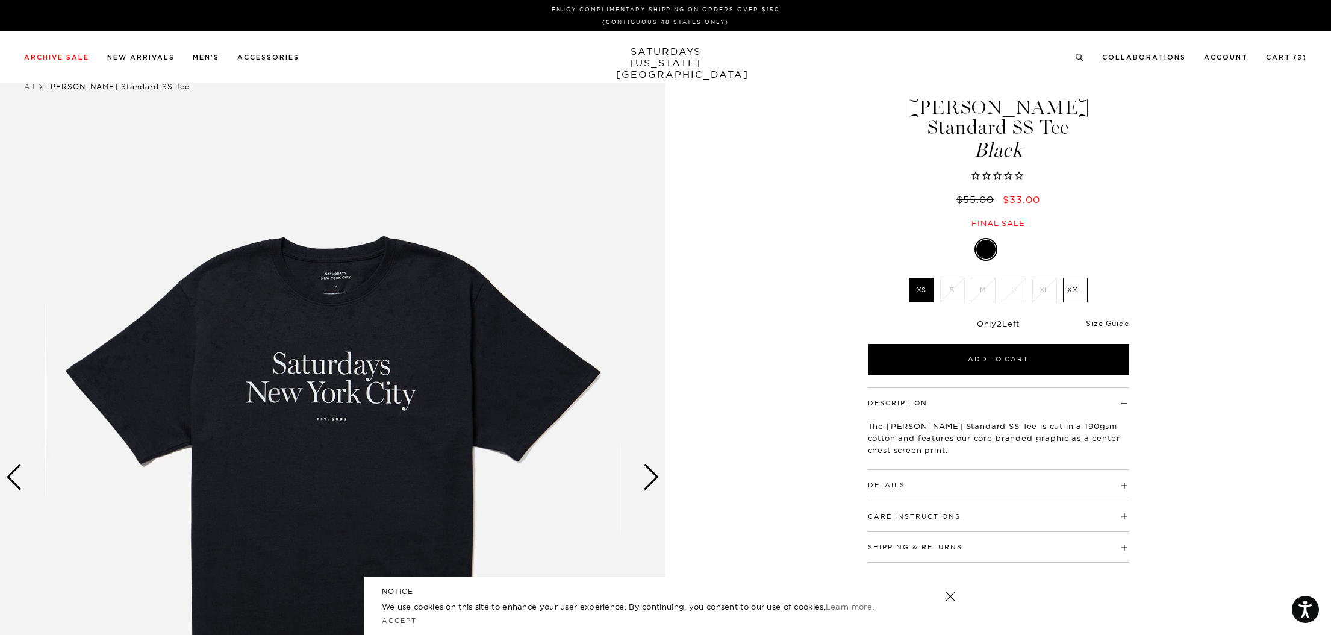
click at [1013, 240] on div at bounding box center [1012, 249] width 19 height 19
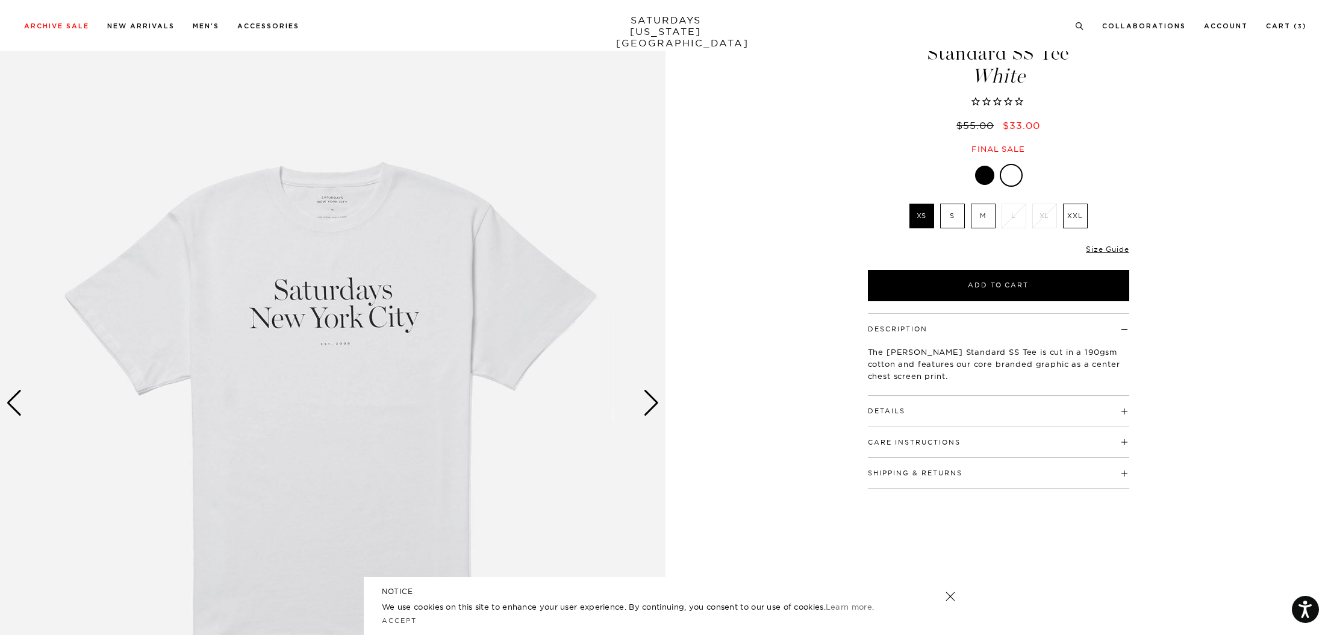
scroll to position [72, 0]
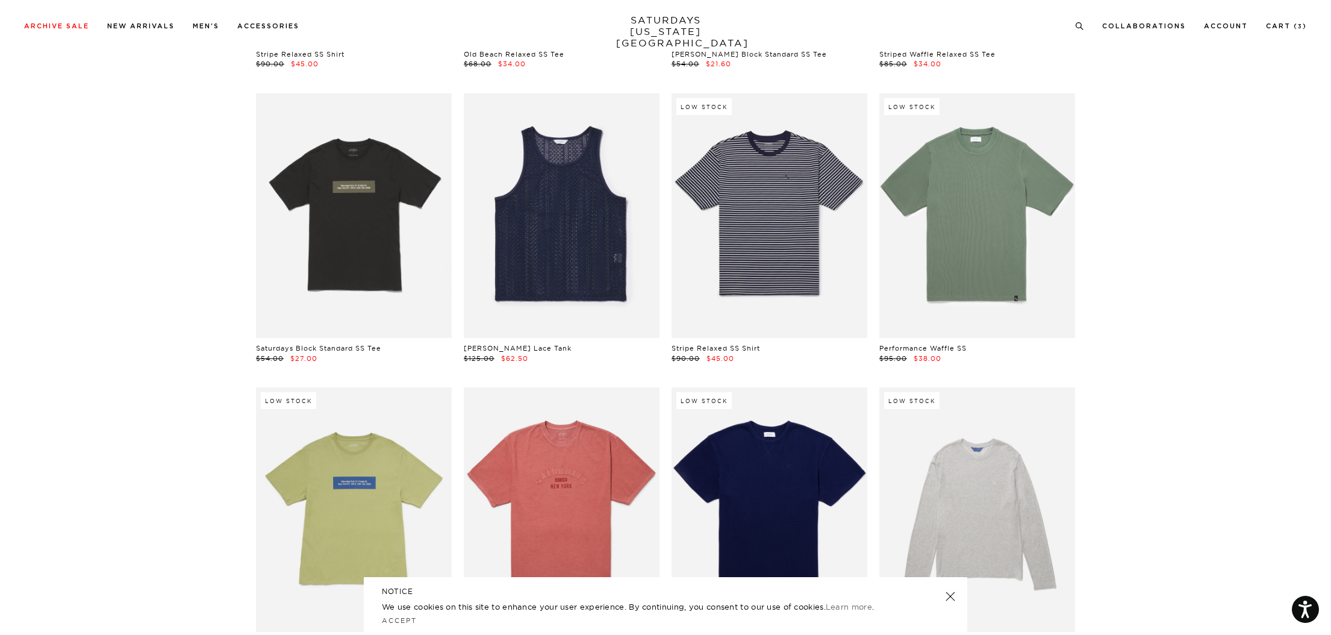
scroll to position [2091, 0]
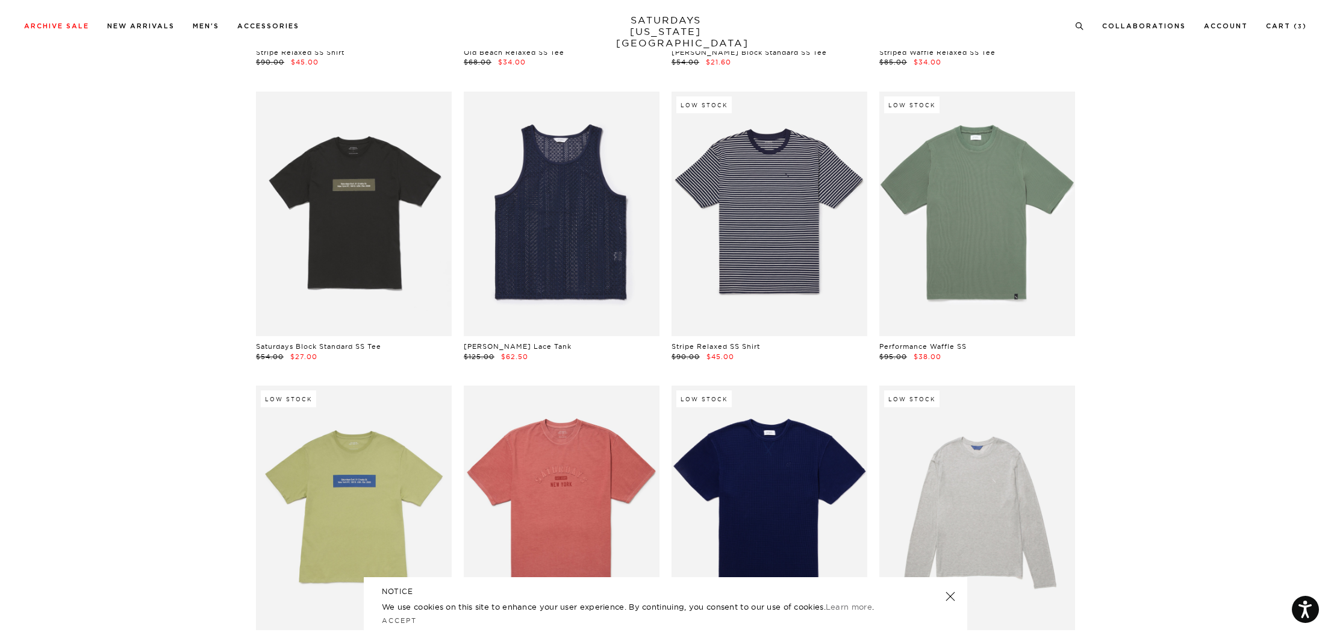
drag, startPoint x: 1329, startPoint y: 313, endPoint x: 1323, endPoint y: 332, distance: 20.0
click at [1323, 332] on section "Low Stock Script Standard SS Tee $55.00 $33.00 Script Standard SS Tee $55.00 $3…" at bounding box center [665, 107] width 1331 height 4150
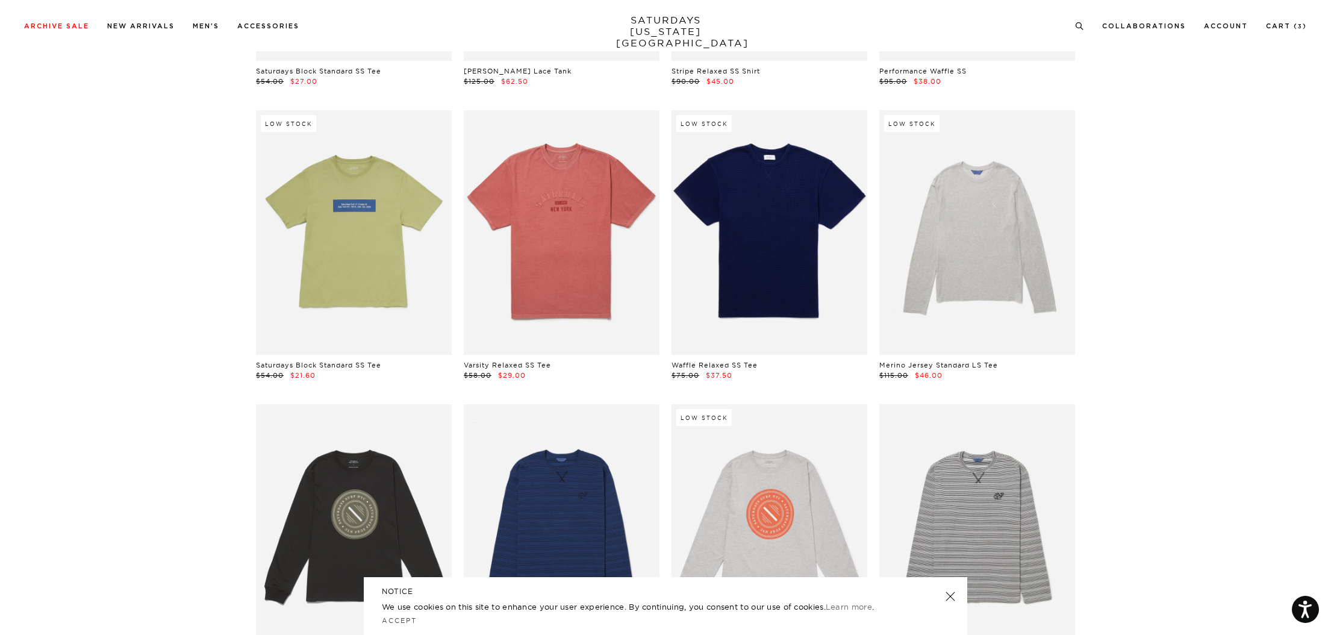
scroll to position [2358, 0]
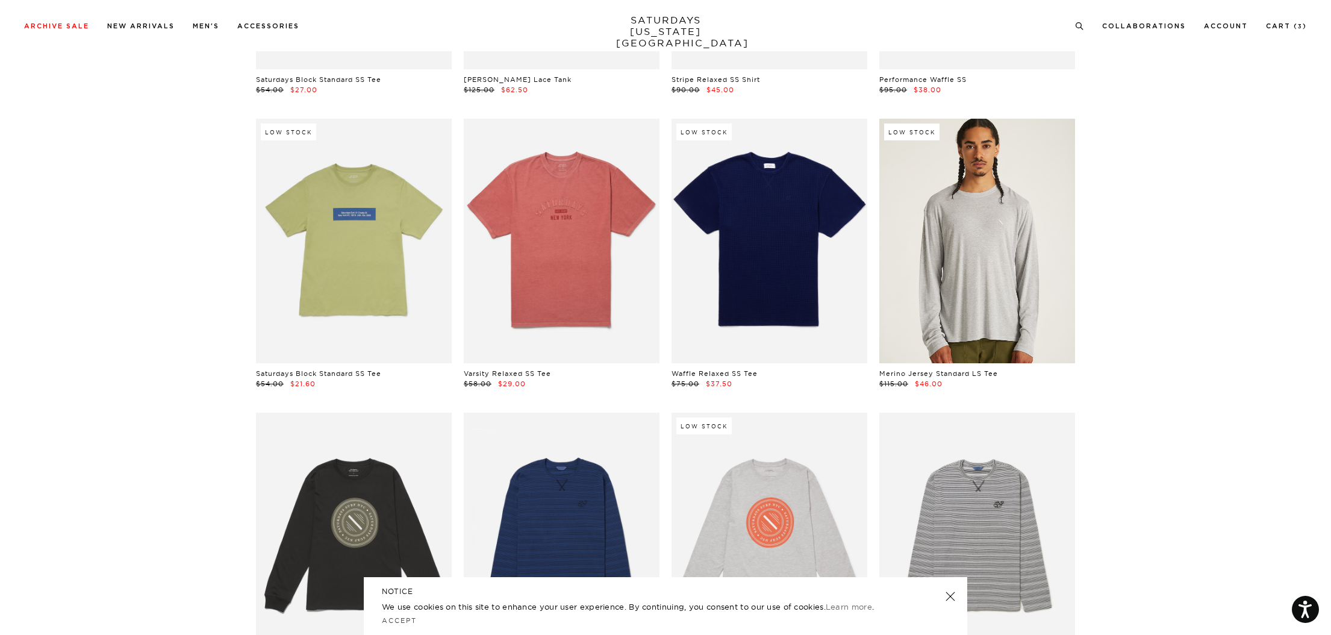
click at [995, 311] on link at bounding box center [977, 241] width 196 height 245
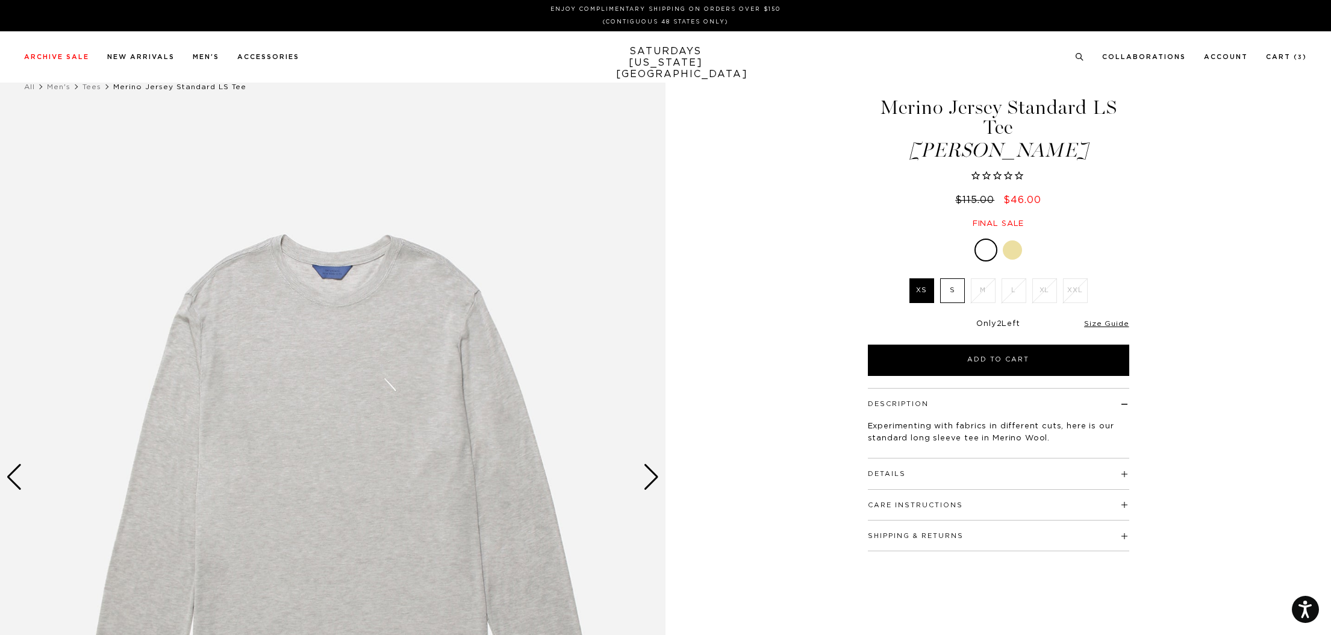
click at [650, 475] on div "Next slide" at bounding box center [651, 477] width 16 height 26
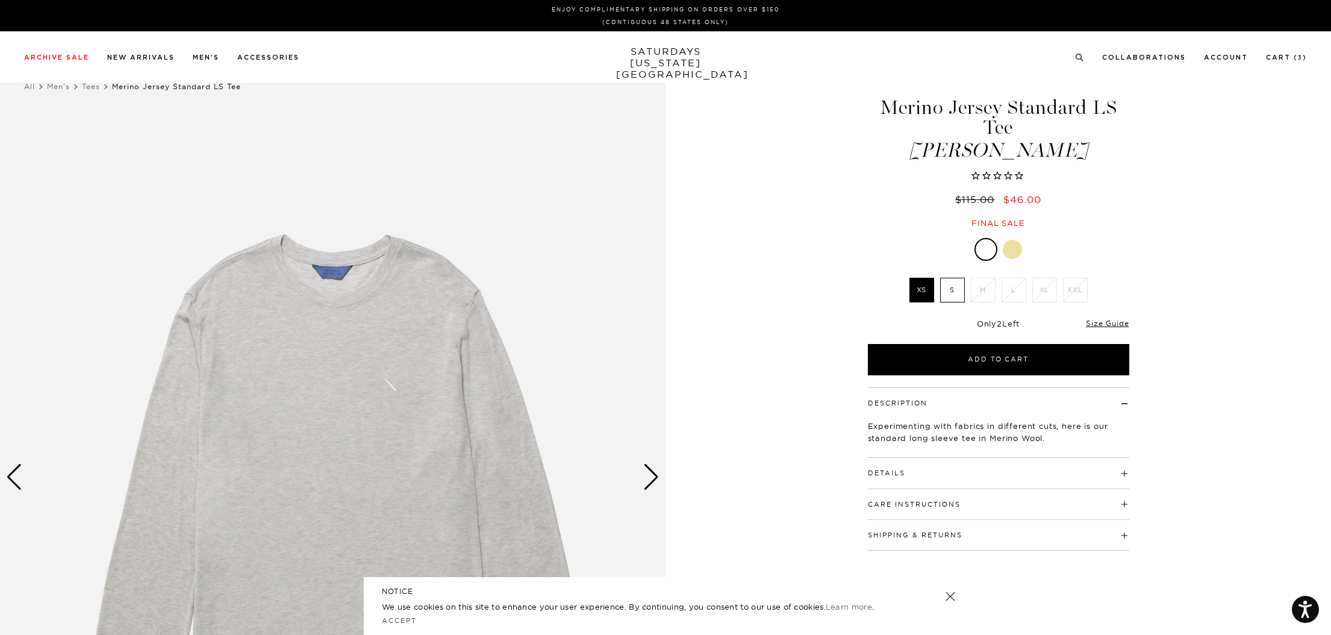
click at [653, 479] on div "Next slide" at bounding box center [651, 477] width 16 height 26
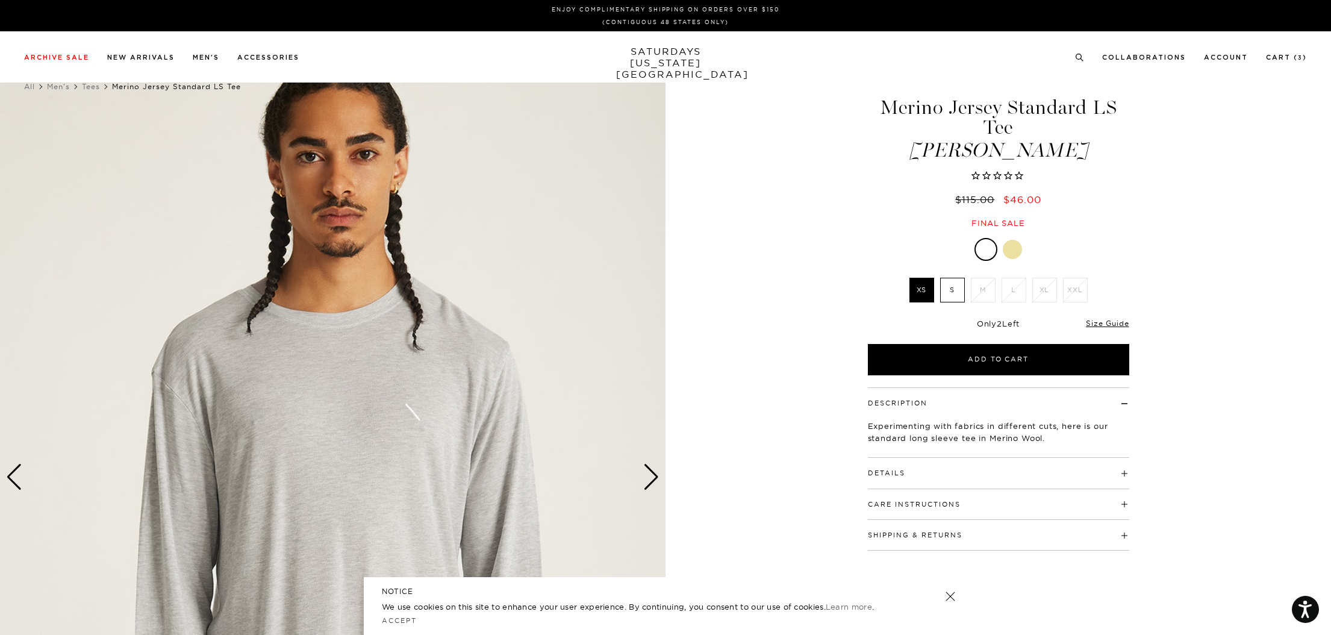
click at [1016, 253] on div at bounding box center [1012, 249] width 19 height 19
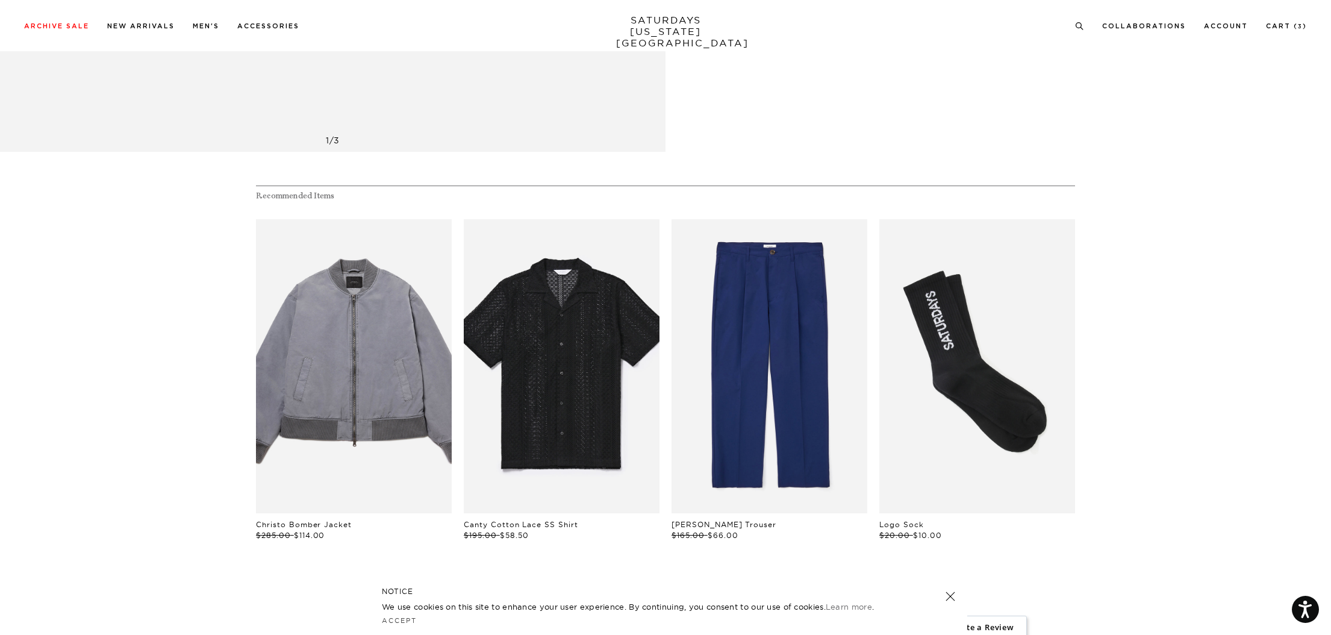
scroll to position [742, 0]
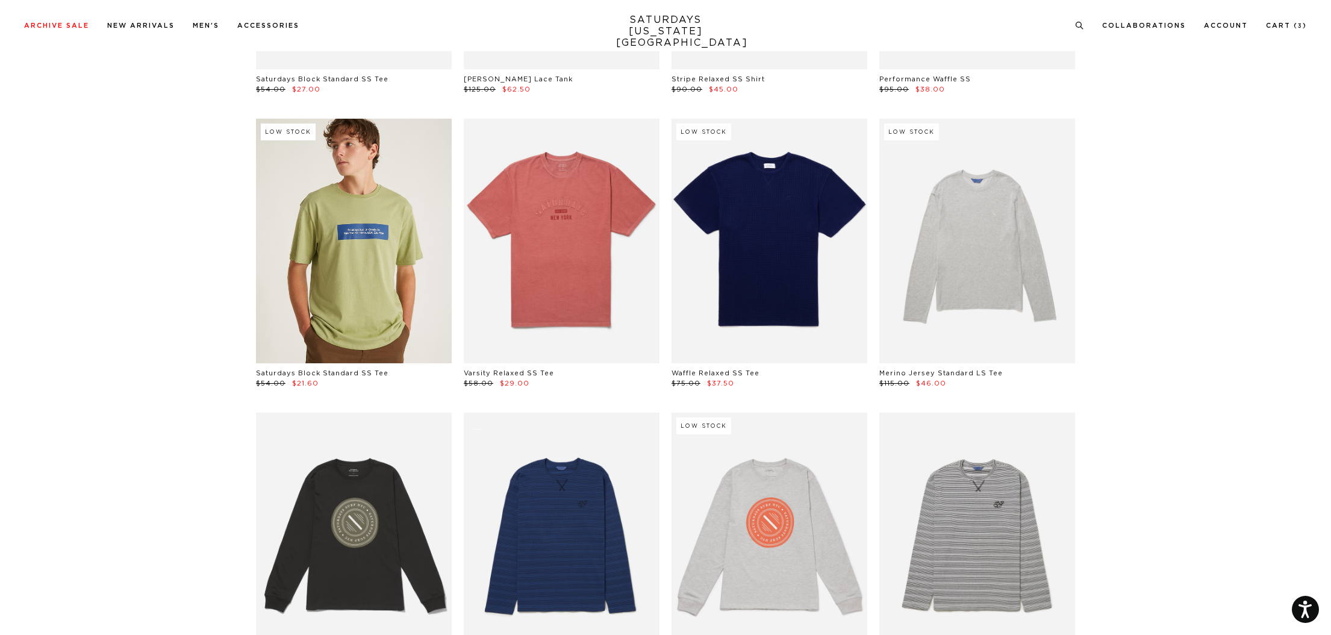
click at [368, 295] on link at bounding box center [354, 241] width 196 height 245
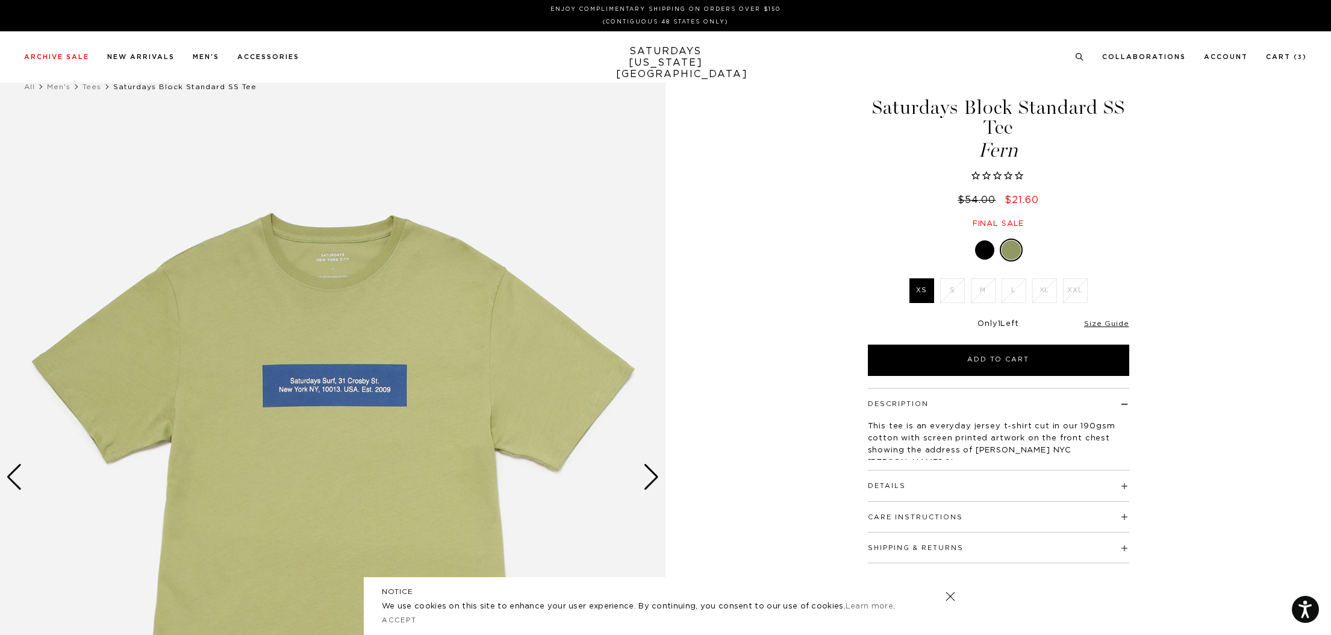
click at [349, 397] on img at bounding box center [333, 477] width 666 height 832
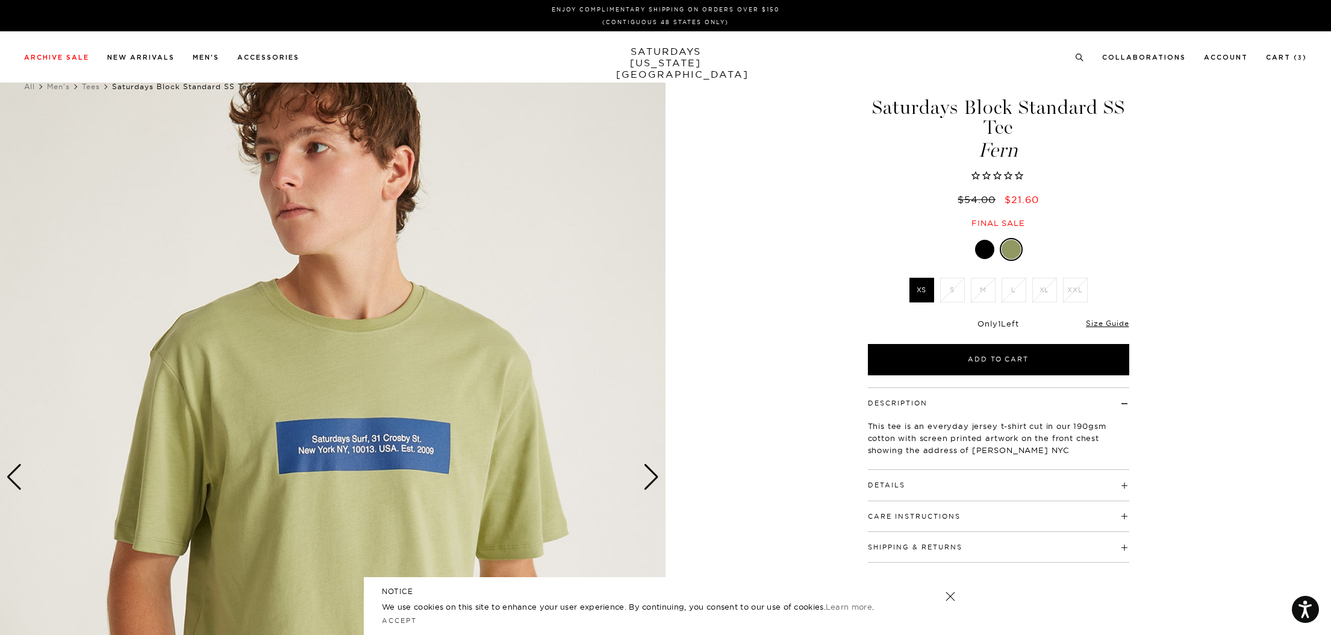
click at [988, 252] on div at bounding box center [984, 249] width 19 height 19
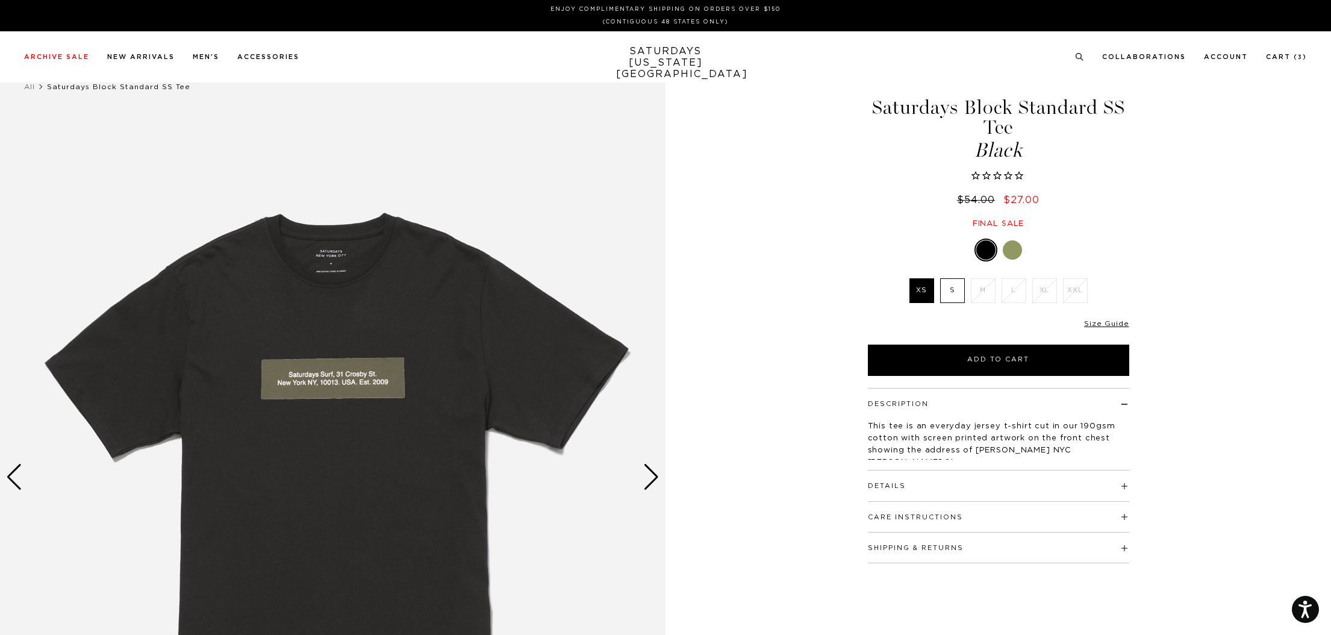
click at [1018, 255] on div at bounding box center [1012, 249] width 19 height 19
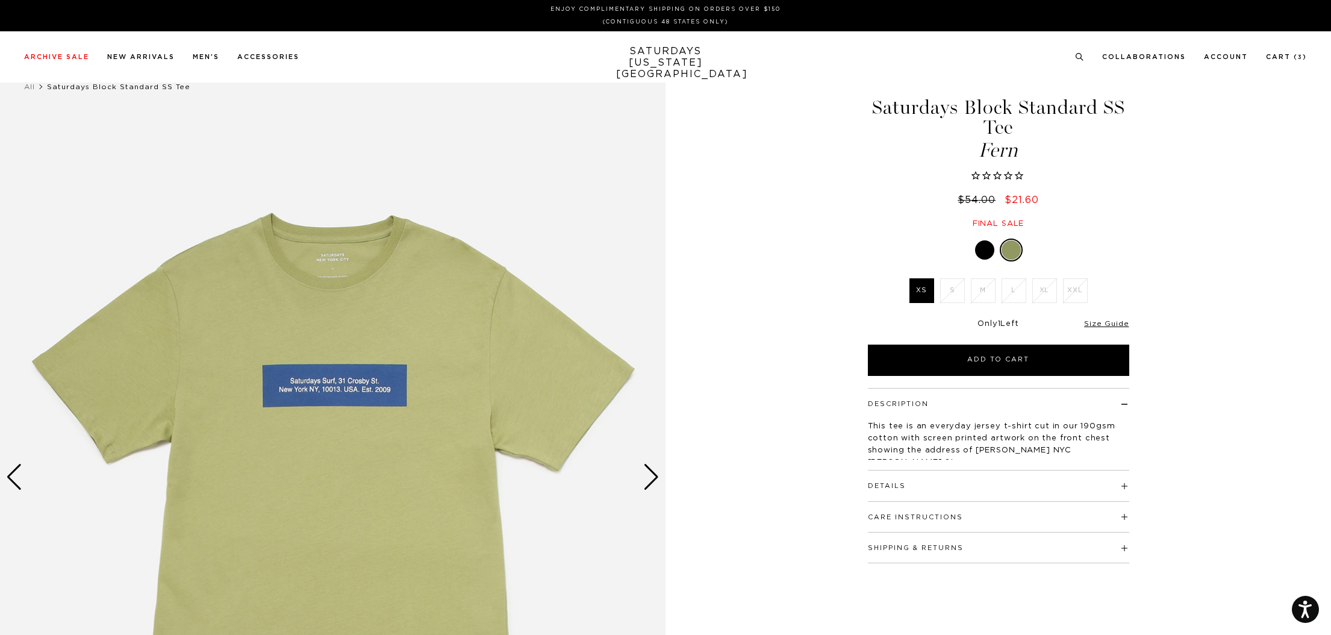
drag, startPoint x: 1331, startPoint y: 57, endPoint x: 1277, endPoint y: 25, distance: 62.4
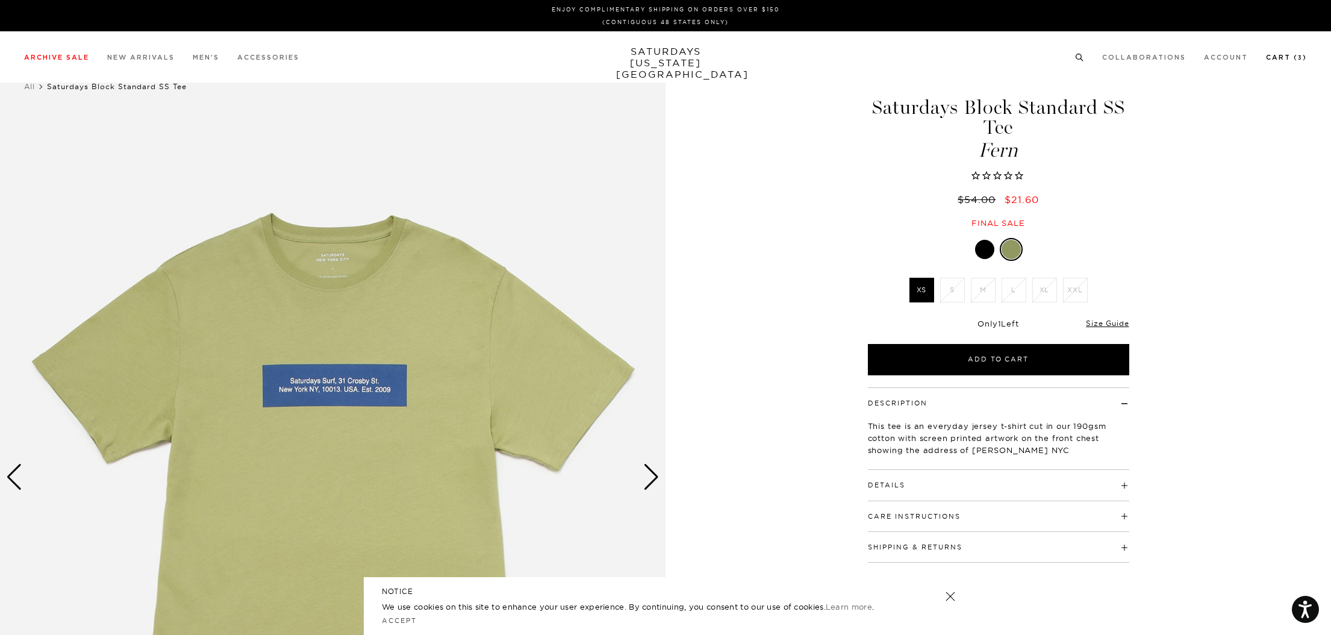
click at [1277, 59] on link "Cart ( 3 )" at bounding box center [1286, 57] width 41 height 7
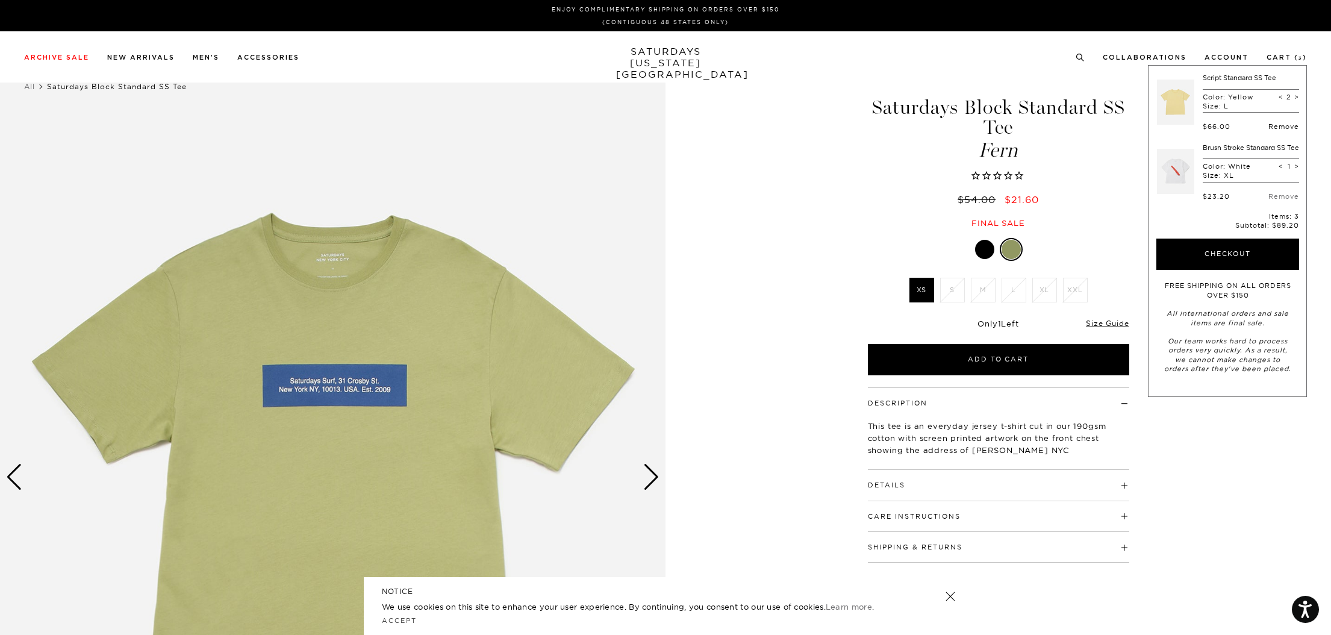
click at [1292, 127] on link "Remove" at bounding box center [1283, 126] width 31 height 8
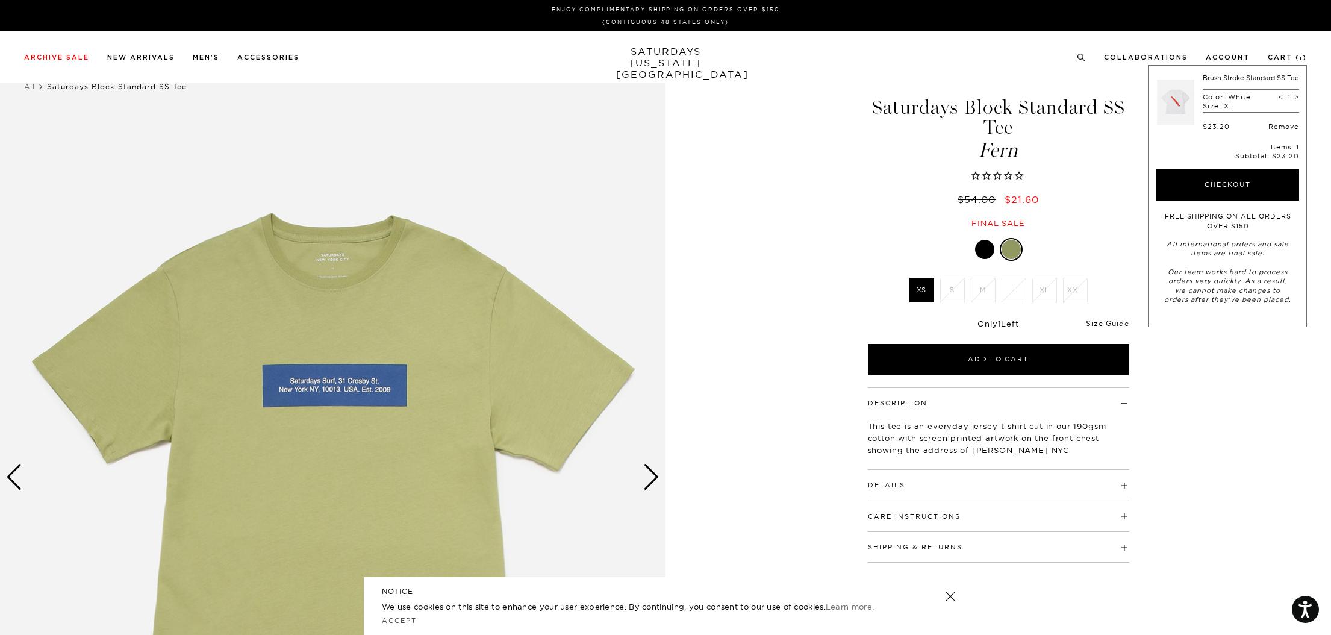
click at [1283, 131] on link "Remove" at bounding box center [1283, 126] width 31 height 8
